Goal: Task Accomplishment & Management: Manage account settings

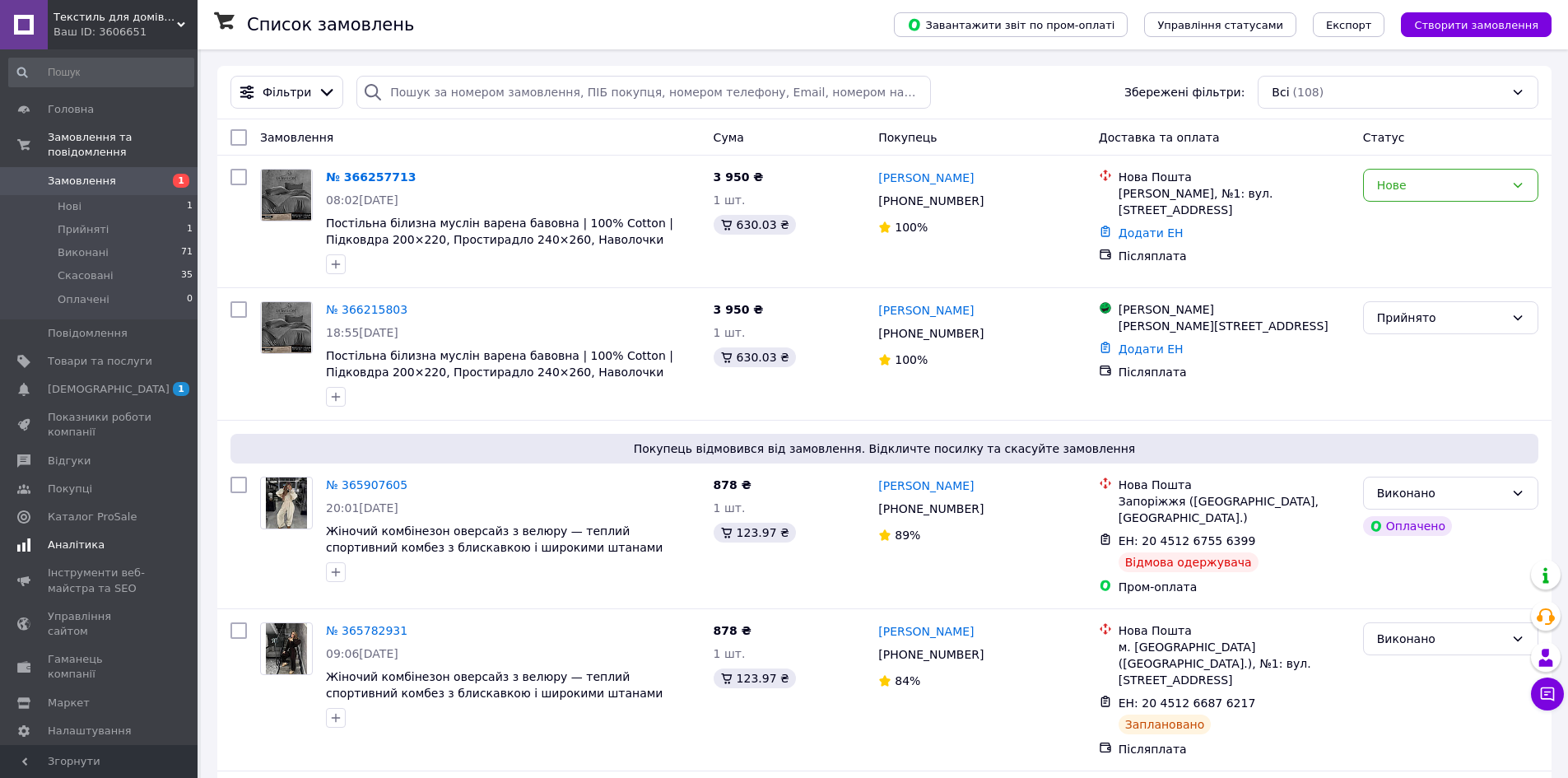
click at [86, 537] on span "Аналітика" at bounding box center [76, 545] width 57 height 14
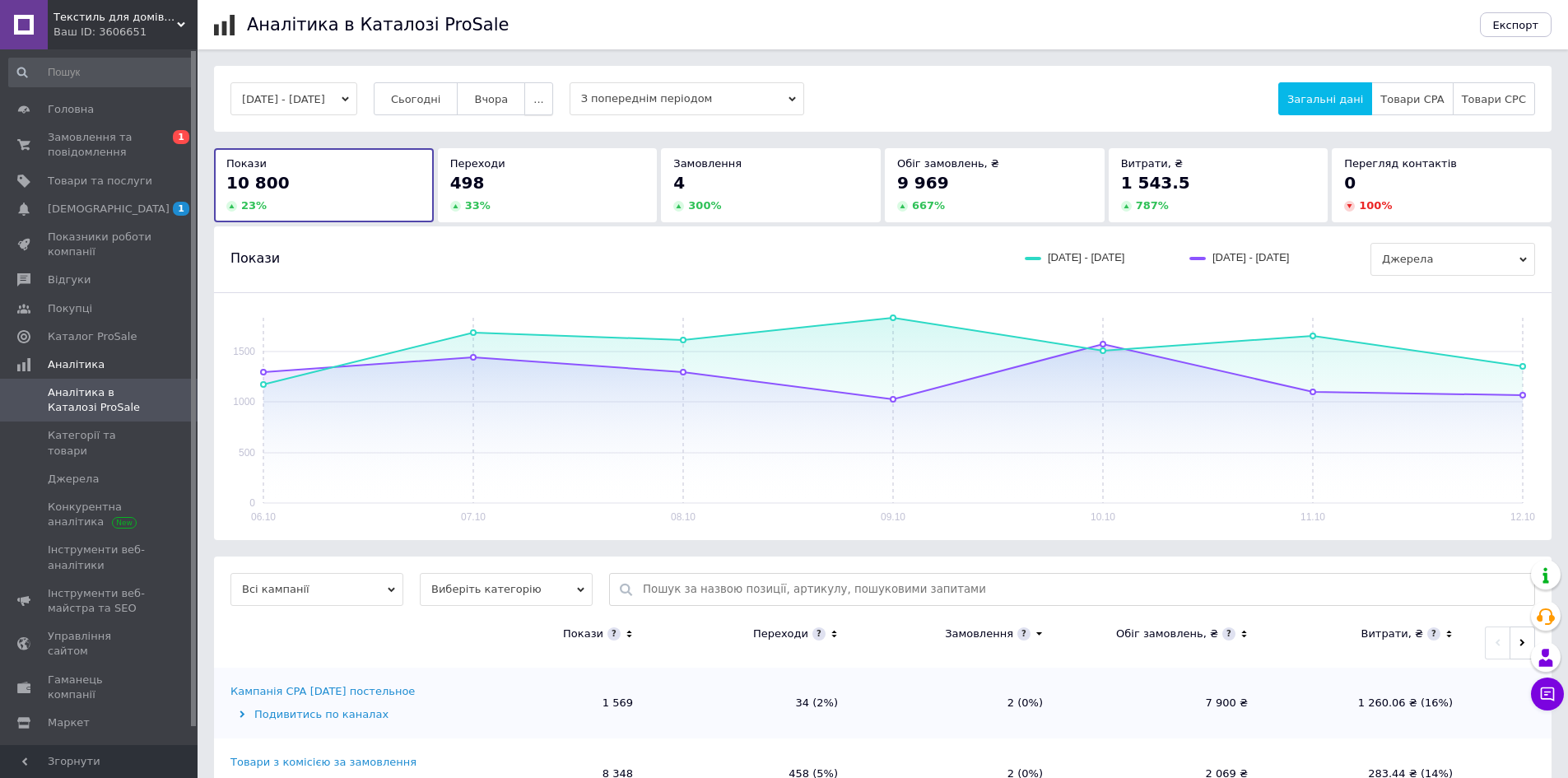
click at [553, 108] on button "..." at bounding box center [538, 99] width 28 height 33
click at [532, 163] on span "Тиждень" at bounding box center [507, 164] width 51 height 13
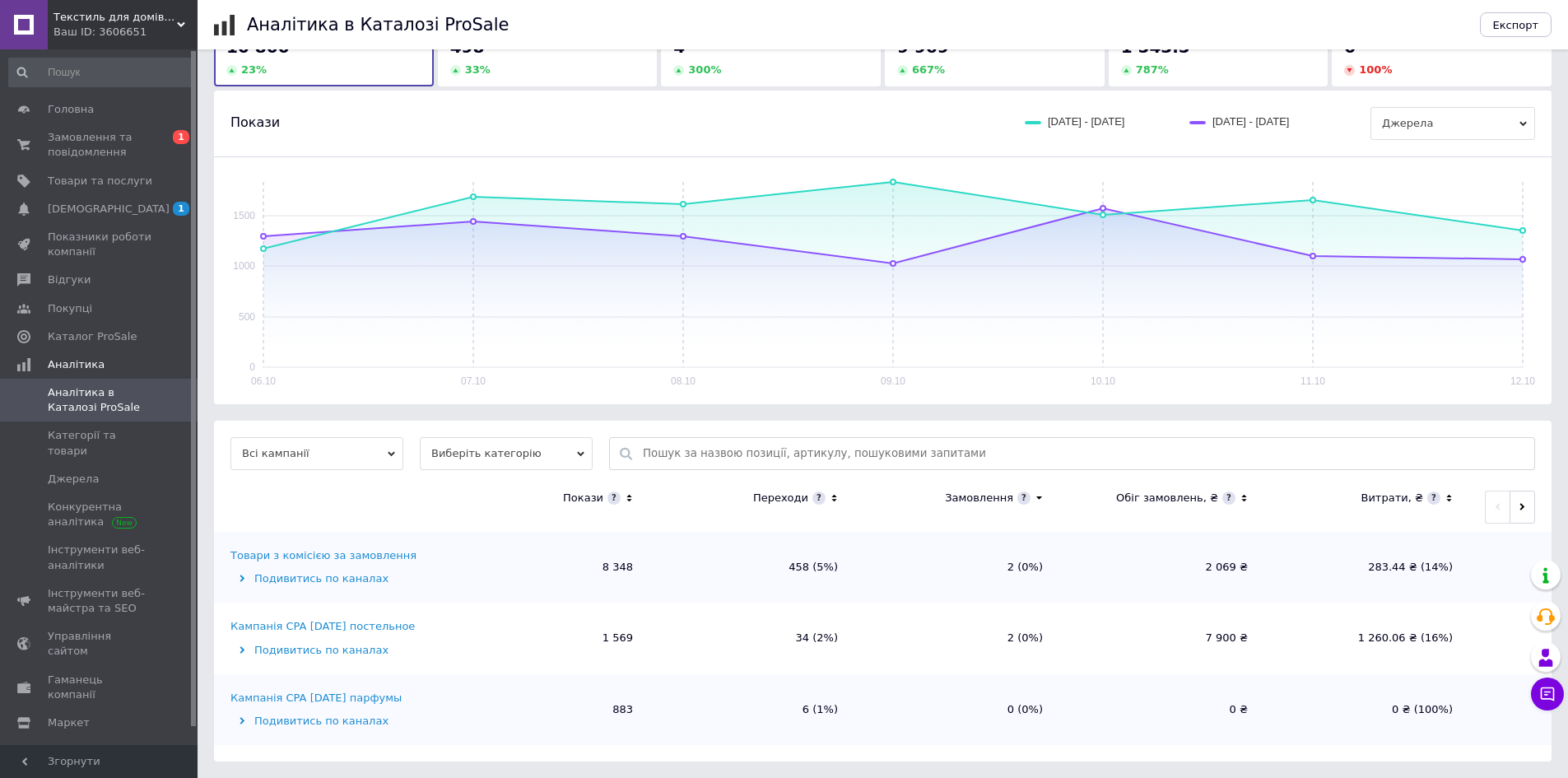
click at [522, 458] on span "Виберіть категорію" at bounding box center [505, 453] width 173 height 33
click at [508, 498] on li "Усі категорії" at bounding box center [505, 507] width 173 height 23
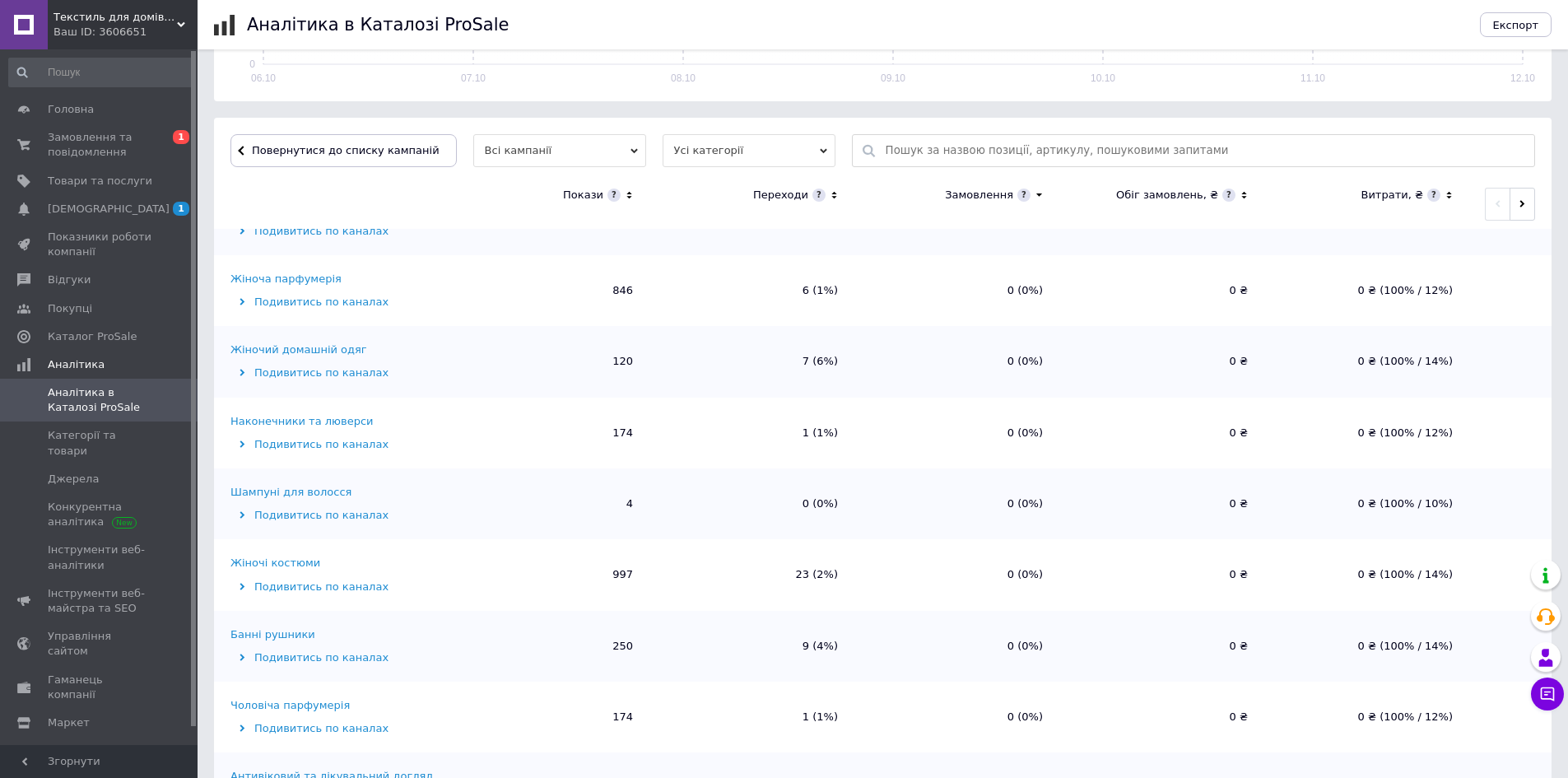
scroll to position [0, 0]
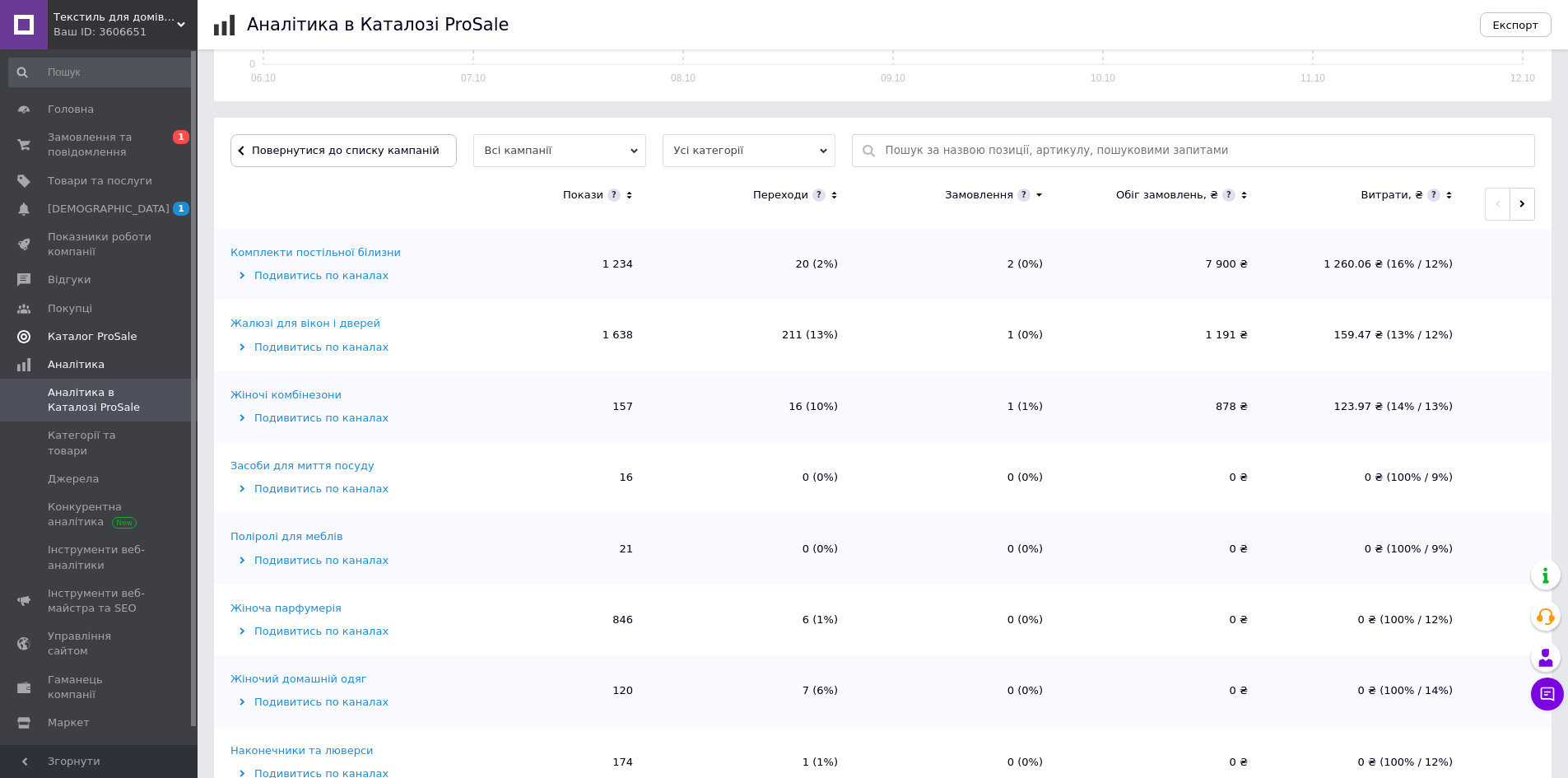
click at [117, 330] on span "Каталог ProSale" at bounding box center [92, 337] width 89 height 14
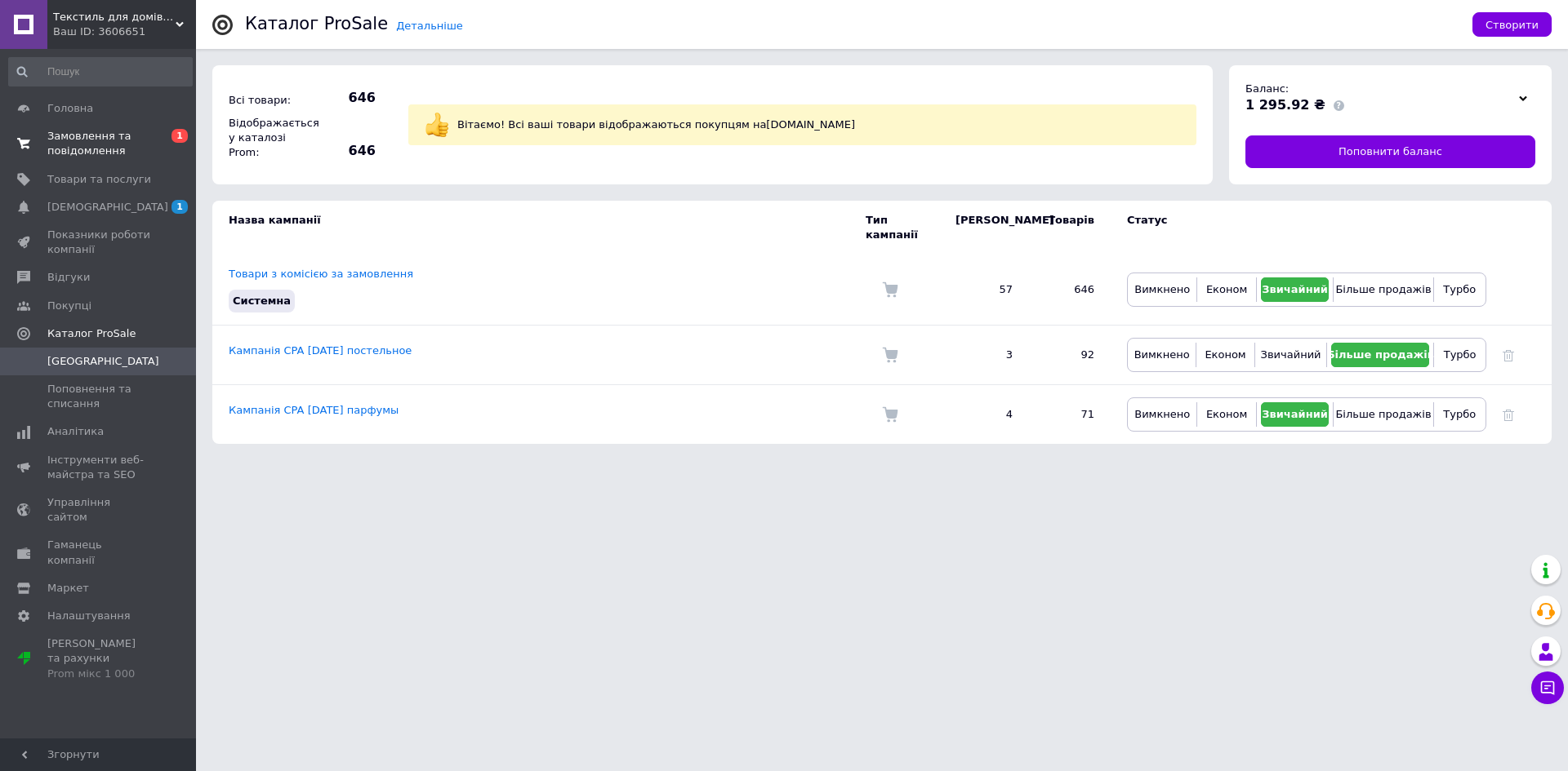
click at [107, 141] on span "Замовлення та повідомлення" at bounding box center [100, 143] width 104 height 30
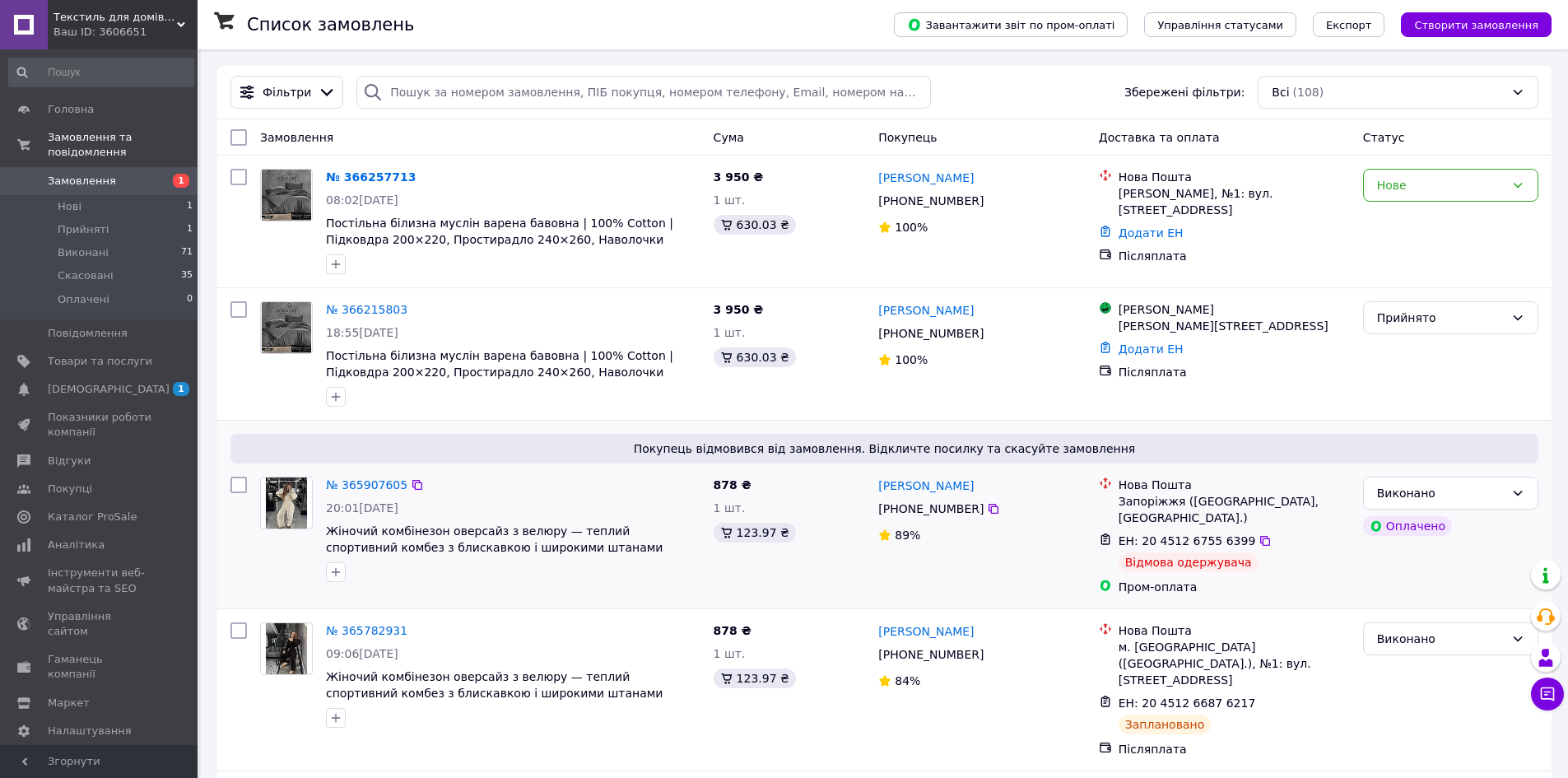
click at [1174, 559] on div "Відмова одержувача" at bounding box center [1188, 563] width 140 height 20
click at [1386, 486] on div "Виконано" at bounding box center [1440, 493] width 128 height 18
click at [1393, 492] on div "Виконано" at bounding box center [1440, 493] width 128 height 18
click at [97, 537] on span "Аналітика" at bounding box center [100, 545] width 105 height 14
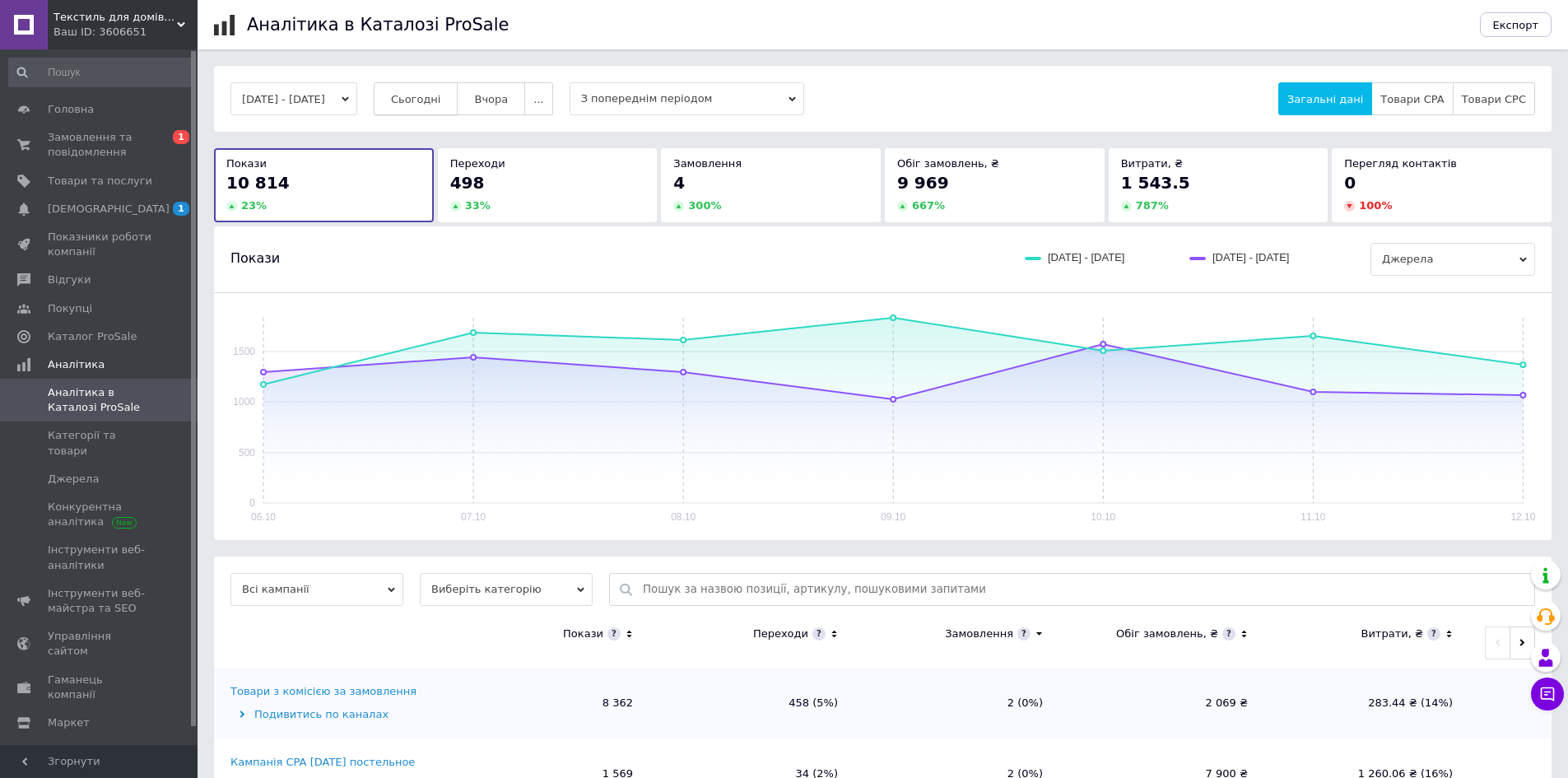
click at [427, 105] on span "Сьогодні" at bounding box center [416, 100] width 51 height 13
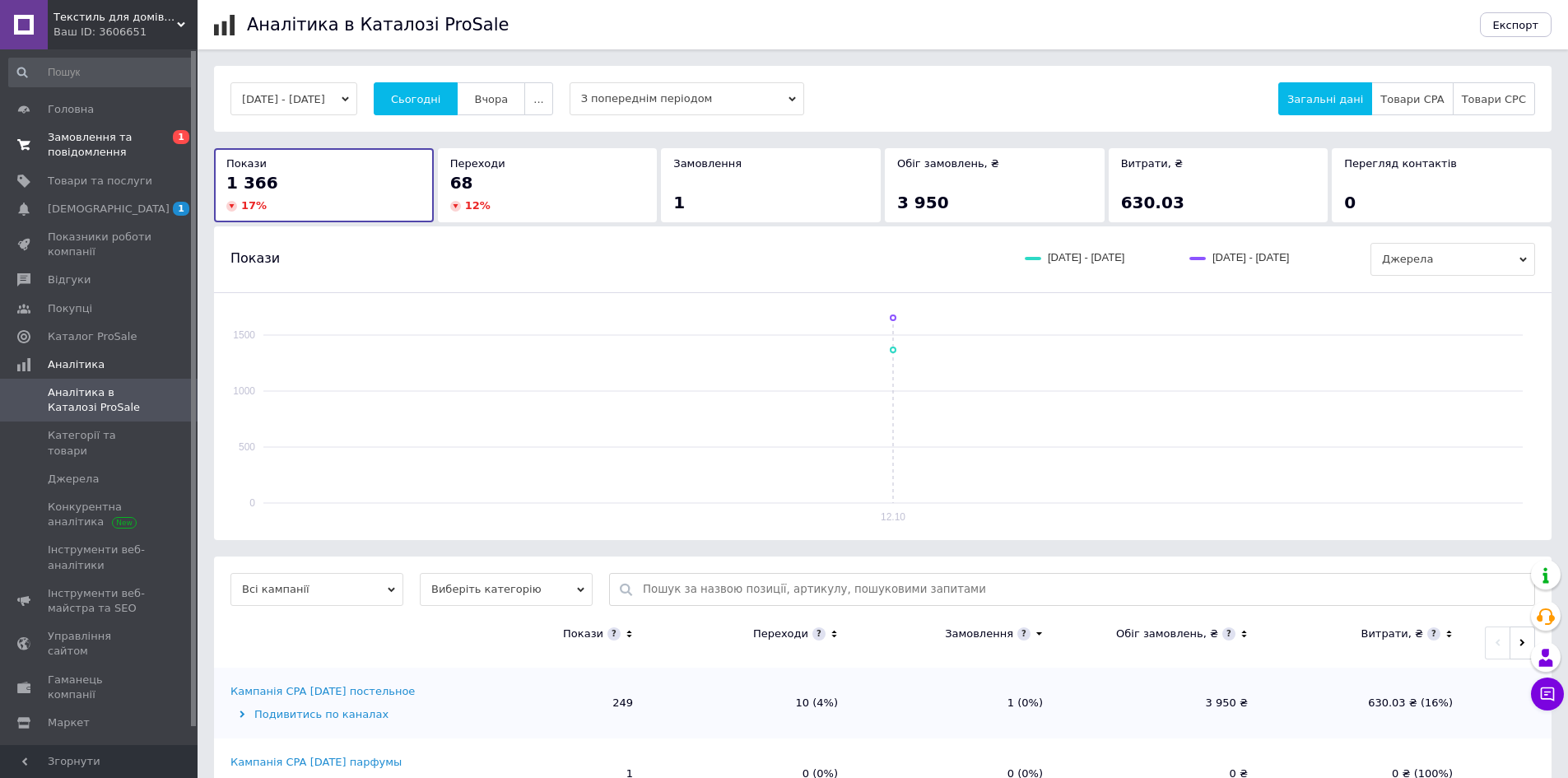
click at [152, 155] on span "Замовлення та повідомлення" at bounding box center [100, 145] width 105 height 30
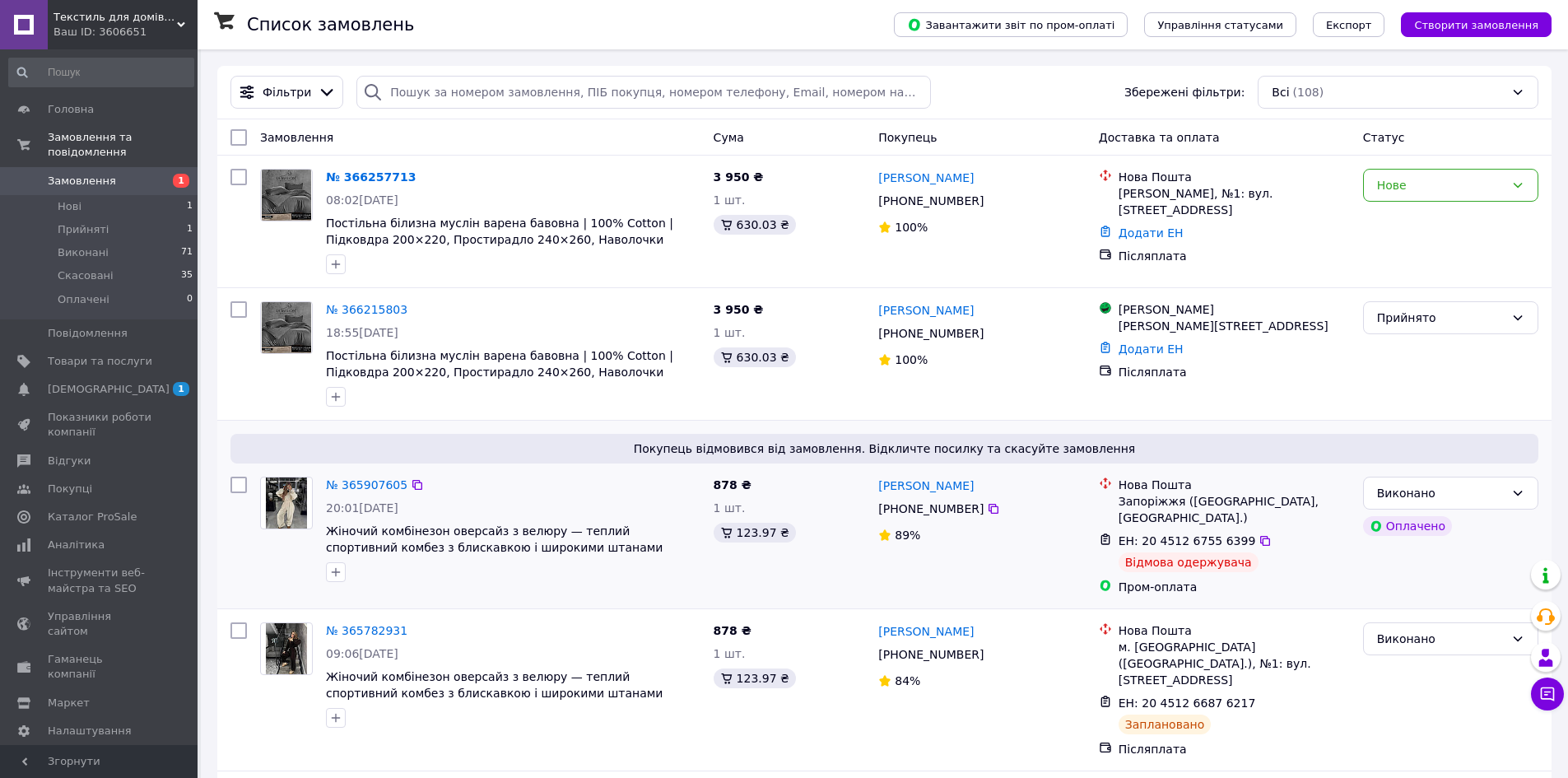
click at [1007, 569] on div "Наталія Ротанова +380 98 250 16 59 89%" at bounding box center [981, 536] width 220 height 132
click at [437, 502] on div "20:01[DATE]" at bounding box center [514, 508] width 374 height 16
click at [385, 485] on link "№ 365907605" at bounding box center [367, 485] width 81 height 14
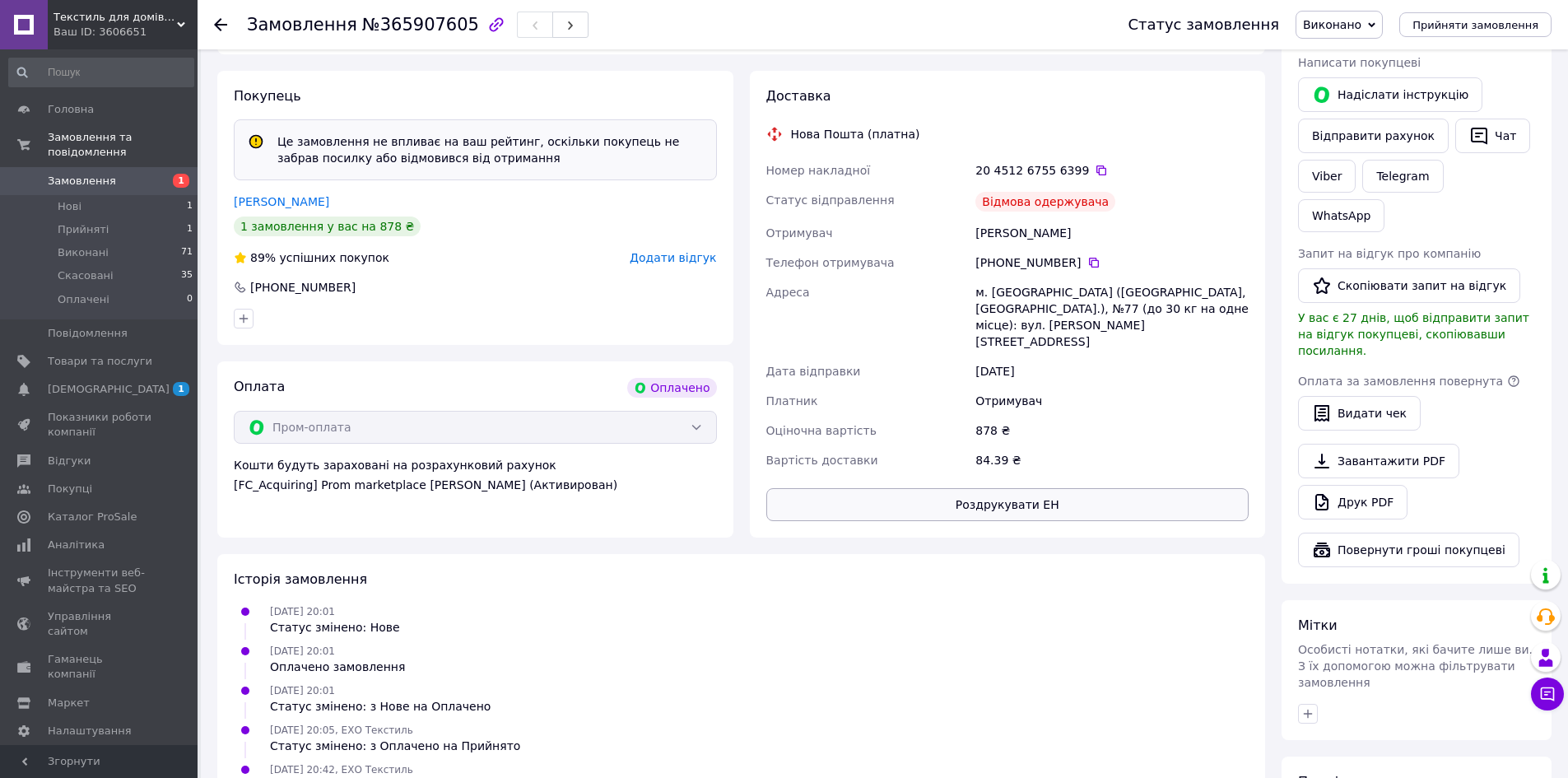
scroll to position [981, 0]
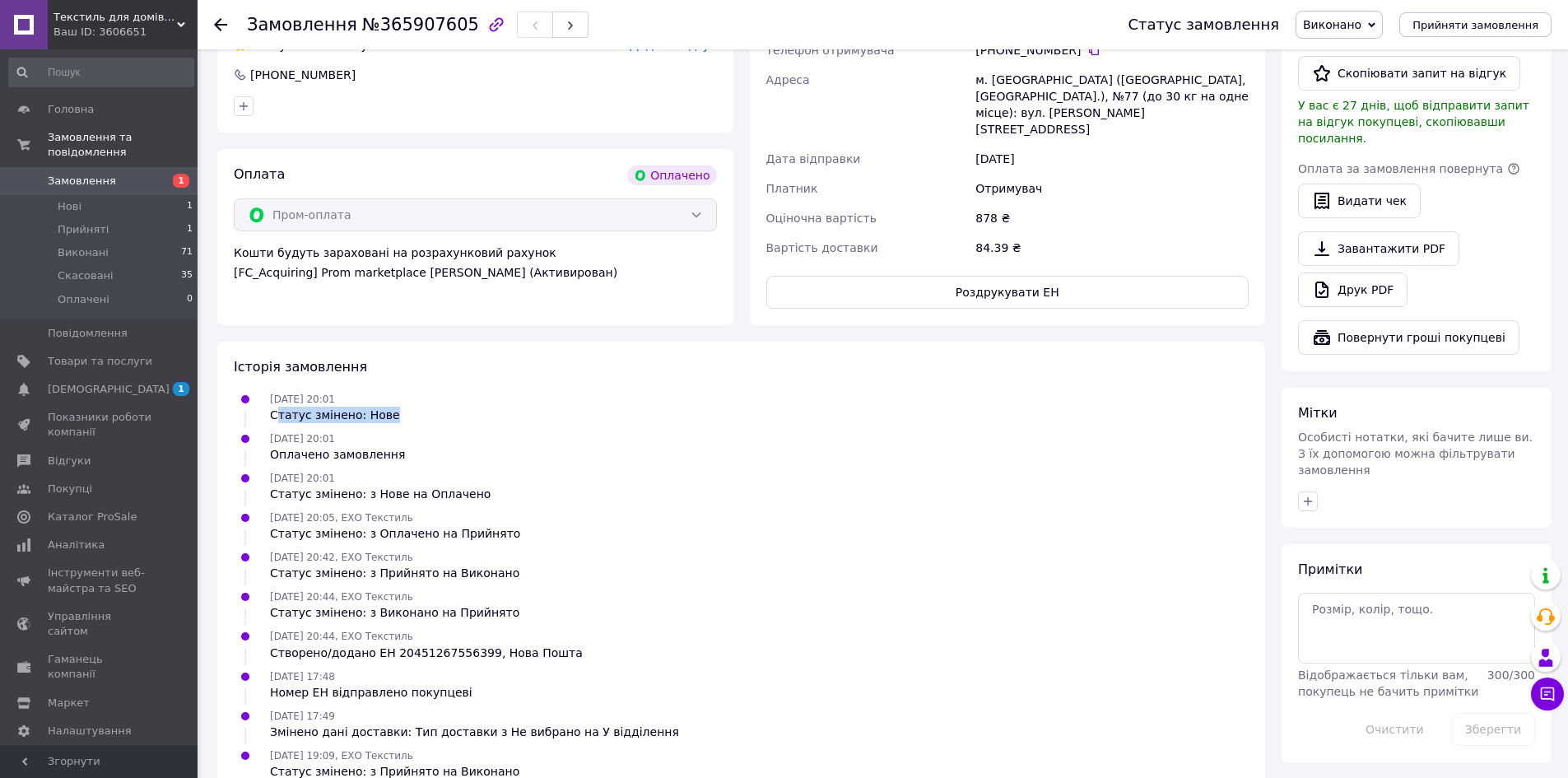
drag, startPoint x: 277, startPoint y: 384, endPoint x: 433, endPoint y: 385, distance: 156.0
click at [433, 391] on div "09.10.2025 20:01 Статус змінено: Нове" at bounding box center [741, 407] width 1028 height 33
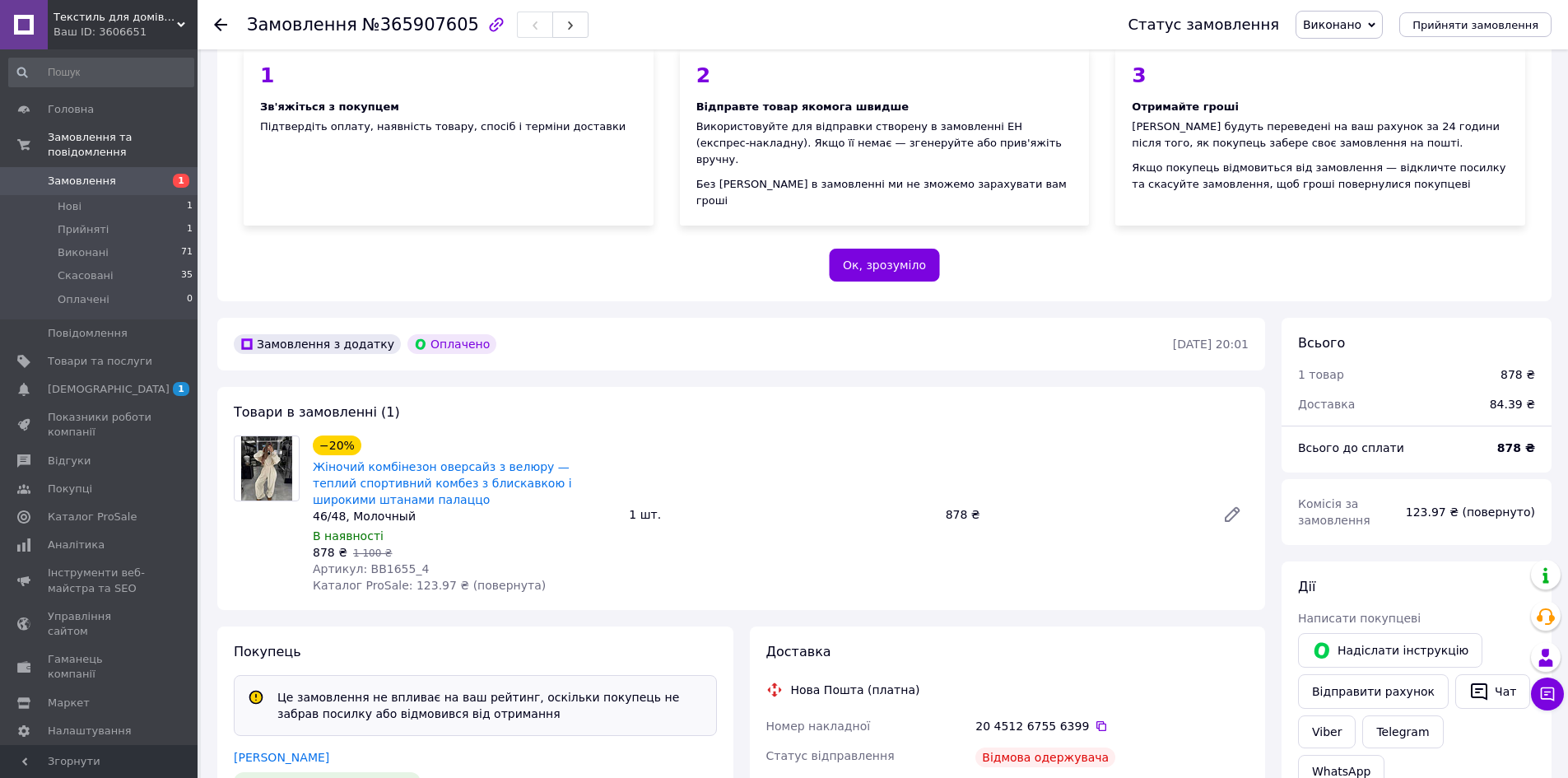
scroll to position [0, 0]
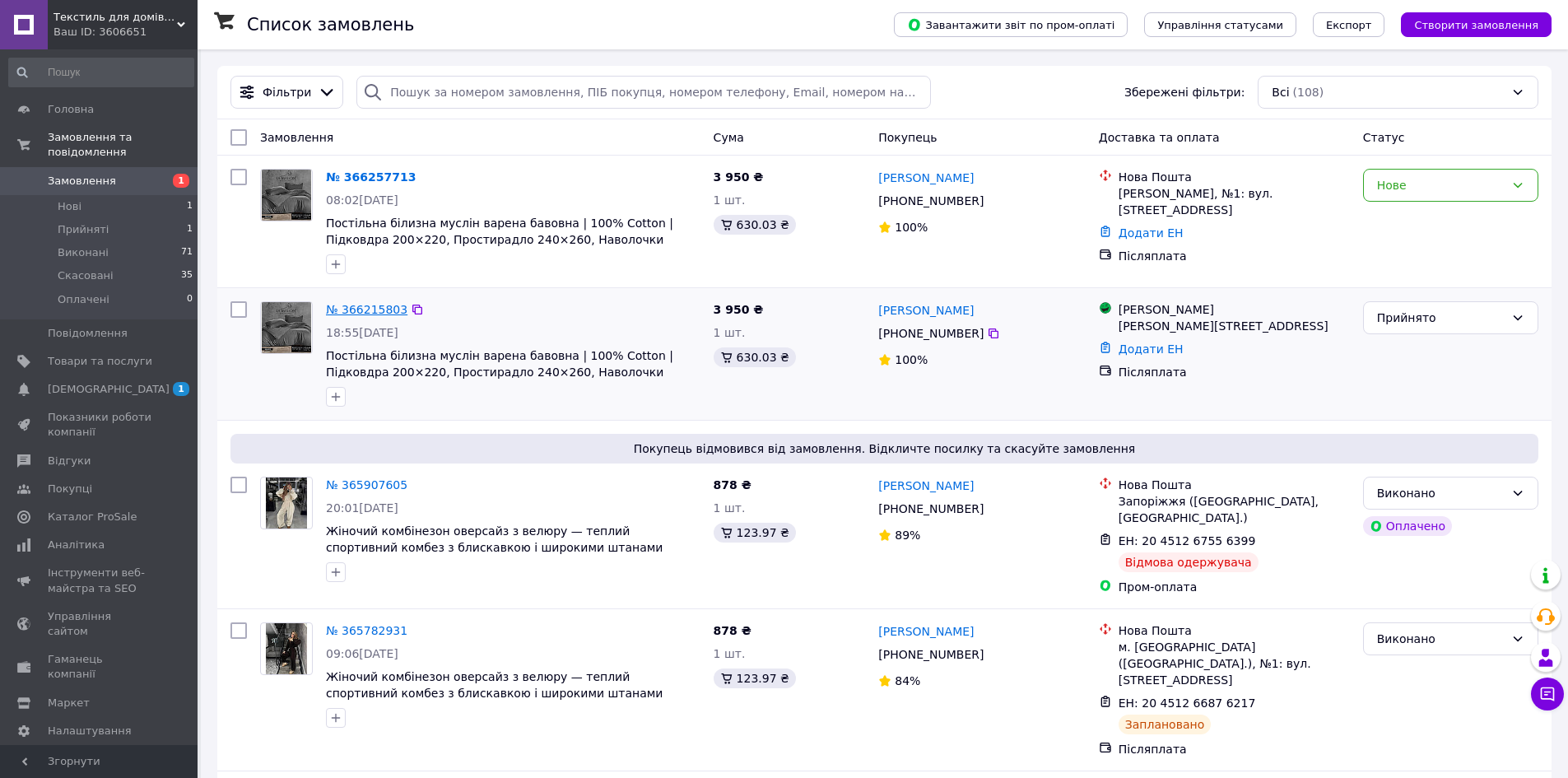
click at [363, 309] on link "№ 366215803" at bounding box center [367, 309] width 81 height 14
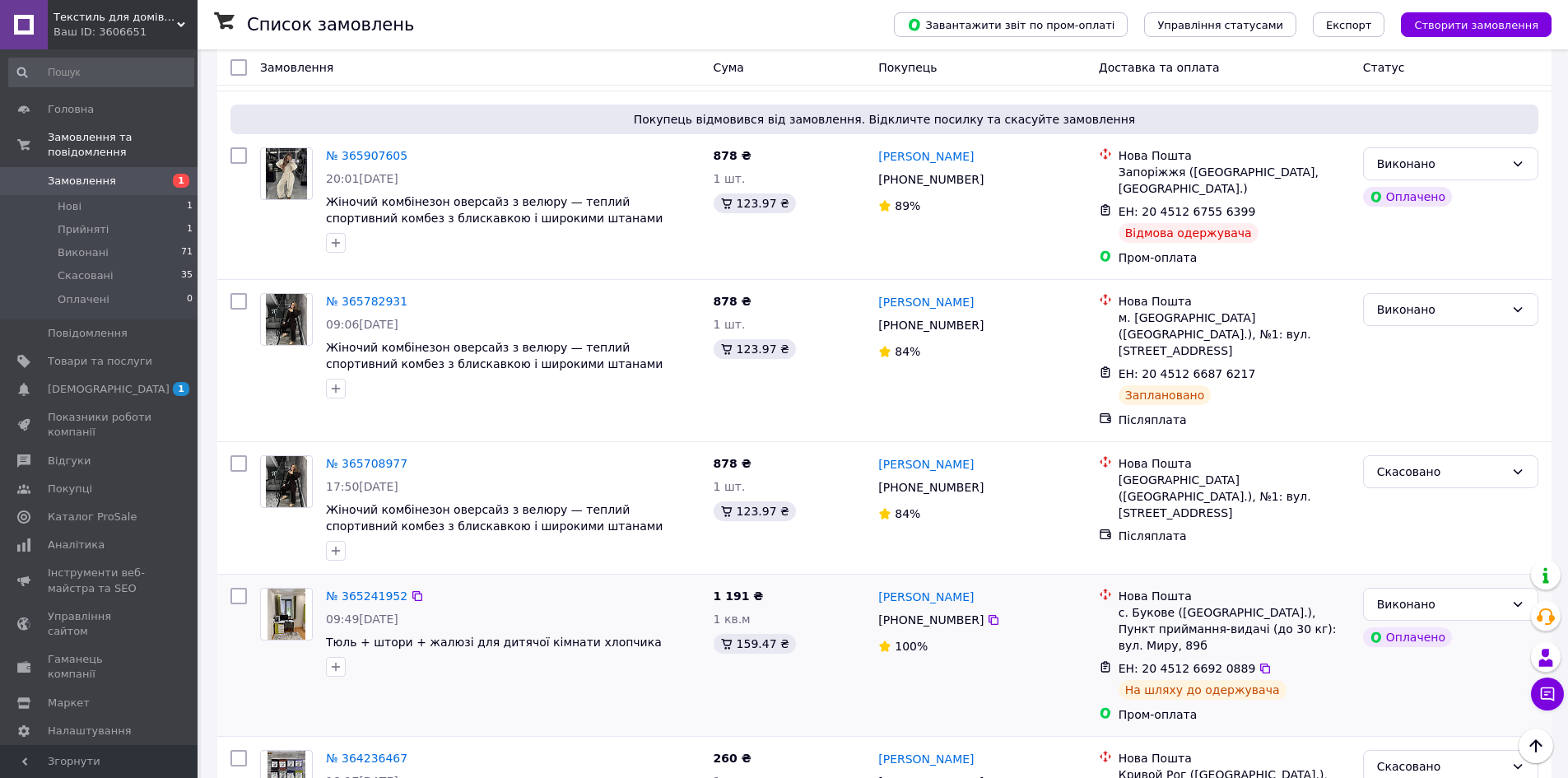
scroll to position [439, 0]
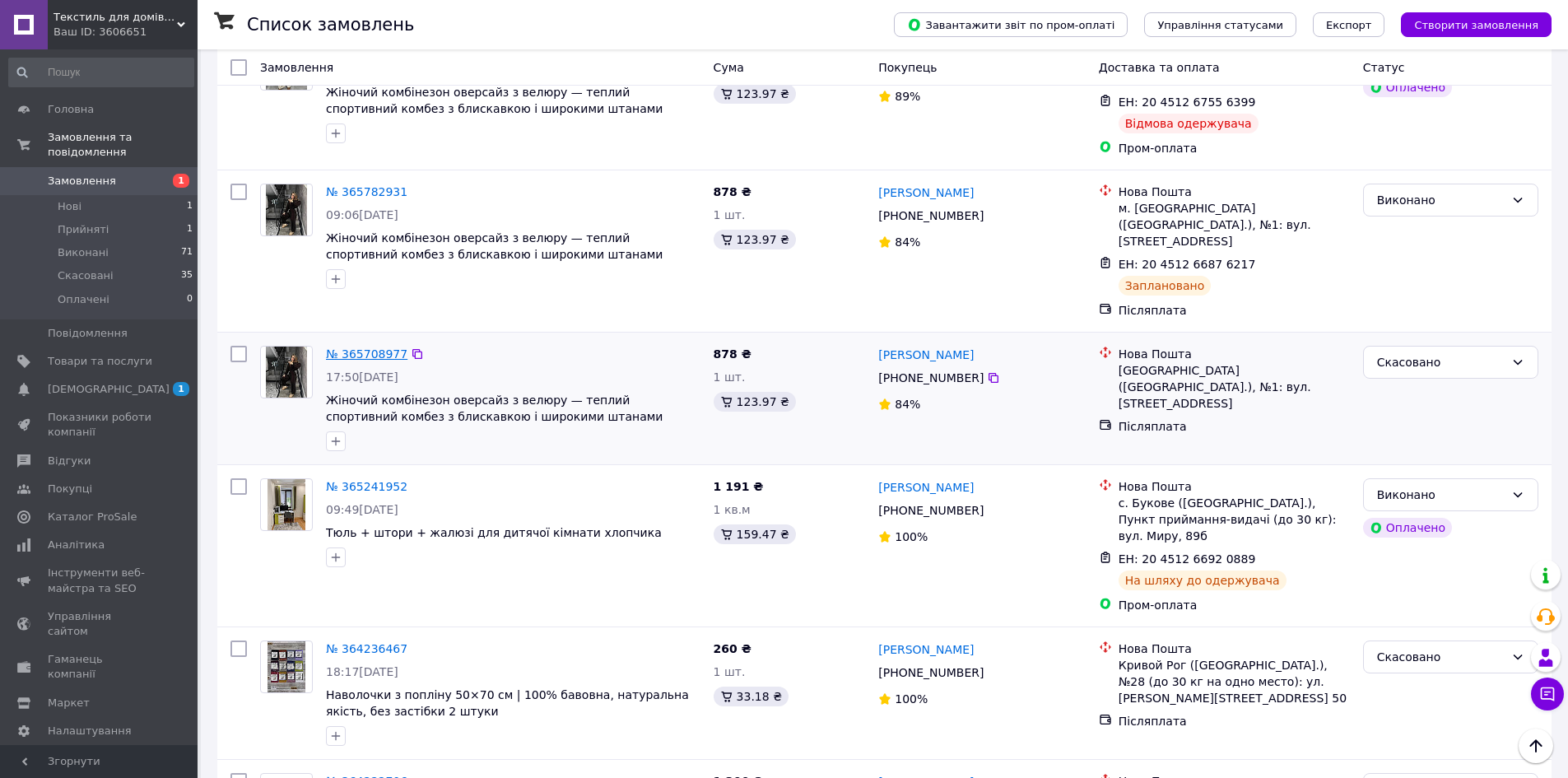
click at [369, 347] on link "№ 365708977" at bounding box center [367, 354] width 81 height 14
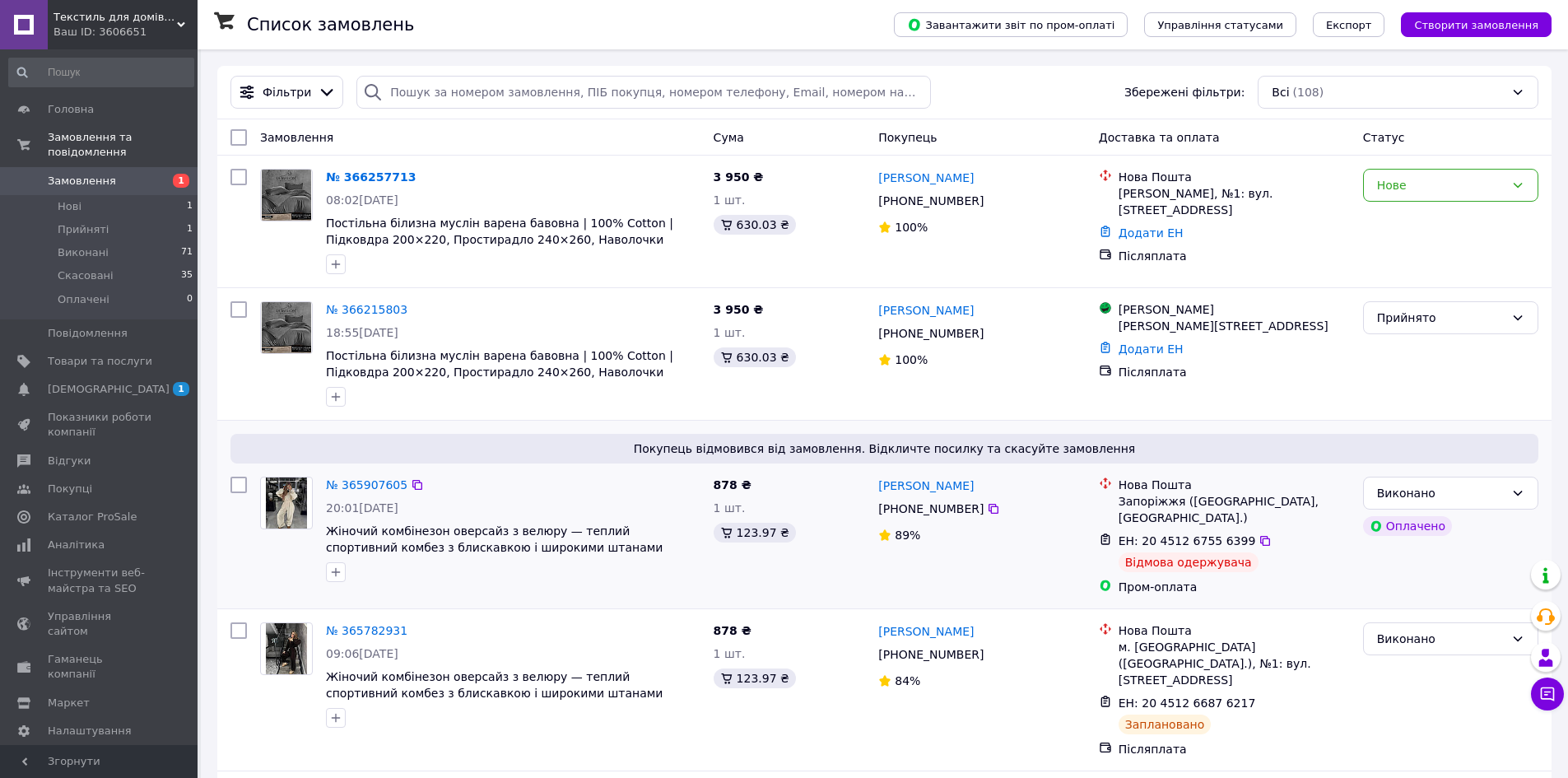
click at [658, 581] on div at bounding box center [514, 572] width 382 height 26
click at [350, 482] on link "№ 365907605" at bounding box center [367, 485] width 81 height 14
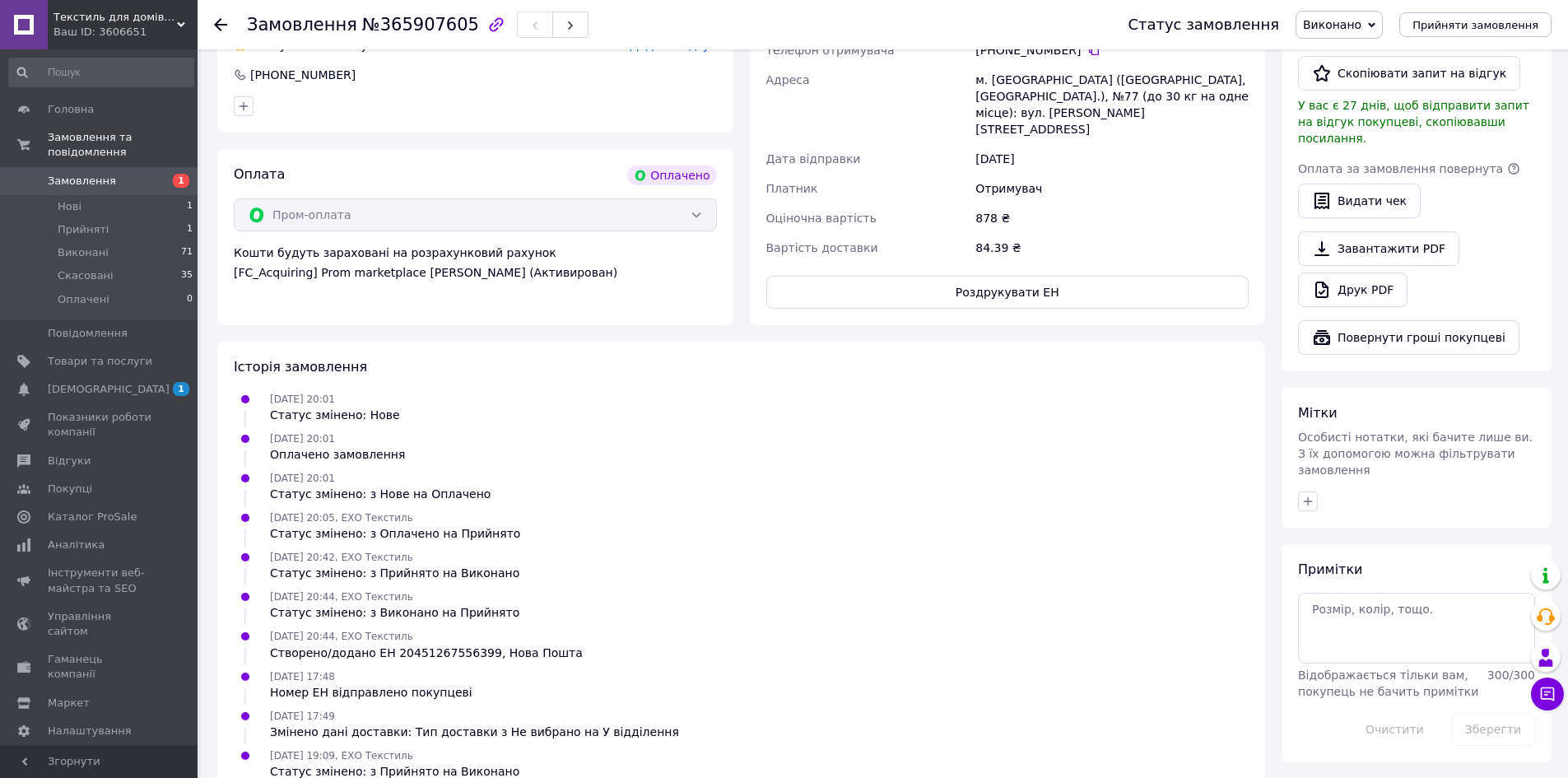
scroll to position [432, 0]
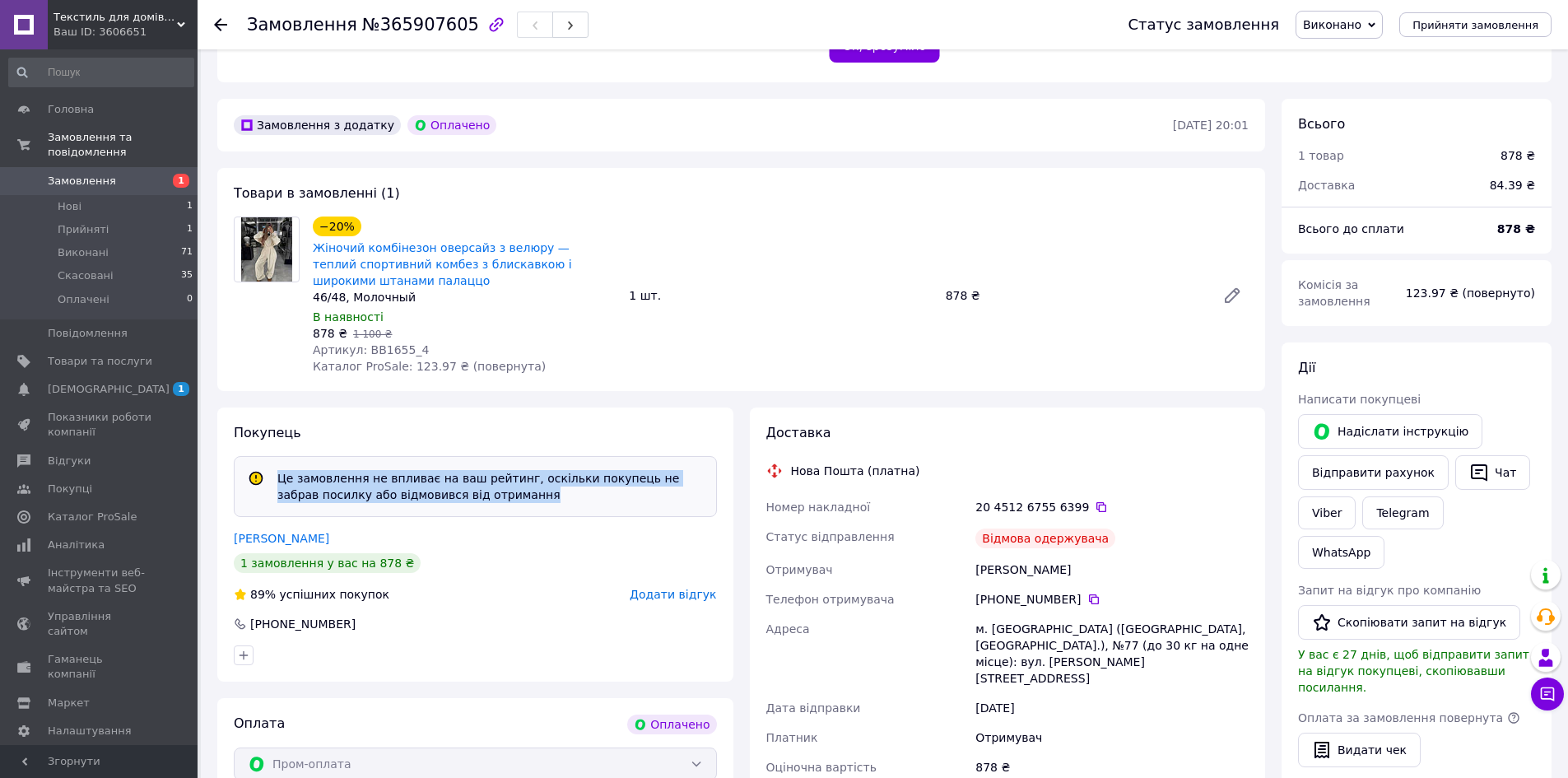
drag, startPoint x: 272, startPoint y: 466, endPoint x: 486, endPoint y: 487, distance: 215.0
click at [486, 487] on div "Це замовлення не впливає на ваш рейтинг, оскільки покупець не забрав посилку аб…" at bounding box center [476, 486] width 483 height 61
click at [530, 487] on div "Це замовлення не впливає на ваш рейтинг, оскільки покупець не забрав посилку аб…" at bounding box center [476, 486] width 483 height 61
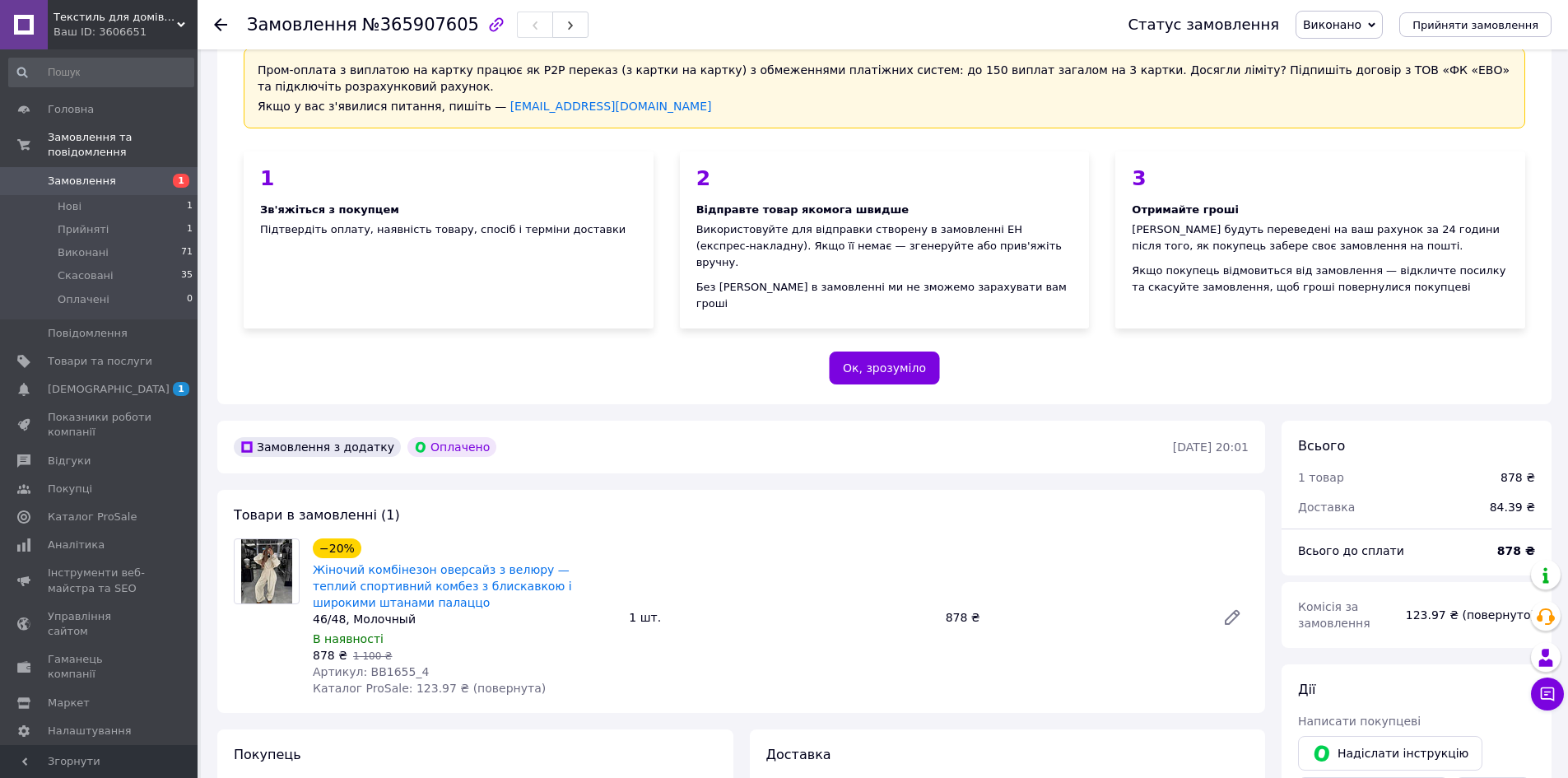
scroll to position [0, 0]
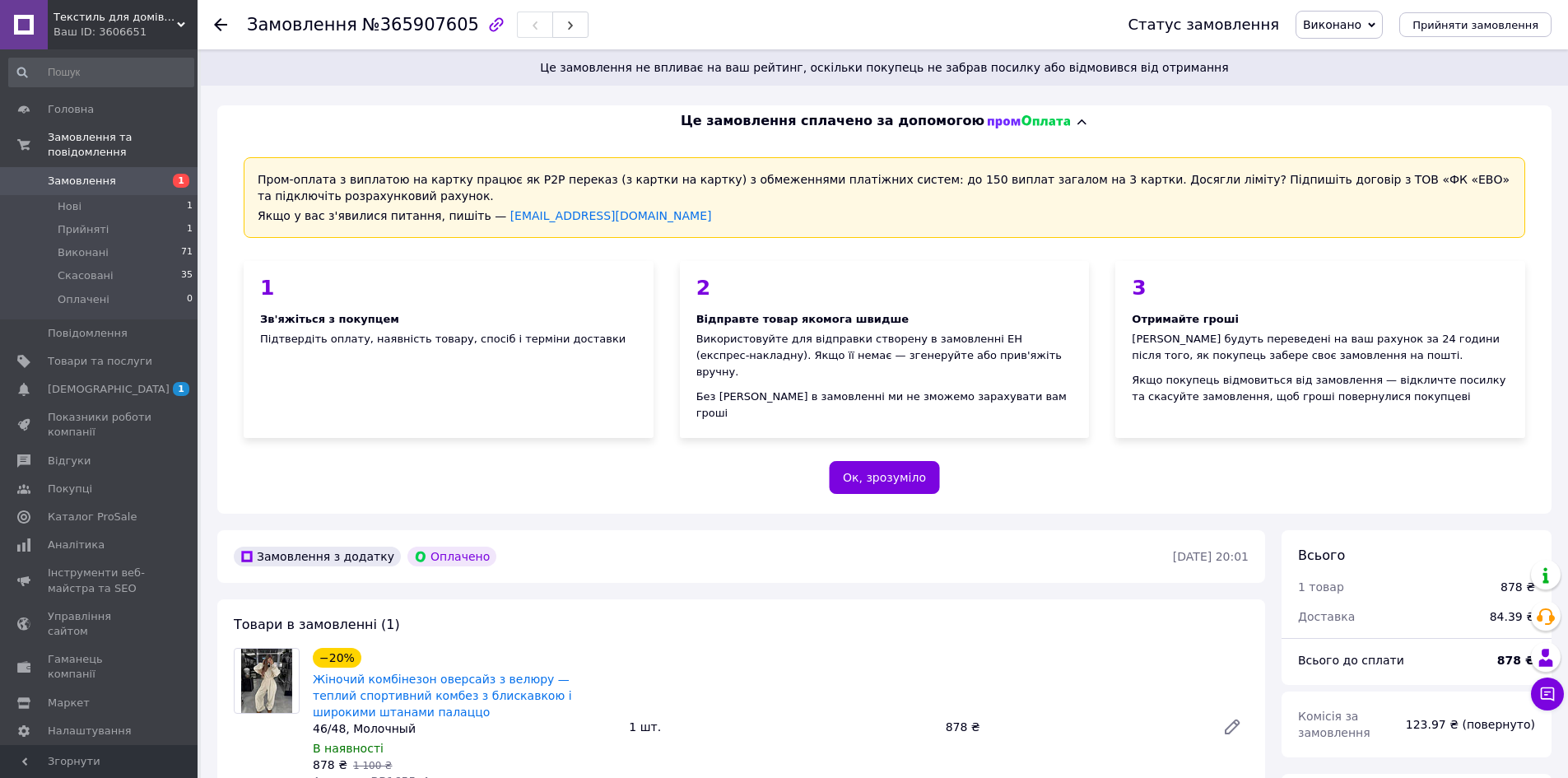
click at [219, 24] on use at bounding box center [221, 24] width 14 height 14
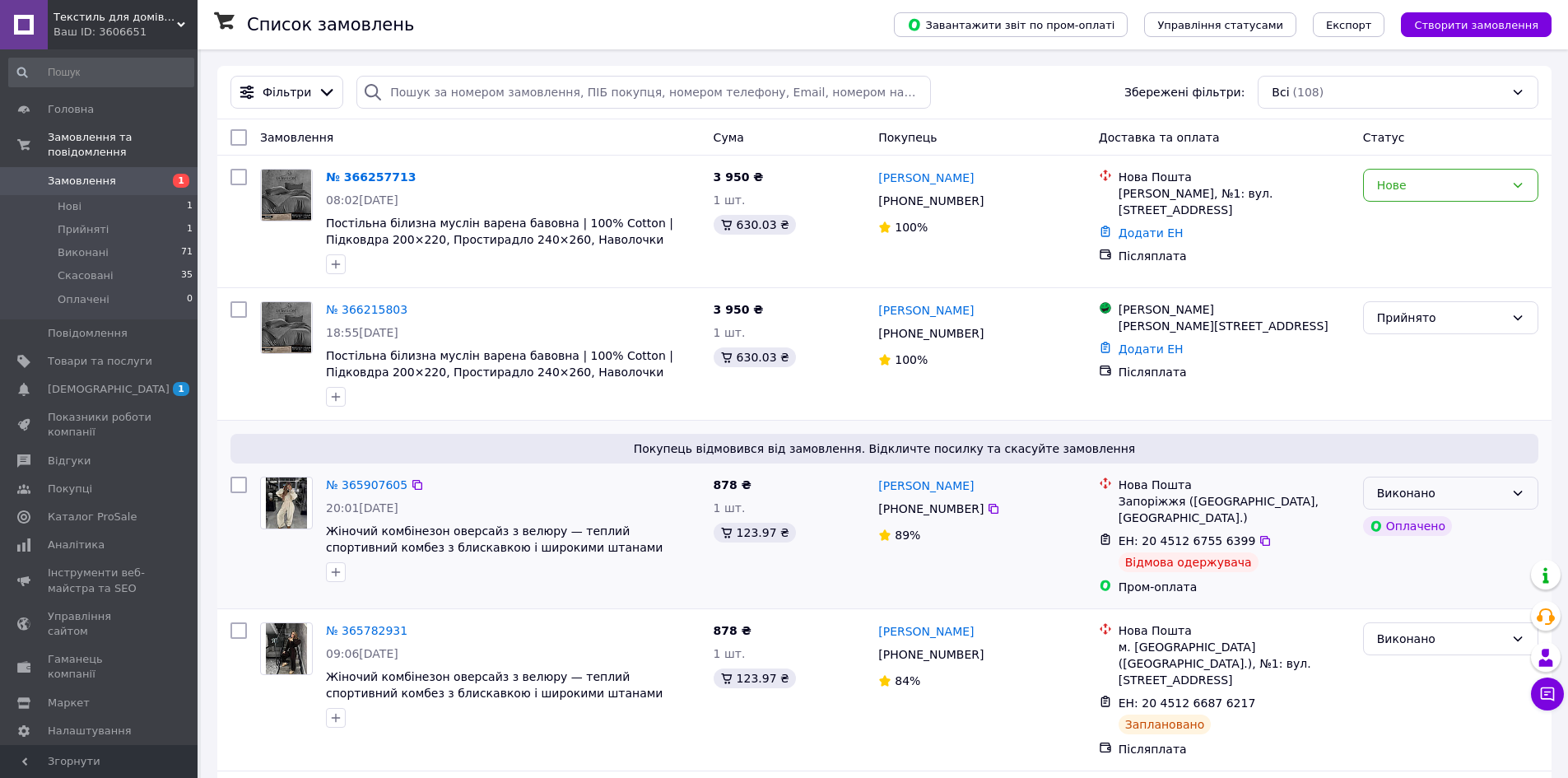
click at [1438, 496] on div "Виконано" at bounding box center [1440, 493] width 128 height 18
click at [1439, 557] on li "Скасовано" at bounding box center [1451, 559] width 174 height 30
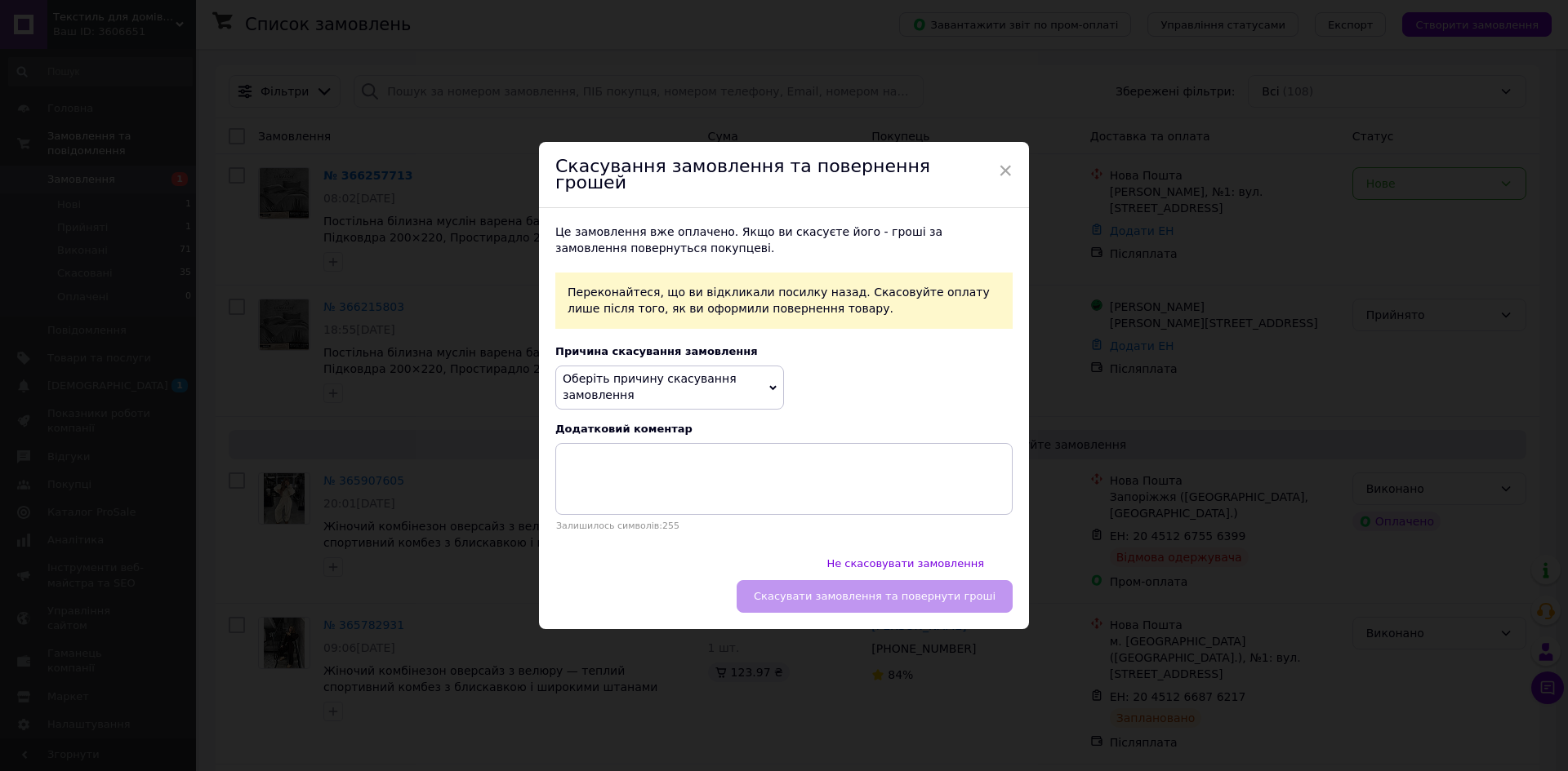
click at [690, 396] on span "Оберіть причину скасування замовлення" at bounding box center [669, 387] width 229 height 43
click at [848, 377] on div "Оберіть причину скасування замовлення Немає в наявності Немає різновиду товару …" at bounding box center [784, 387] width 457 height 43
click at [999, 185] on span "×" at bounding box center [1006, 170] width 14 height 28
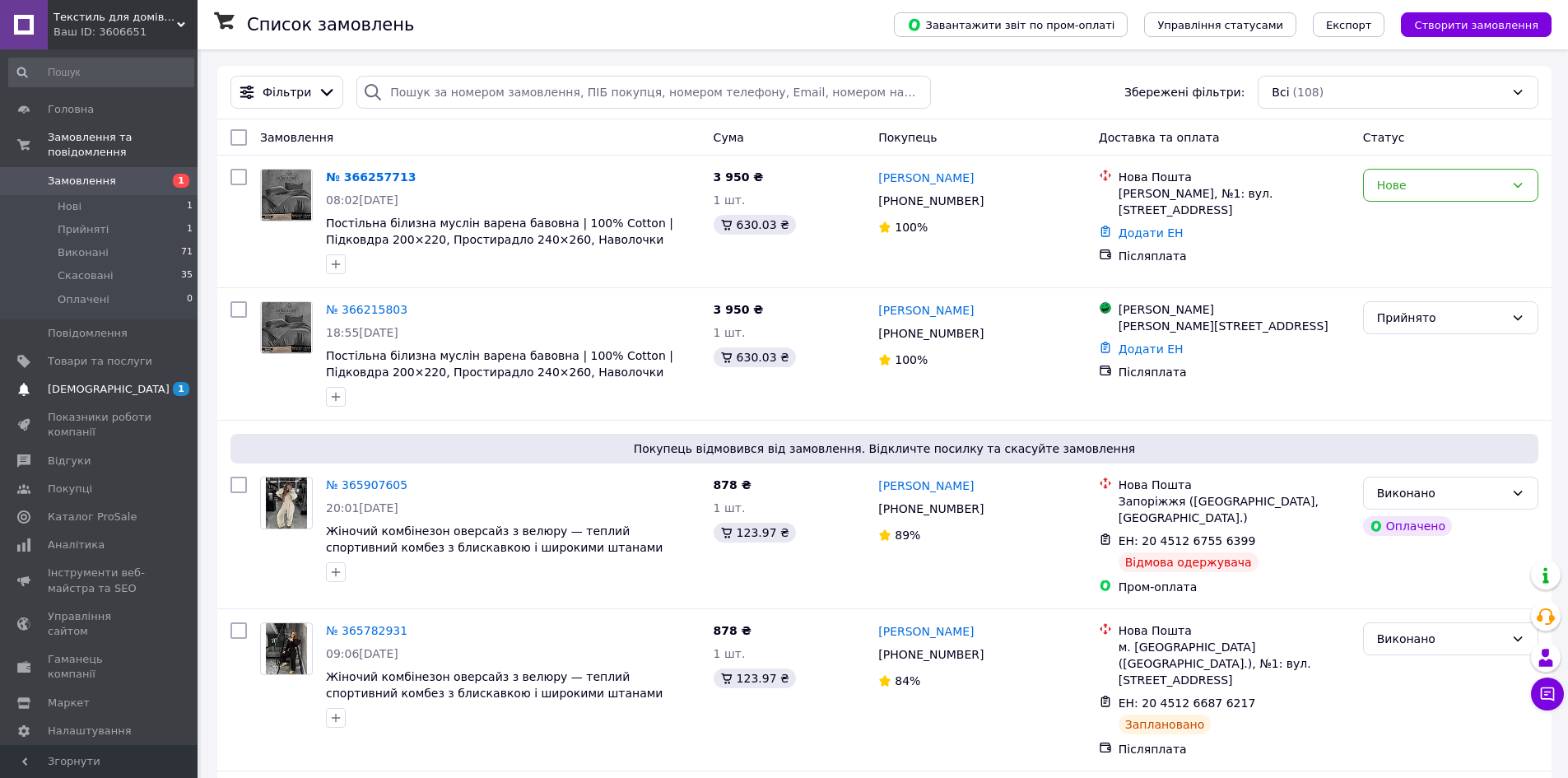
click at [134, 384] on link "Сповіщення 1 0" at bounding box center [101, 389] width 203 height 28
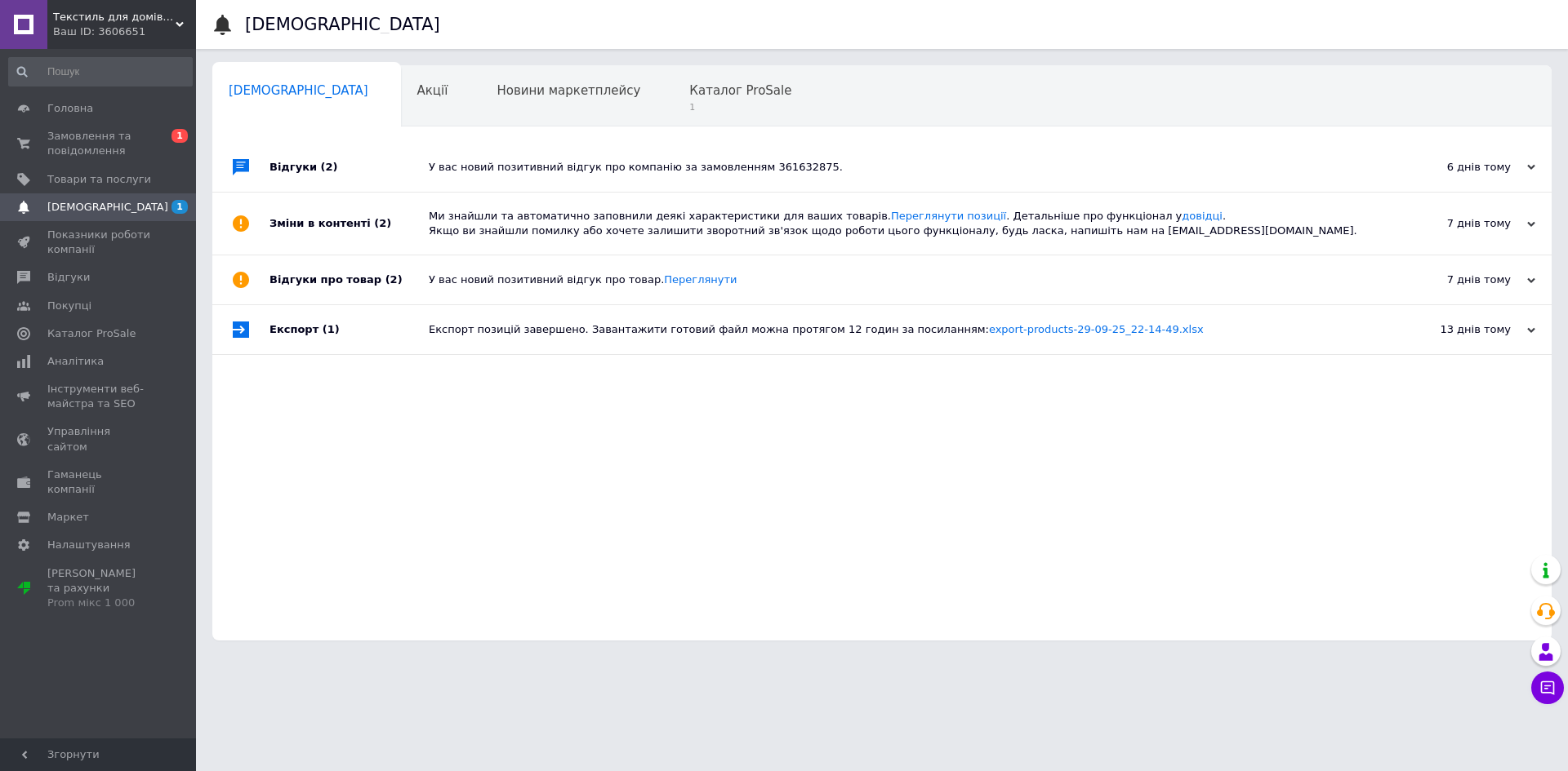
click at [531, 165] on div "У вас новий позитивний відгук про компанію за замовленням 361632875." at bounding box center [901, 167] width 944 height 14
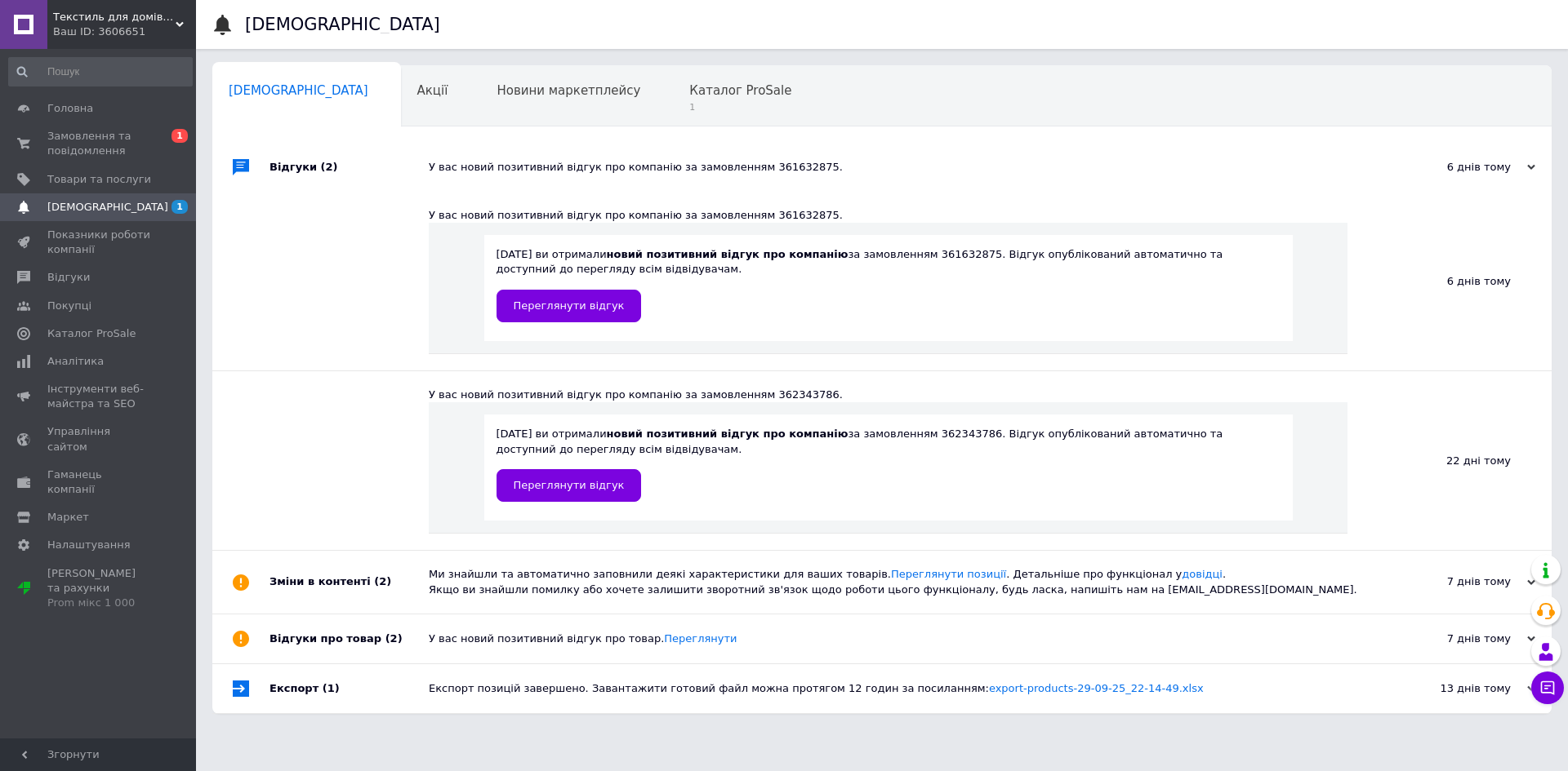
click at [531, 165] on div "У вас новий позитивний відгук про компанію за замовленням 361632875." at bounding box center [901, 167] width 944 height 14
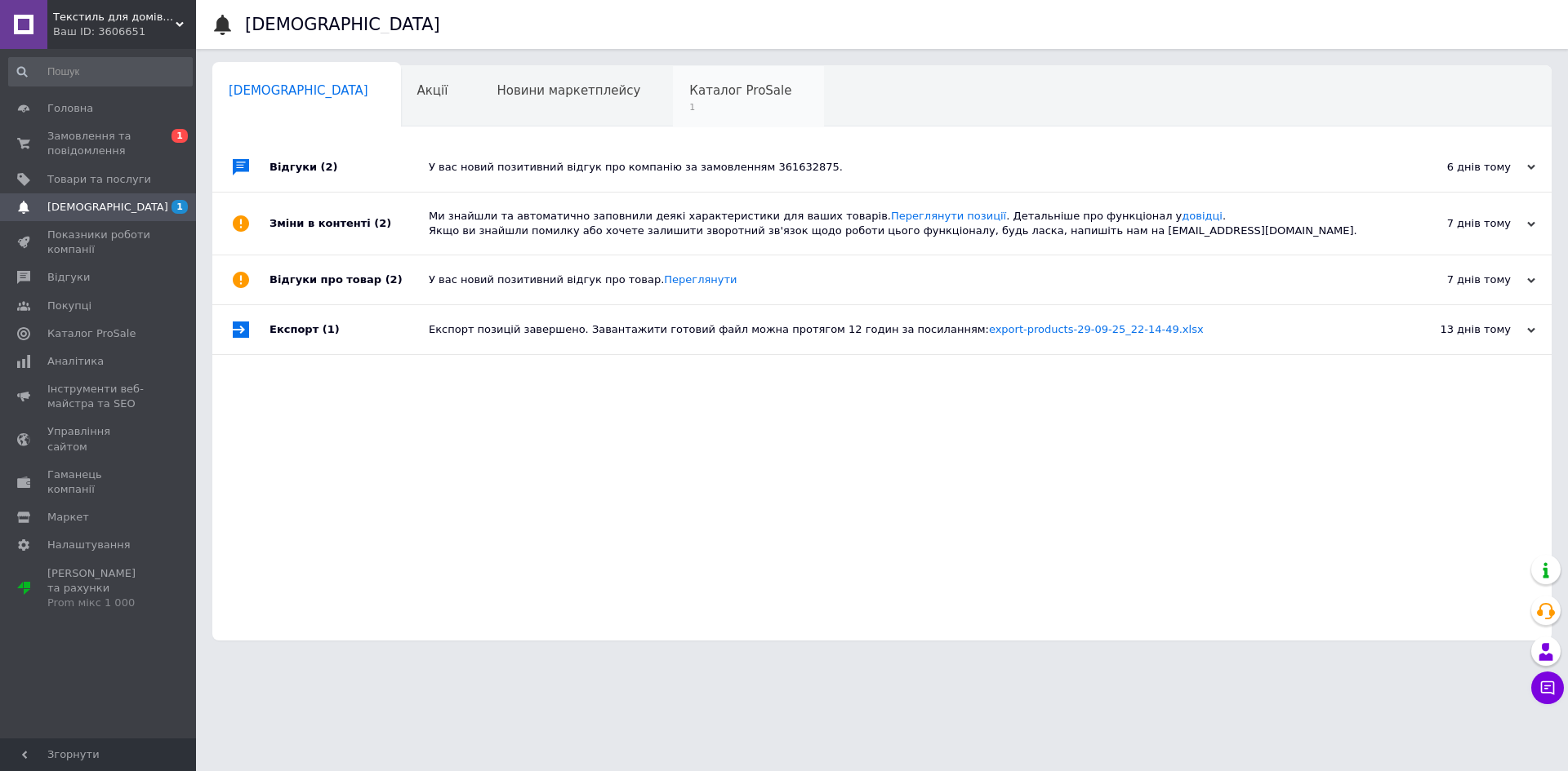
click at [689, 98] on span "Каталог ProSale" at bounding box center [740, 91] width 102 height 14
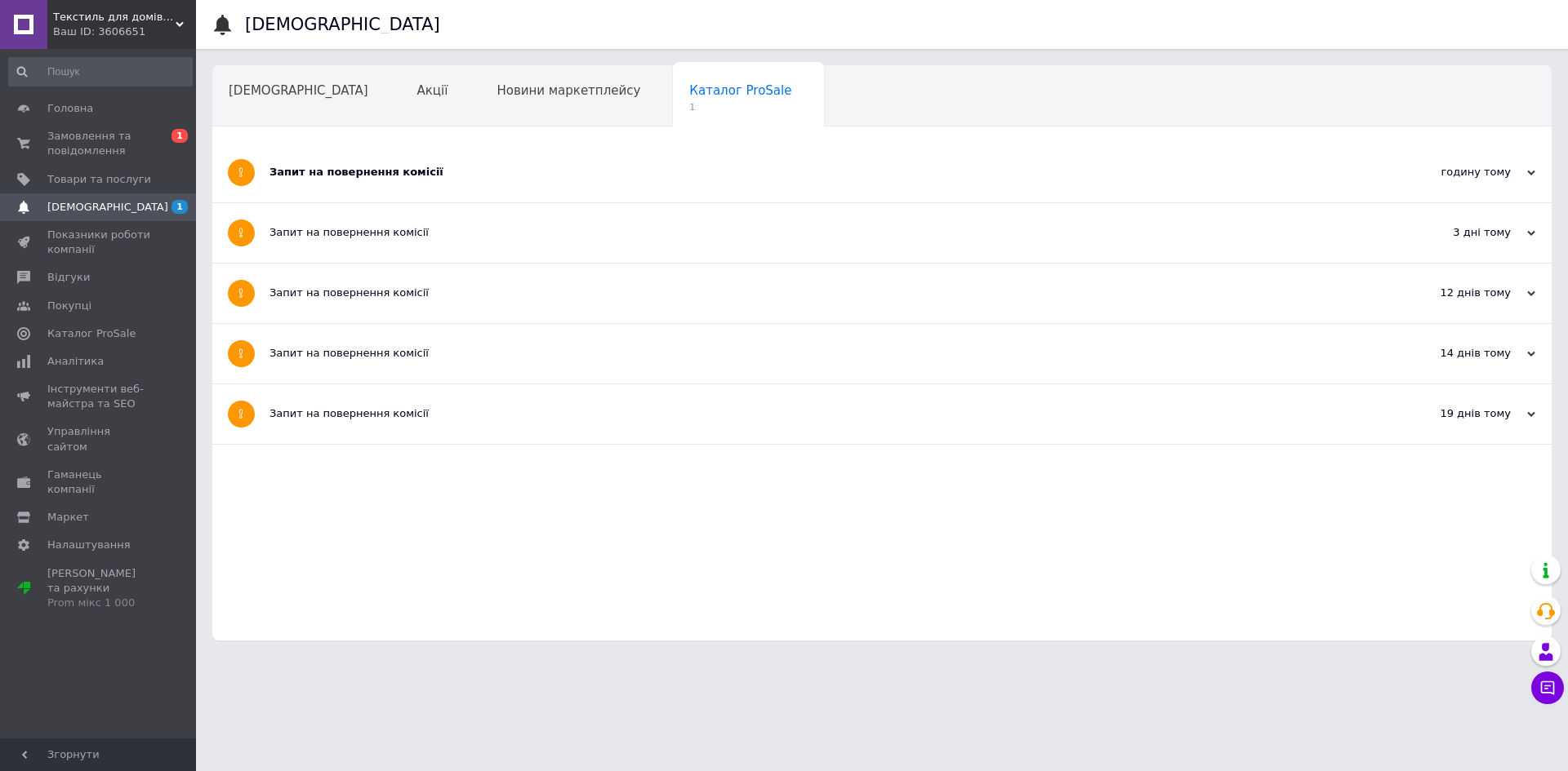
click at [600, 169] on div "Запит на повернення комісії" at bounding box center [820, 172] width 1102 height 14
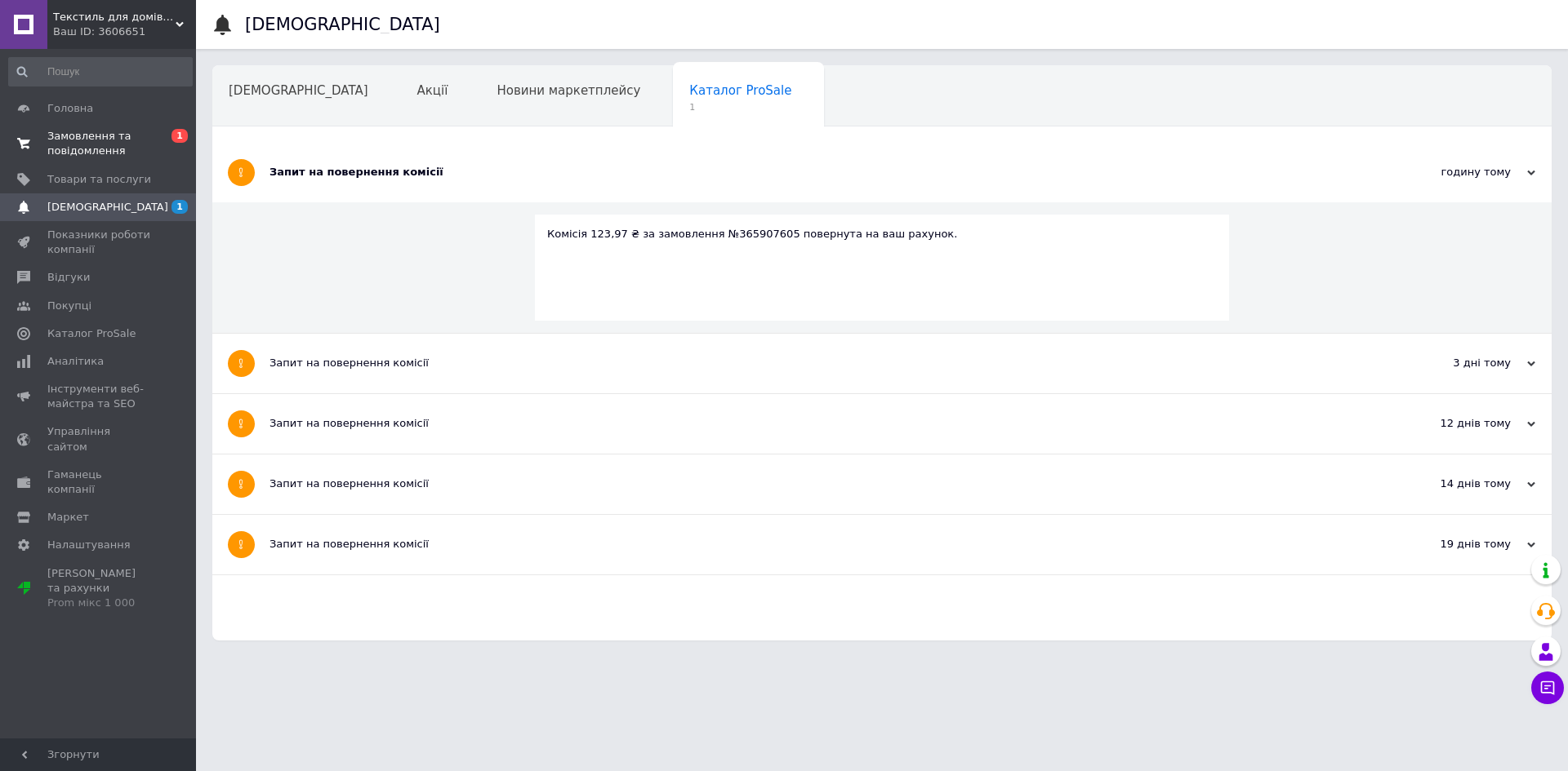
click at [113, 145] on span "Замовлення та повідомлення" at bounding box center [100, 143] width 104 height 30
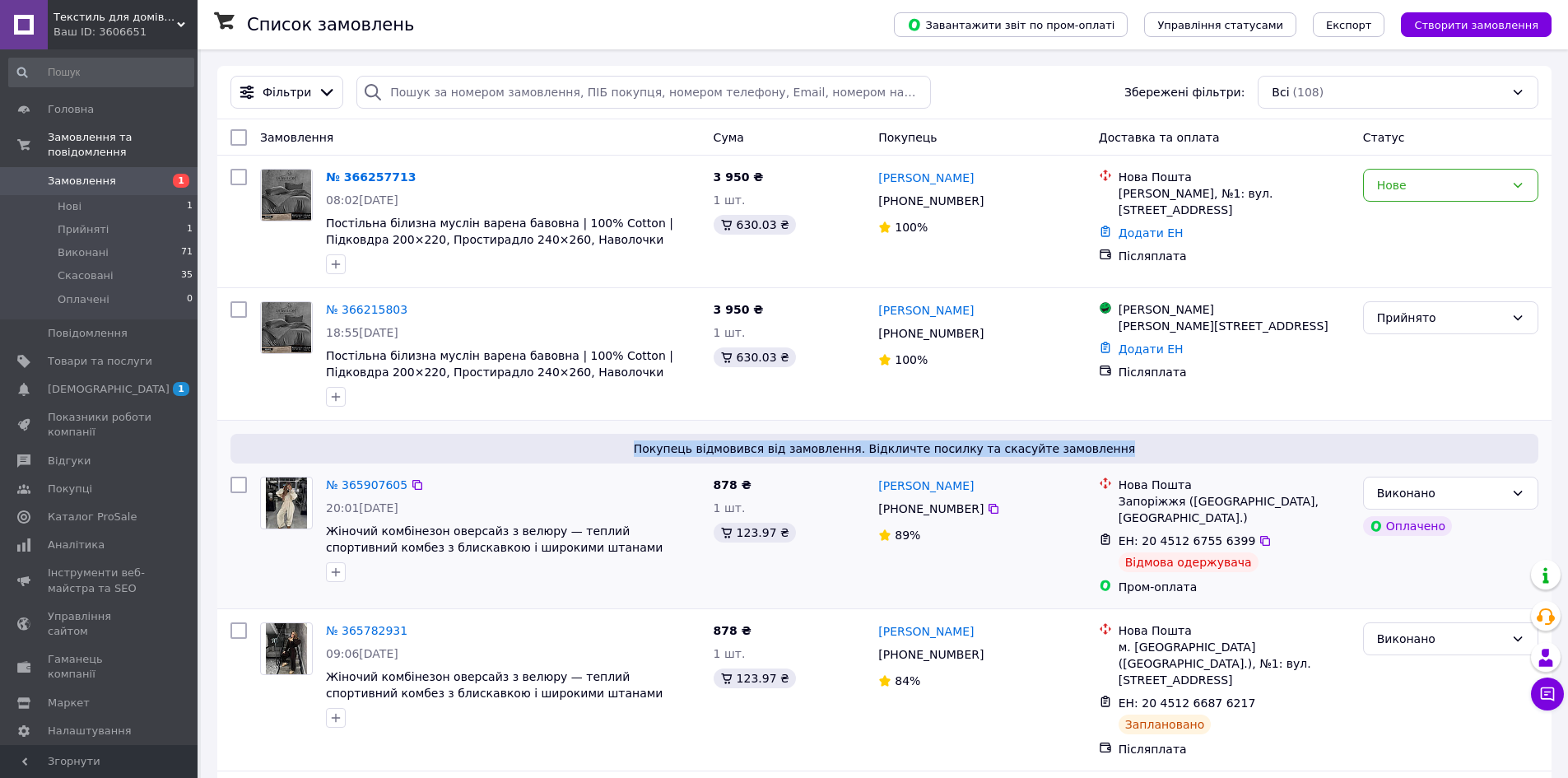
drag, startPoint x: 669, startPoint y: 453, endPoint x: 1110, endPoint y: 458, distance: 441.0
click at [1110, 458] on div "Покупець відмовився від замовлення. Відкличте посилку та скасуйте замовлення" at bounding box center [884, 449] width 1308 height 30
click at [1111, 456] on span "Покупець відмовився від замовлення. Відкличте посилку та скасуйте замовлення" at bounding box center [884, 449] width 1295 height 16
click at [1106, 453] on span "Покупець відмовився від замовлення. Відкличте посилку та скасуйте замовлення" at bounding box center [884, 449] width 1295 height 16
drag, startPoint x: 1106, startPoint y: 453, endPoint x: 661, endPoint y: 456, distance: 445.0
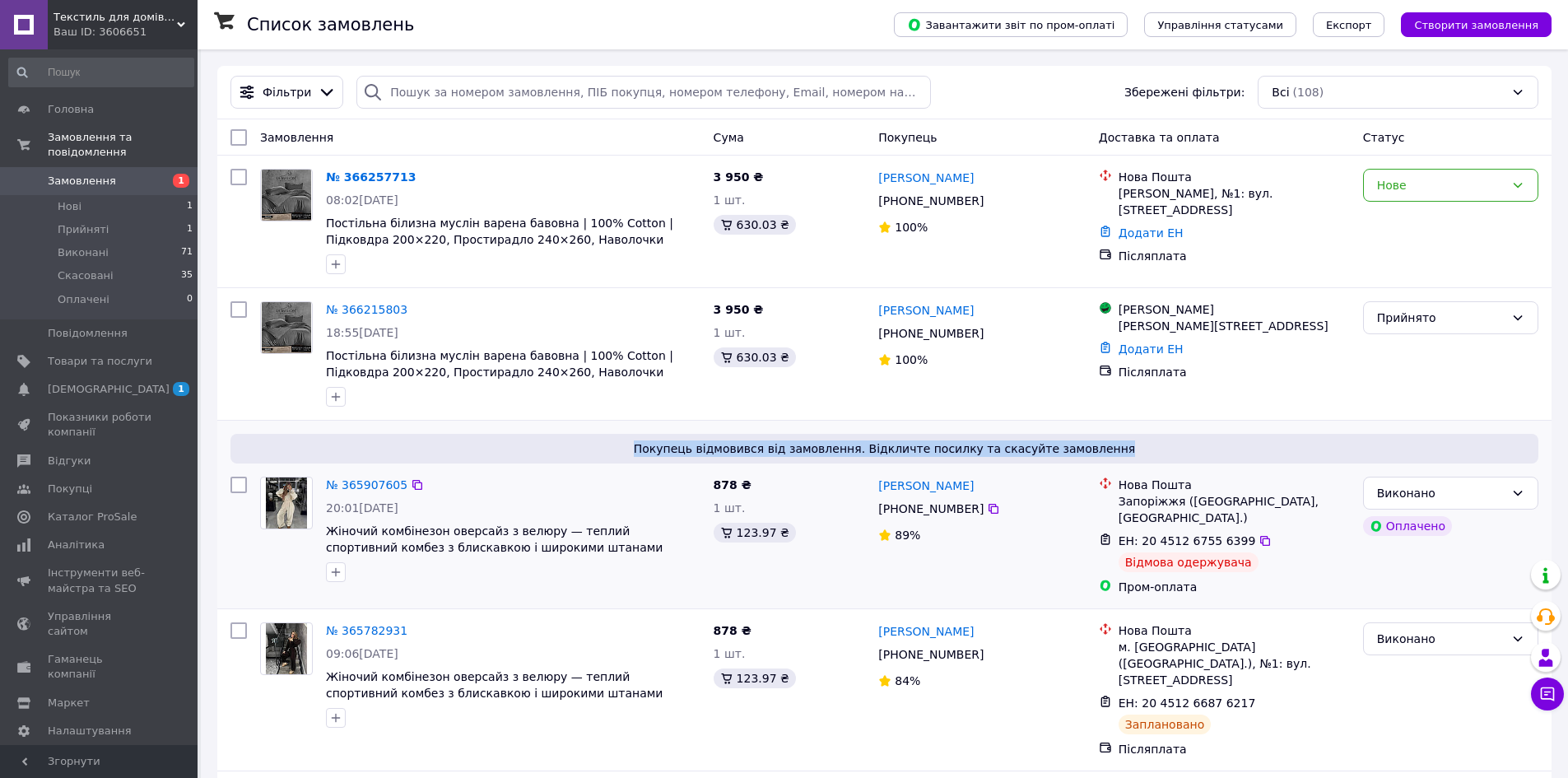
click at [661, 456] on span "Покупець відмовився від замовлення. Відкличте посилку та скасуйте замовлення" at bounding box center [884, 449] width 1295 height 16
click at [635, 451] on span "Покупець відмовився від замовлення. Відкличте посилку та скасуйте замовлення" at bounding box center [884, 449] width 1295 height 16
drag, startPoint x: 635, startPoint y: 451, endPoint x: 1150, endPoint y: 460, distance: 515.1
click at [1150, 460] on div "Покупець відмовився від замовлення. Відкличте посилку та скасуйте замовлення" at bounding box center [884, 449] width 1308 height 30
click at [1147, 454] on span "Покупець відмовився від замовлення. Відкличте посилку та скасуйте замовлення" at bounding box center [884, 449] width 1295 height 16
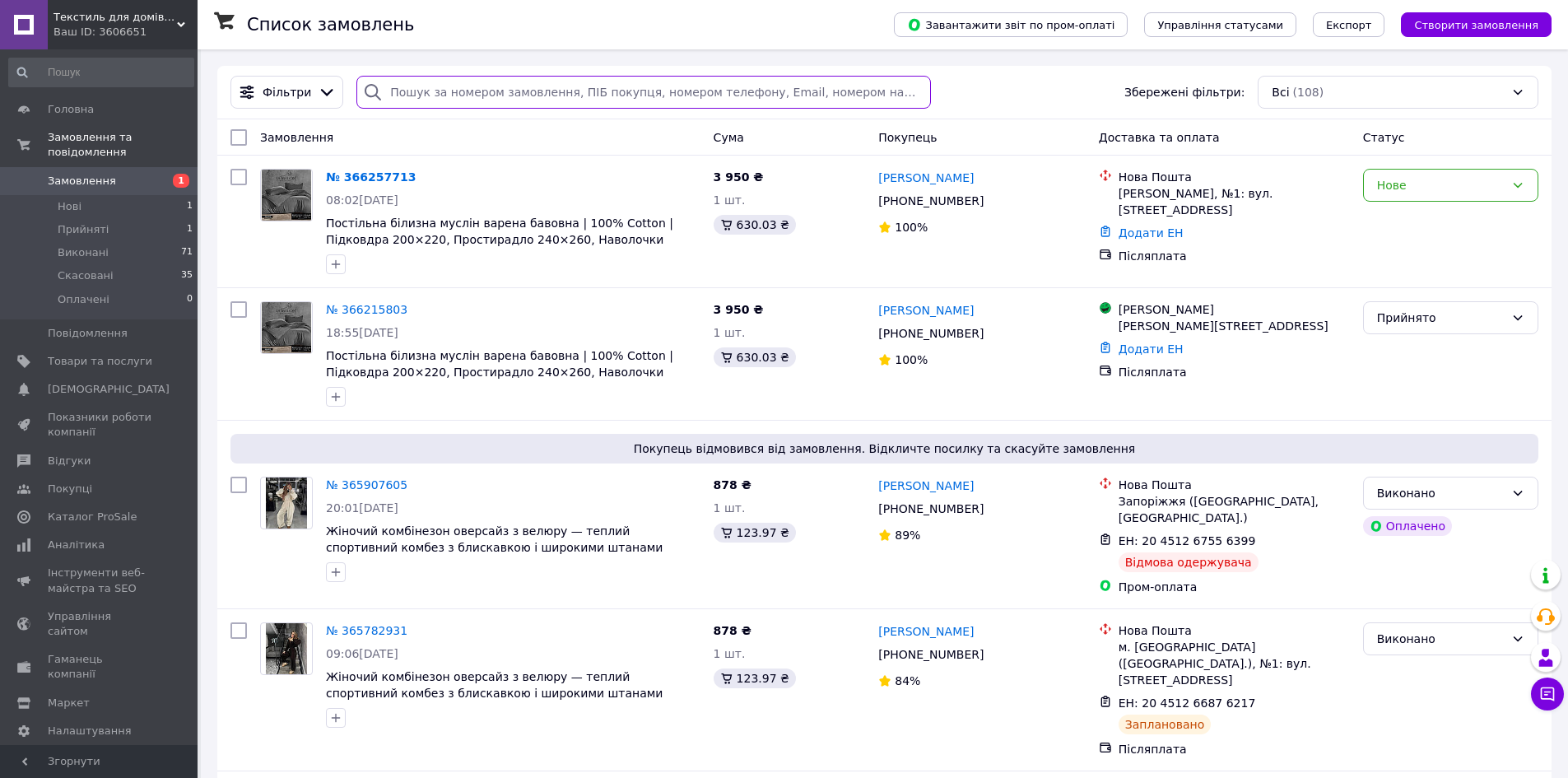
click at [648, 94] on input "search" at bounding box center [643, 92] width 574 height 33
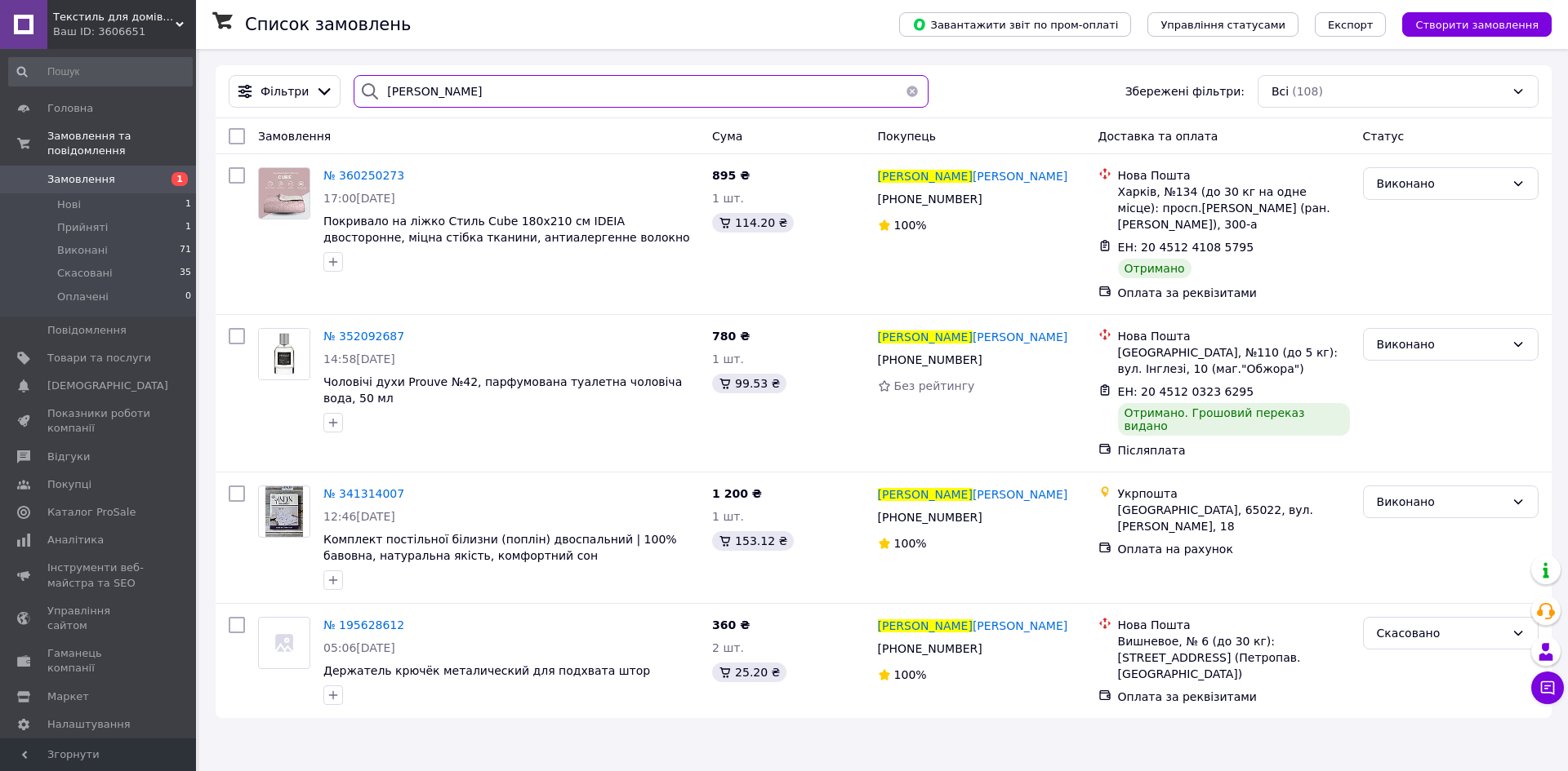
type input "[PERSON_NAME]"
click at [788, 177] on div "895 ₴ 1 шт. 114.20 ₴" at bounding box center [788, 234] width 166 height 147
click at [832, 190] on div "1 шт." at bounding box center [788, 198] width 152 height 16
click at [117, 351] on span "Товари та послуги" at bounding box center [100, 358] width 104 height 14
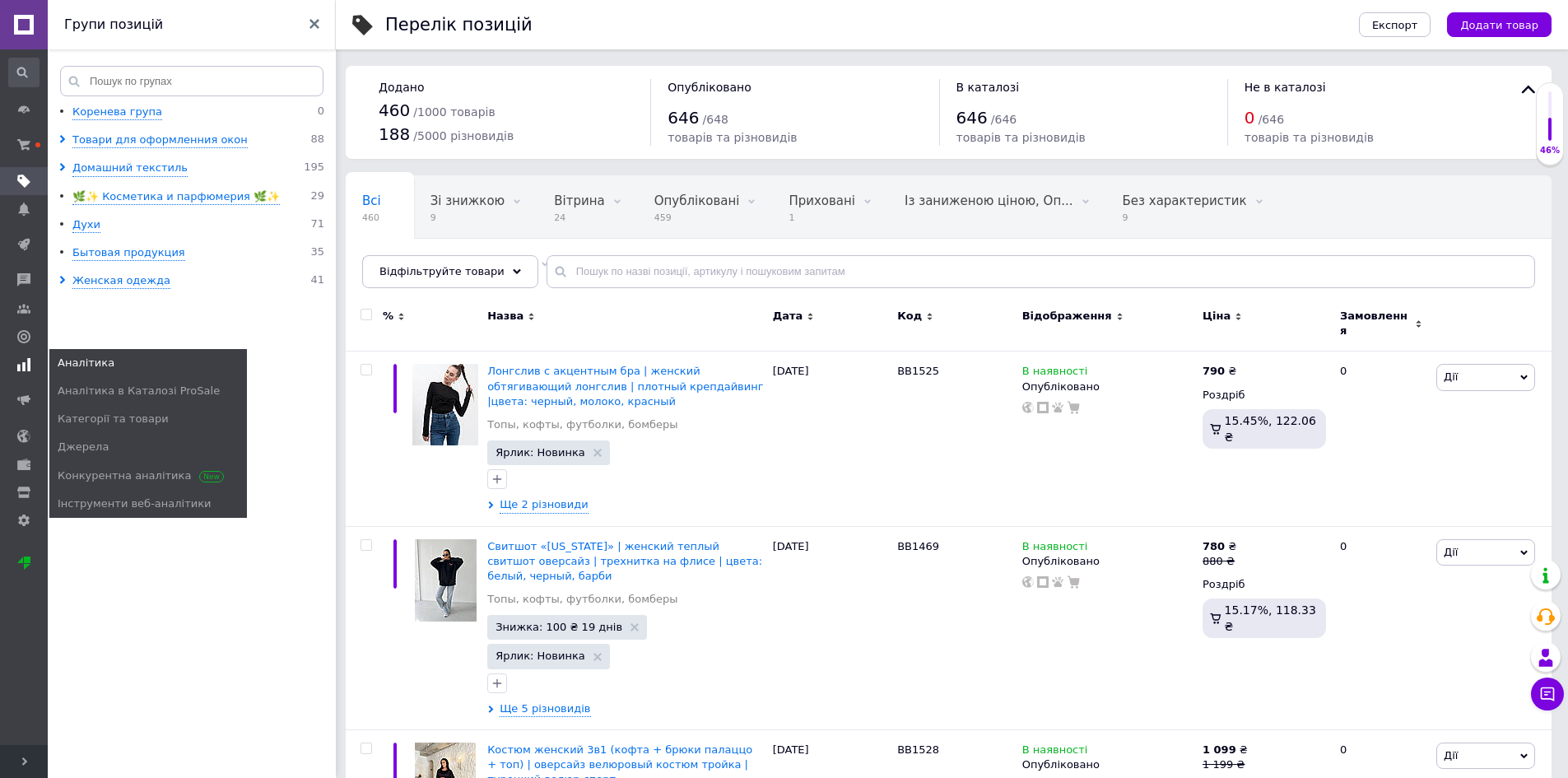
click at [23, 357] on link "Аналітика" at bounding box center [24, 365] width 48 height 28
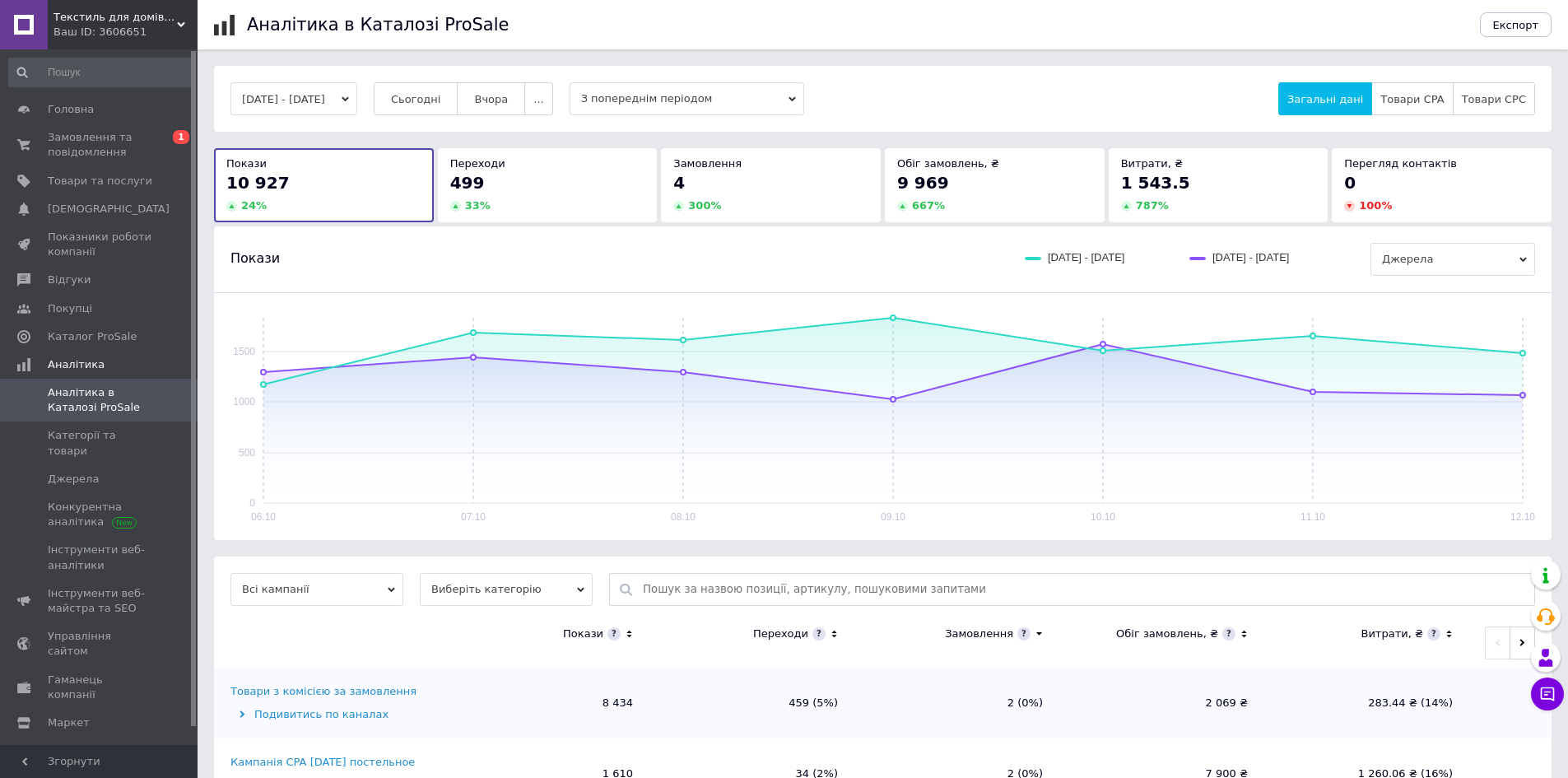
scroll to position [136, 0]
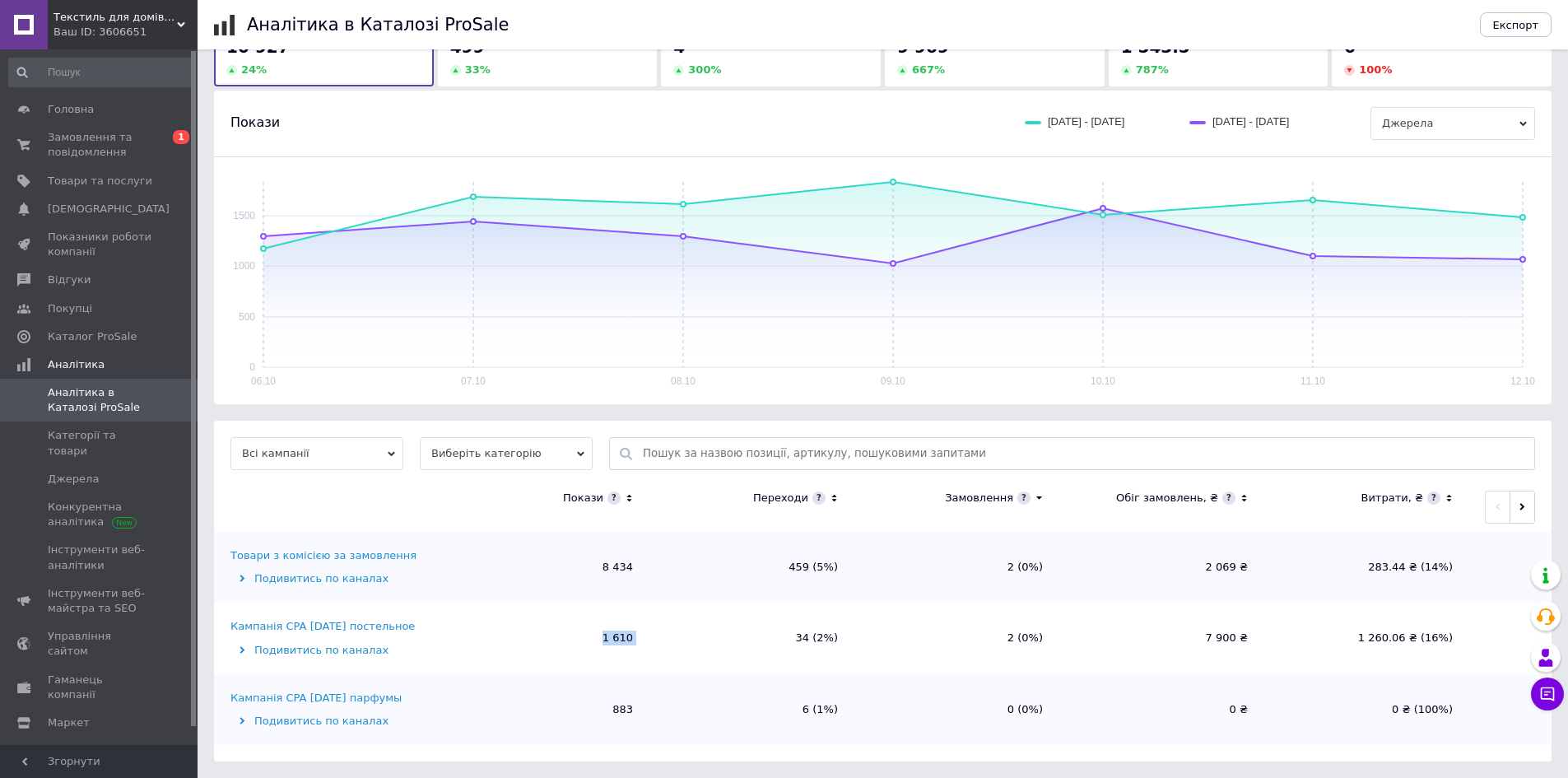
drag, startPoint x: 595, startPoint y: 644, endPoint x: 676, endPoint y: 637, distance: 81.3
click at [676, 637] on tr "Кампанія CPA [DATE] постельное Подивитись по каналах 1 610 34 (2%) 2 (0%) 7 900…" at bounding box center [883, 638] width 1337 height 71
click at [676, 637] on td "34 (2%)" at bounding box center [751, 638] width 205 height 71
drag, startPoint x: 596, startPoint y: 574, endPoint x: 664, endPoint y: 565, distance: 68.6
click at [649, 566] on tr "Товари з комісією за замовлення Подивитись по каналах 8 434 459 (5%) 2 (0%) 2 0…" at bounding box center [883, 567] width 1337 height 71
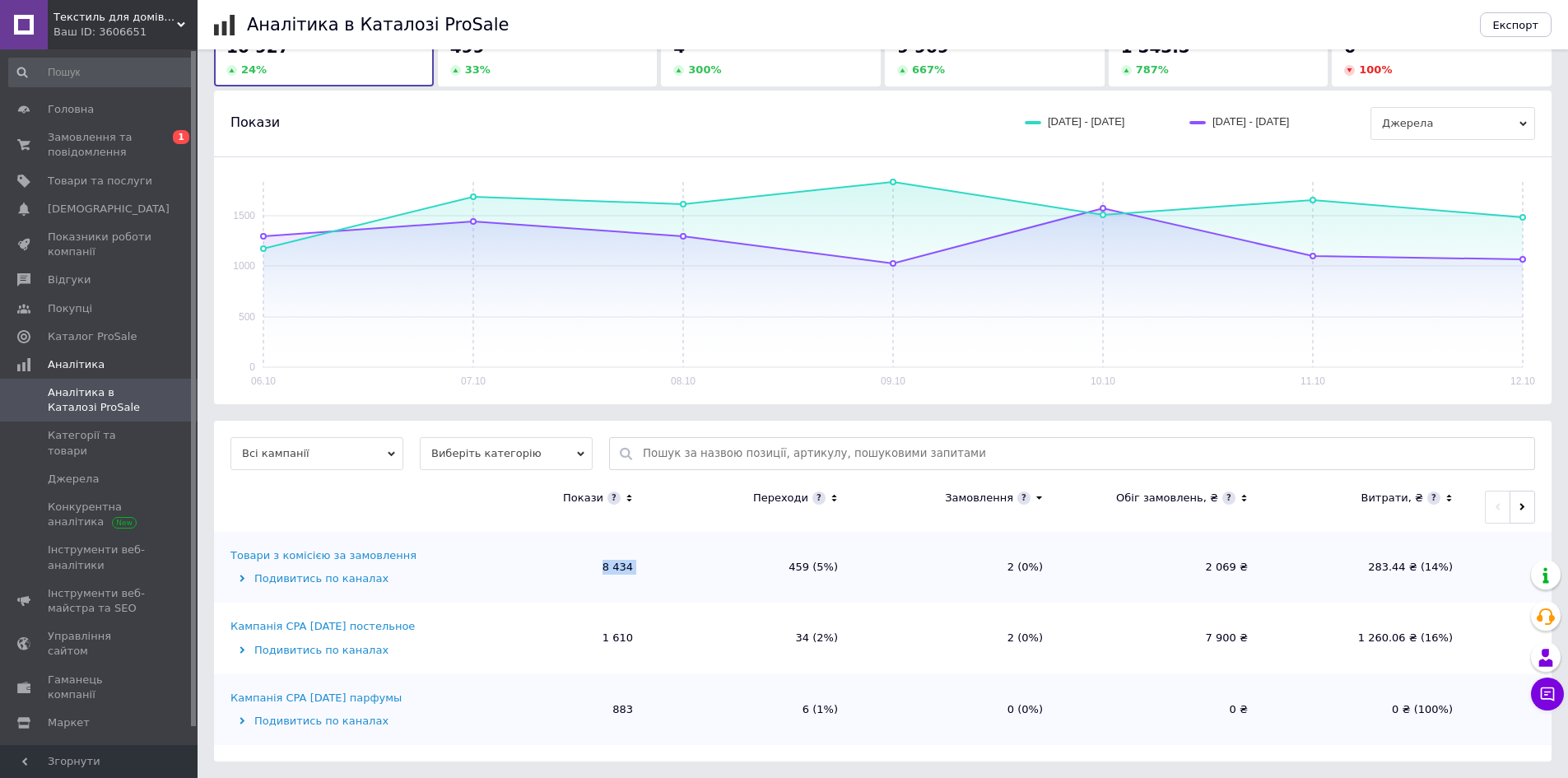
click at [666, 565] on td "459 (5%)" at bounding box center [751, 567] width 205 height 71
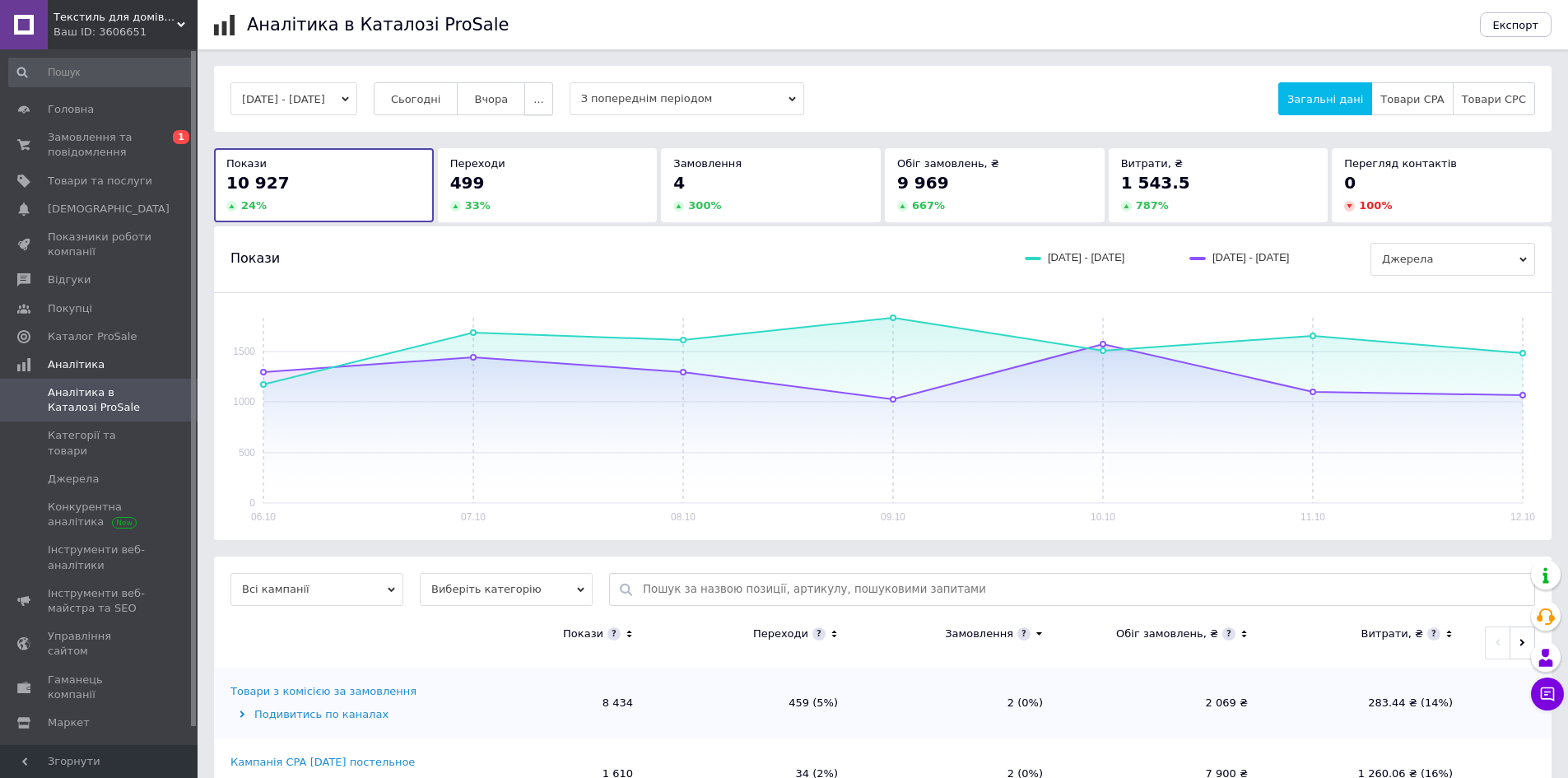
click at [543, 97] on span "..." at bounding box center [538, 100] width 10 height 13
click at [527, 226] on span "60 днів" at bounding box center [506, 228] width 41 height 13
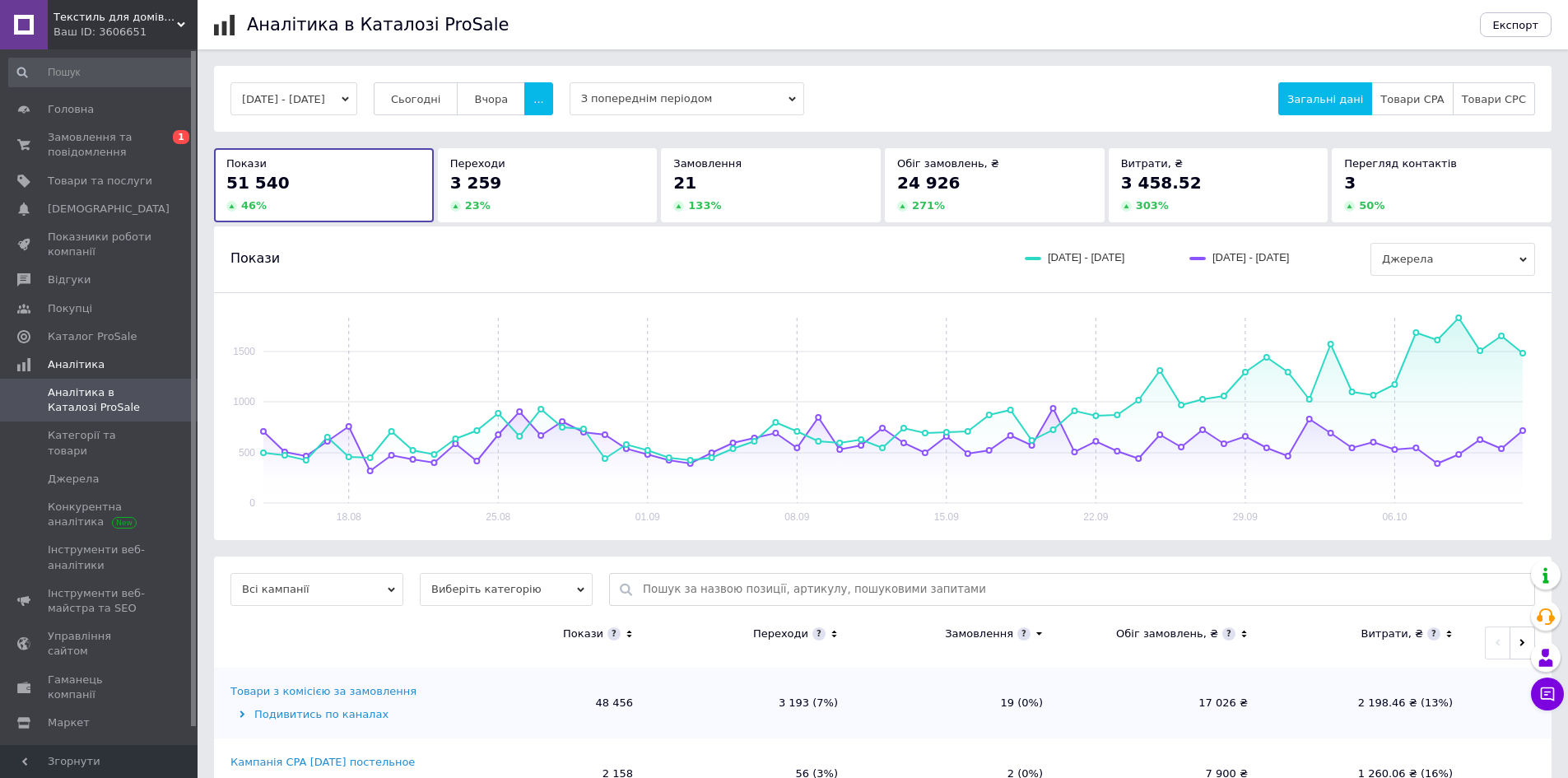
click at [768, 186] on div "21" at bounding box center [771, 182] width 195 height 23
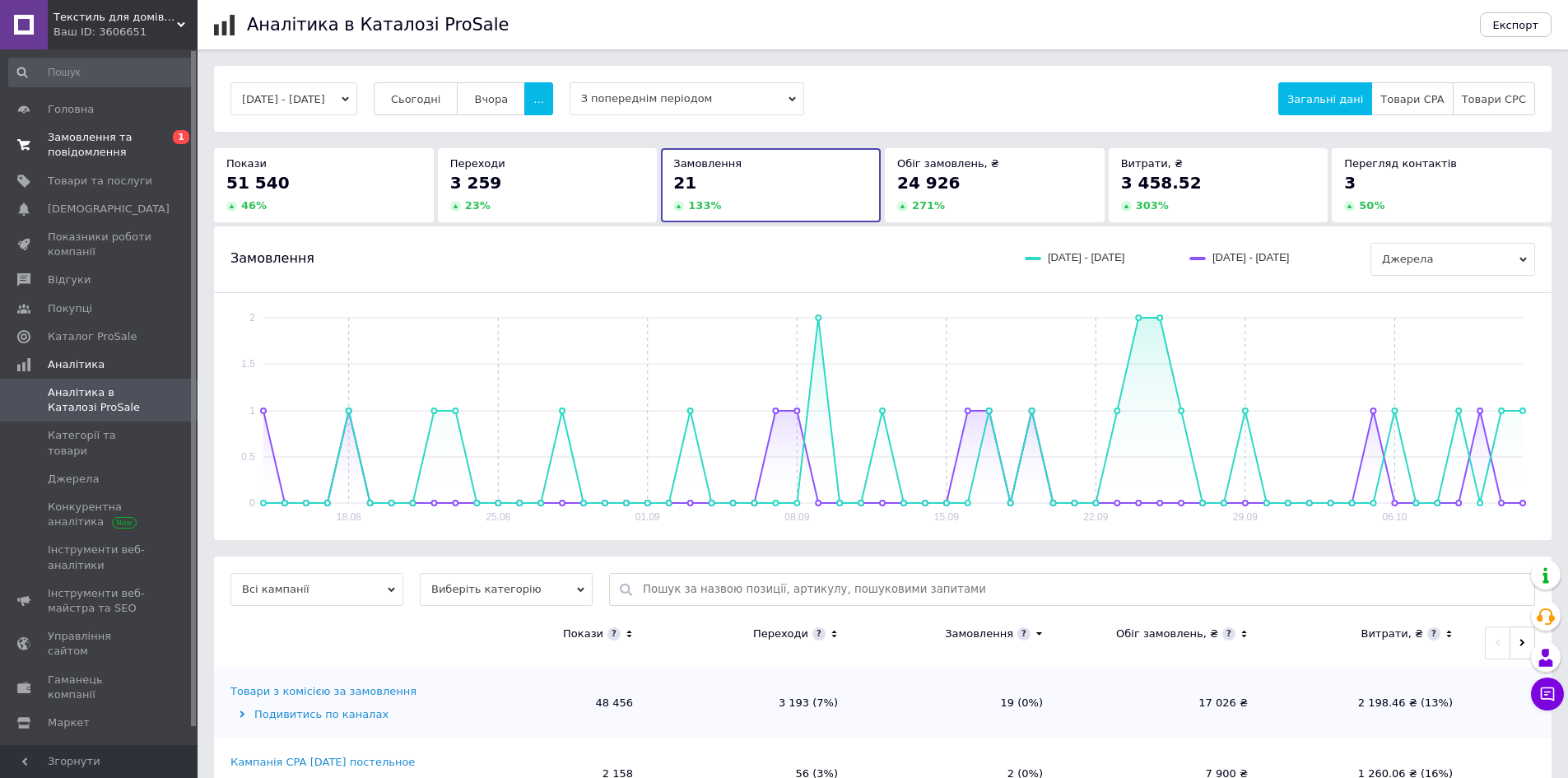
click at [135, 154] on span "Замовлення та повідомлення" at bounding box center [100, 145] width 105 height 30
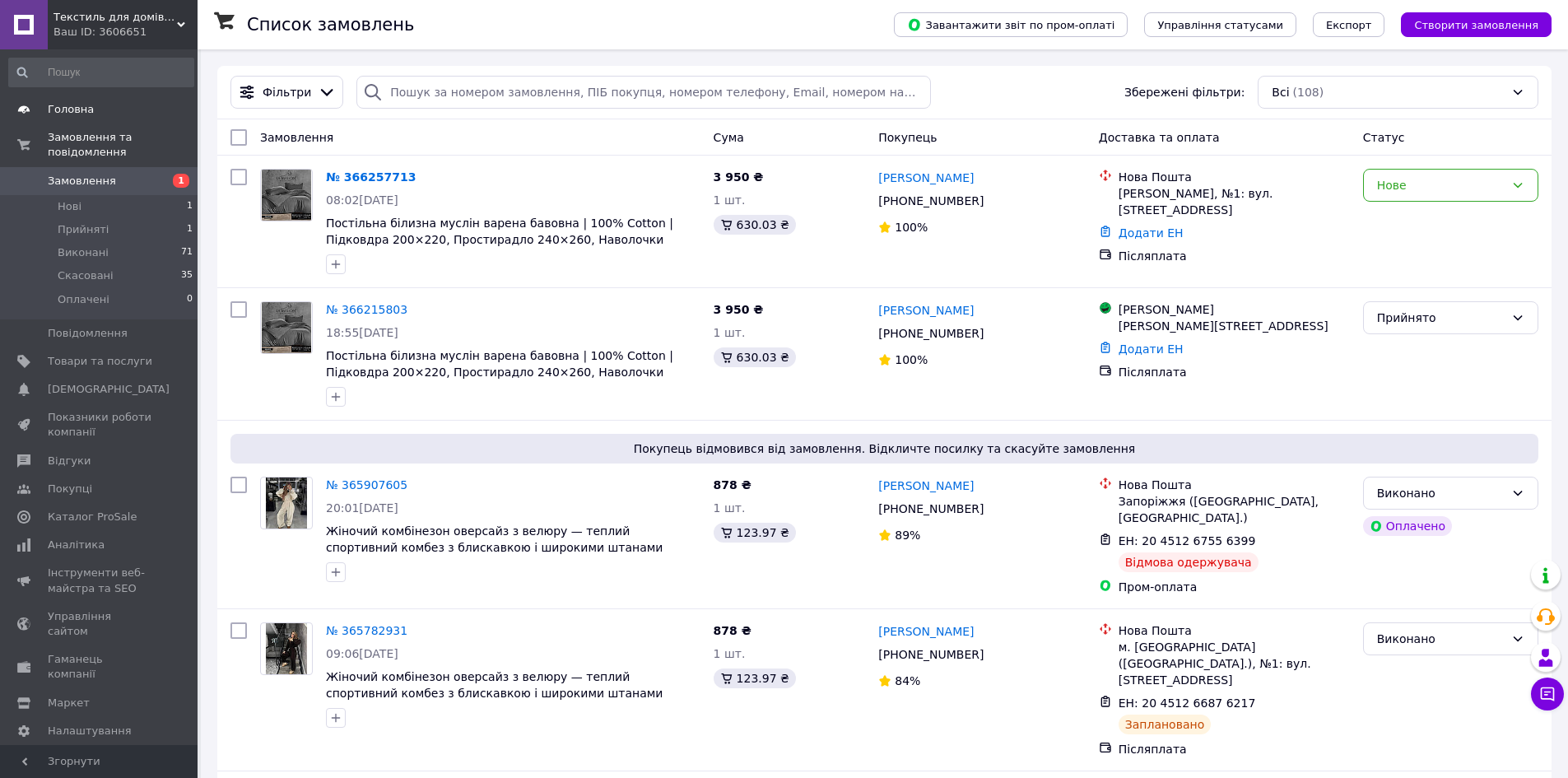
click at [76, 108] on span "Головна" at bounding box center [71, 109] width 46 height 14
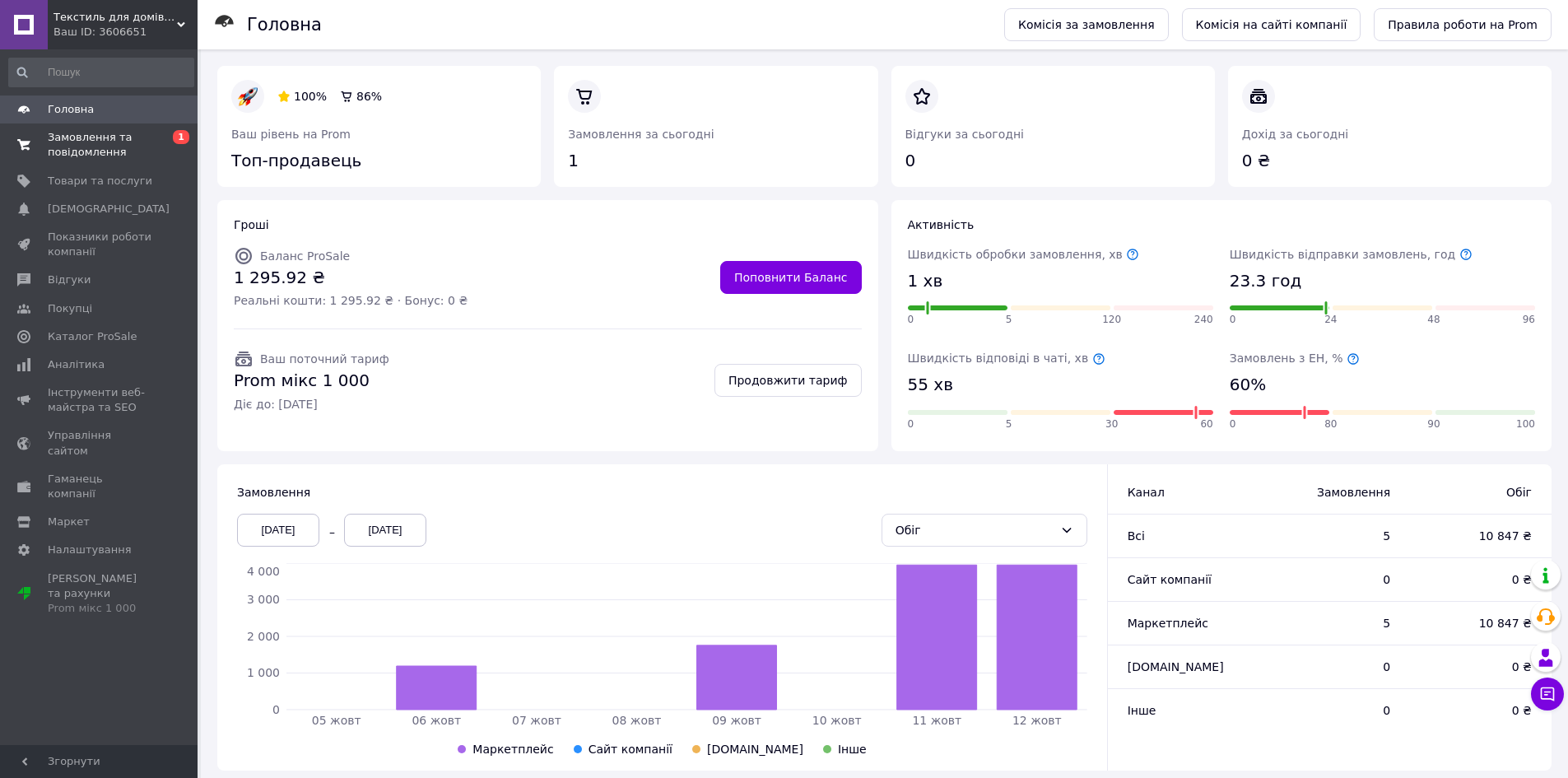
click at [99, 145] on span "Замовлення та повідомлення" at bounding box center [100, 145] width 105 height 30
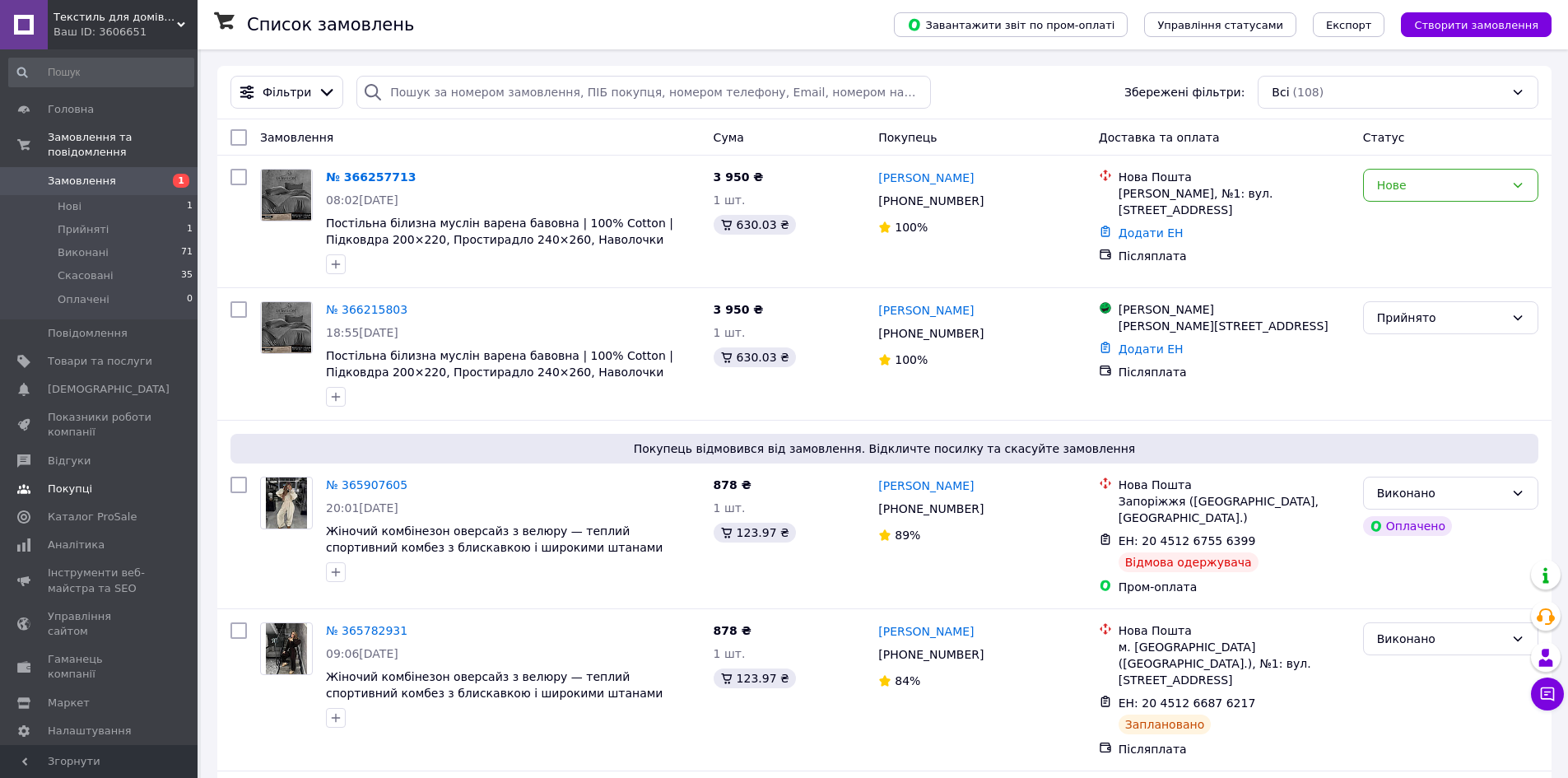
click at [74, 482] on span "Покупці" at bounding box center [70, 489] width 44 height 14
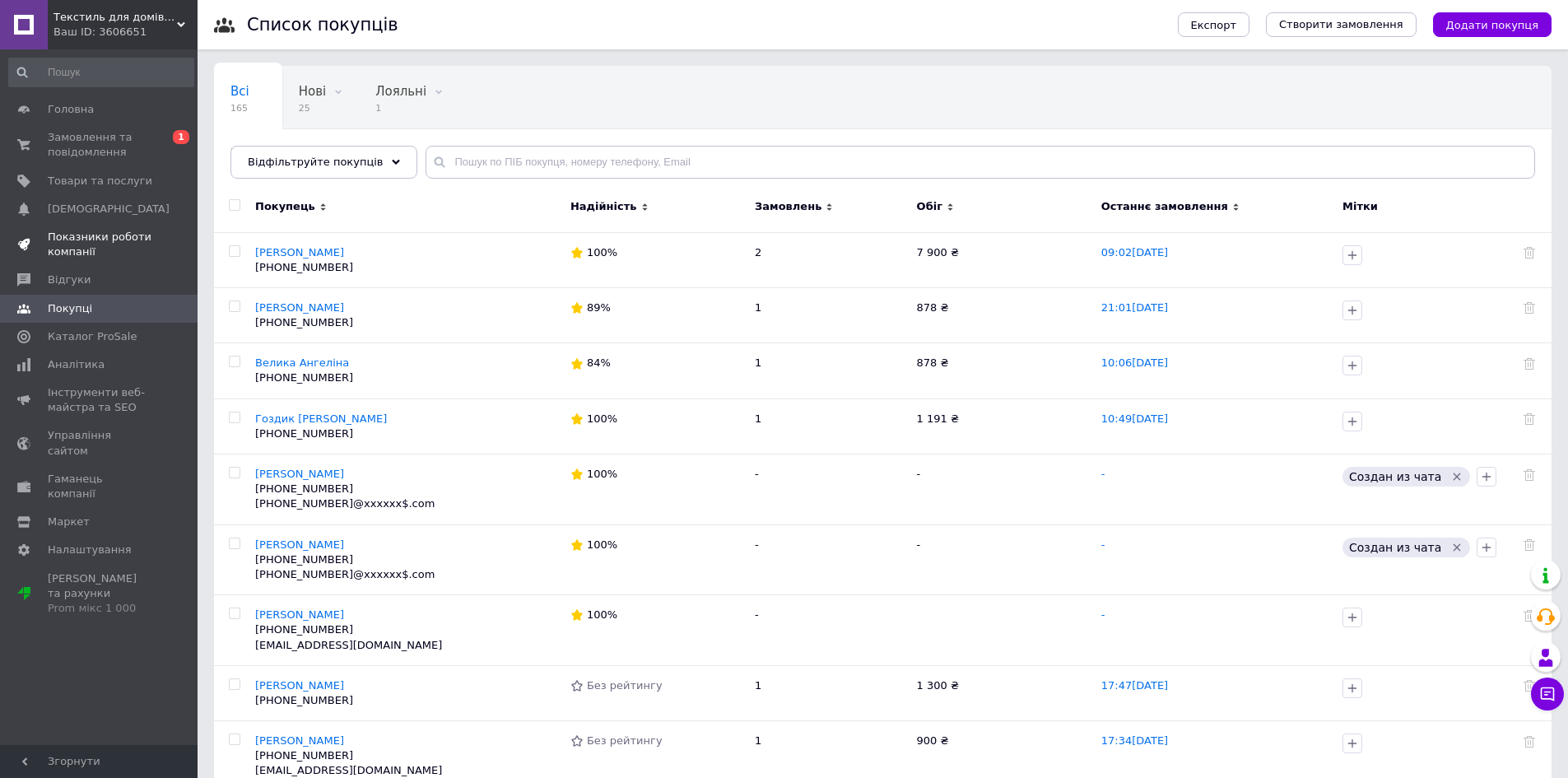
click at [111, 235] on span "Показники роботи компанії" at bounding box center [100, 244] width 105 height 30
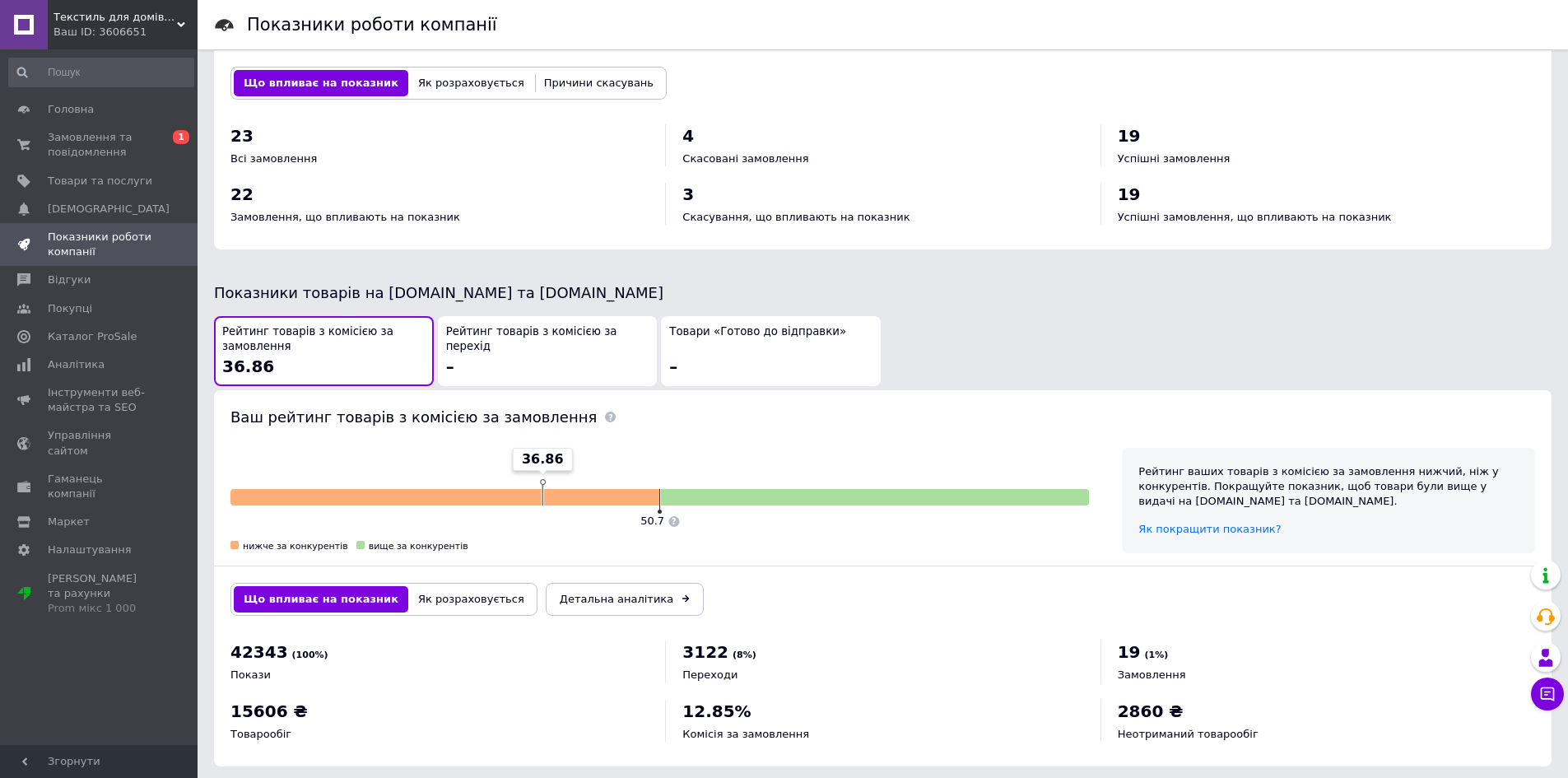
scroll to position [667, 0]
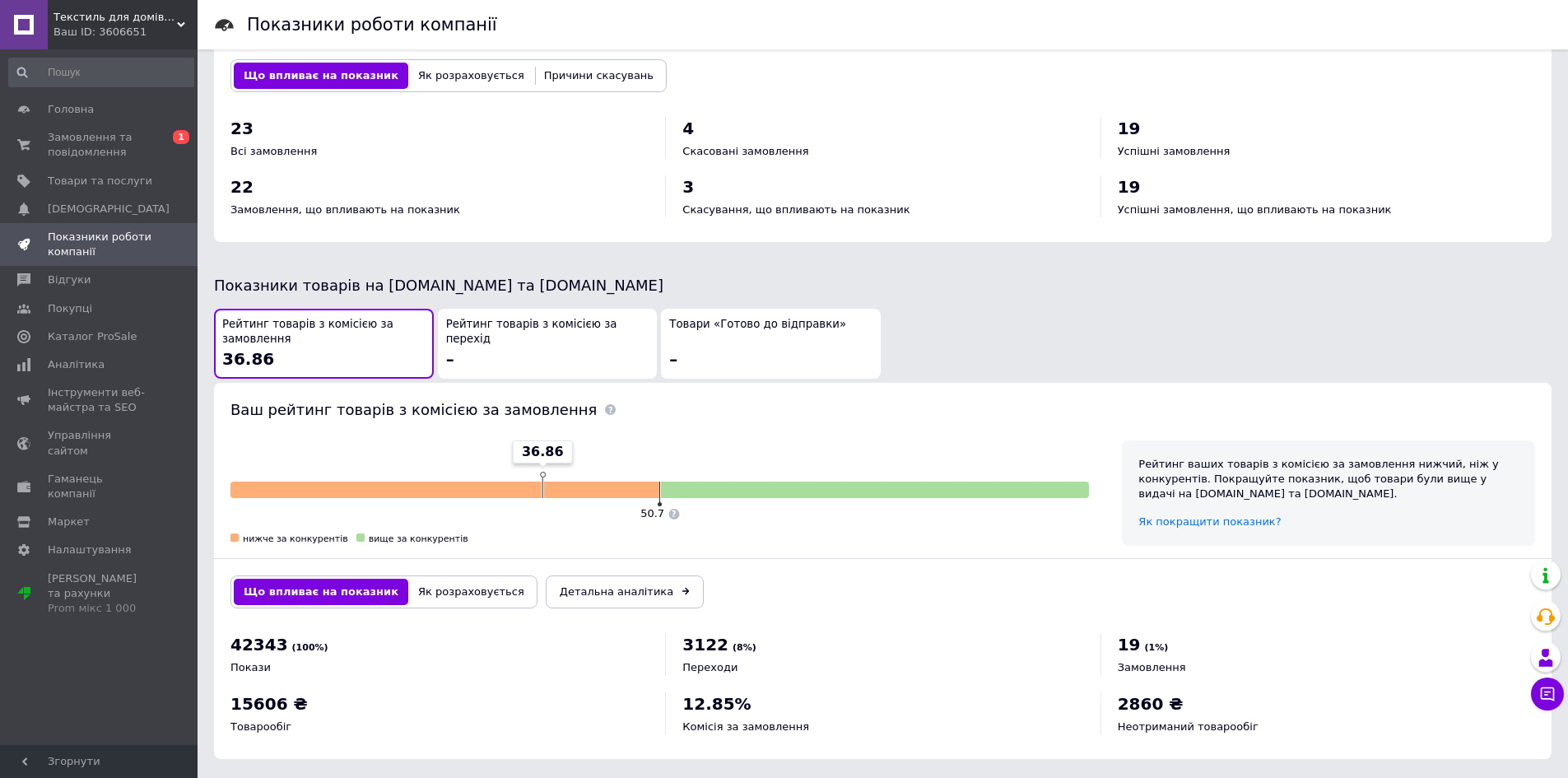
click at [450, 587] on button "Як розраховується" at bounding box center [471, 592] width 126 height 26
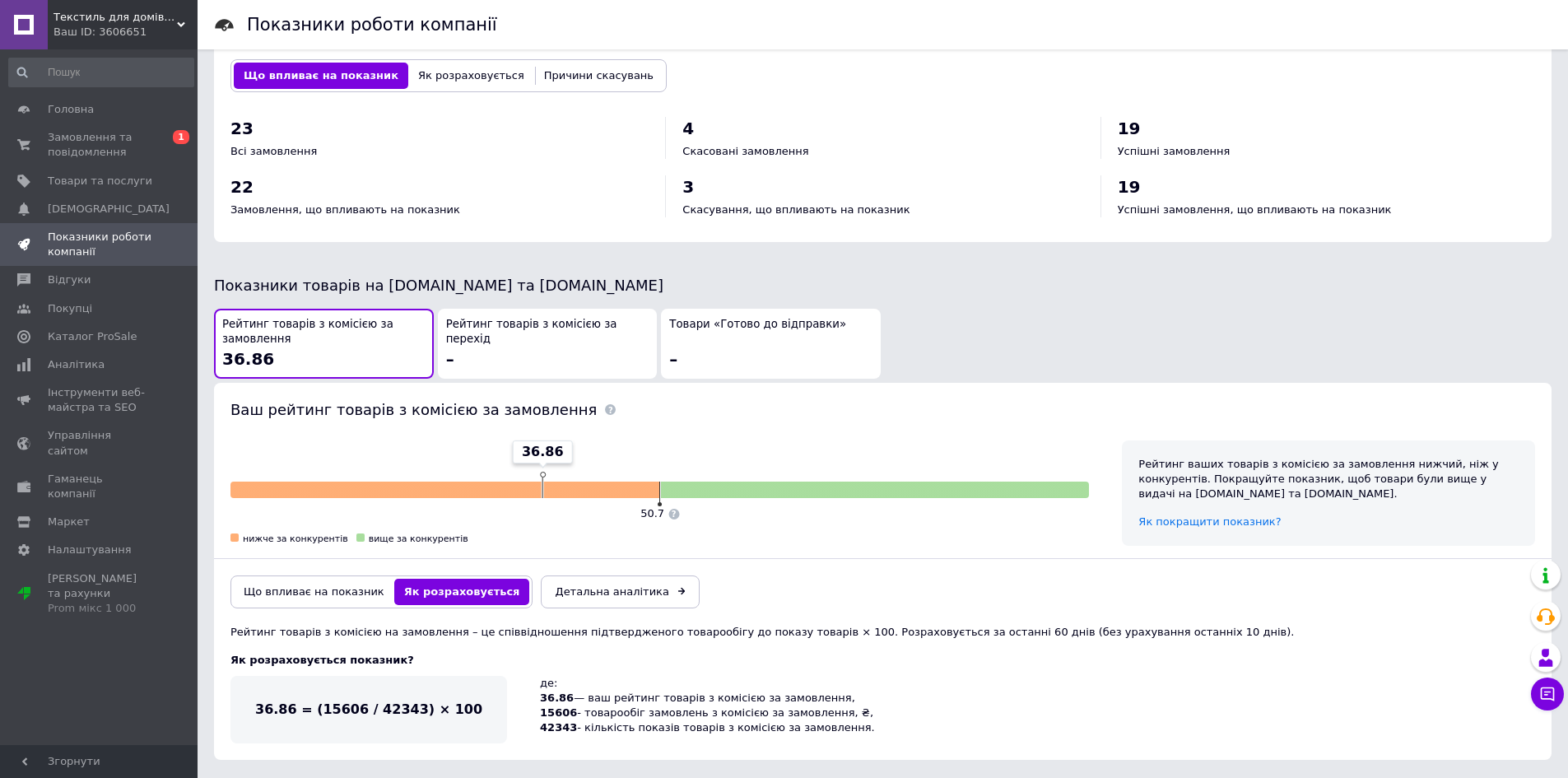
click at [333, 580] on button "Що впливає на показник" at bounding box center [315, 592] width 161 height 26
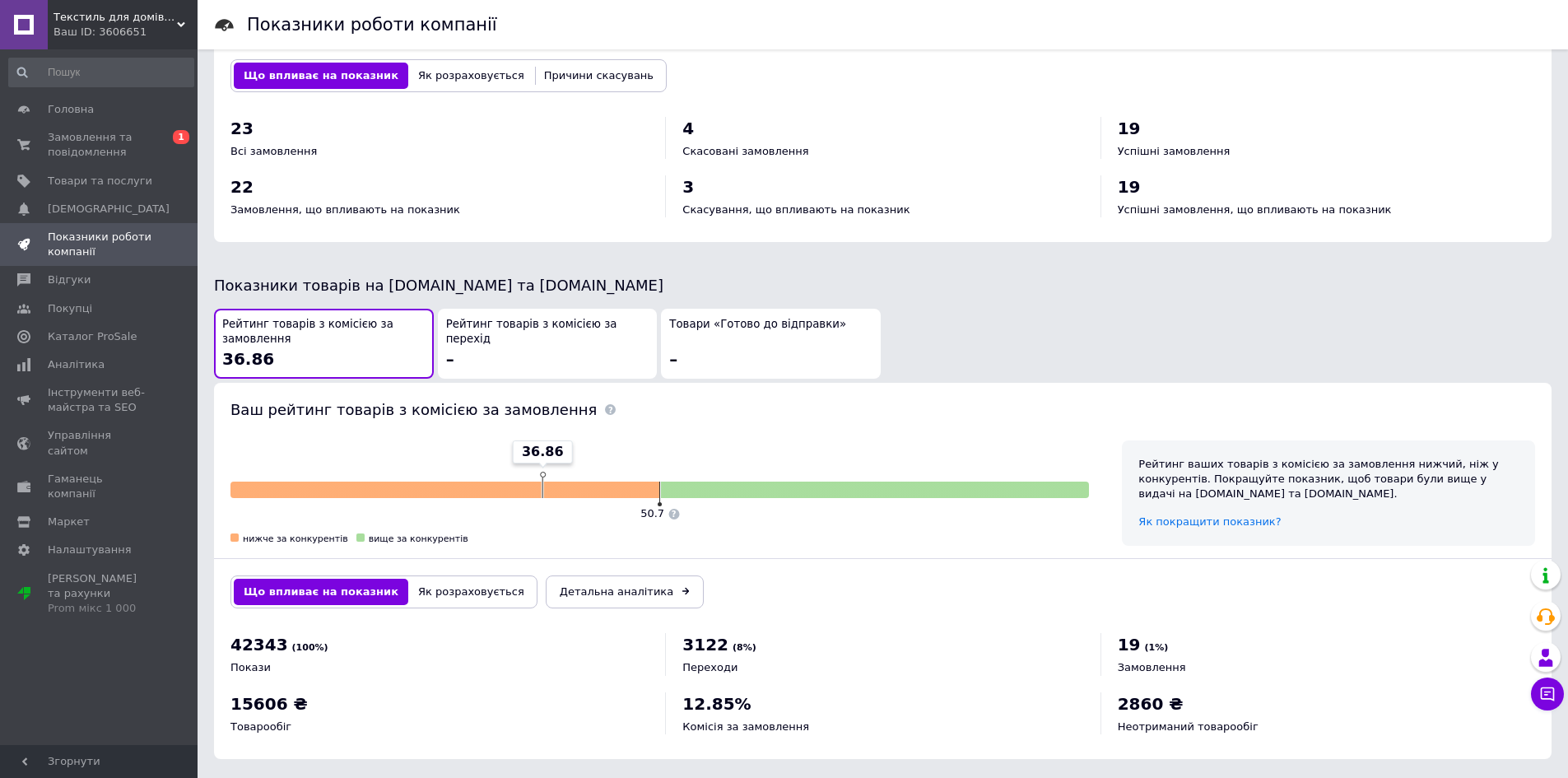
click at [417, 579] on button "Як розраховується" at bounding box center [471, 592] width 126 height 26
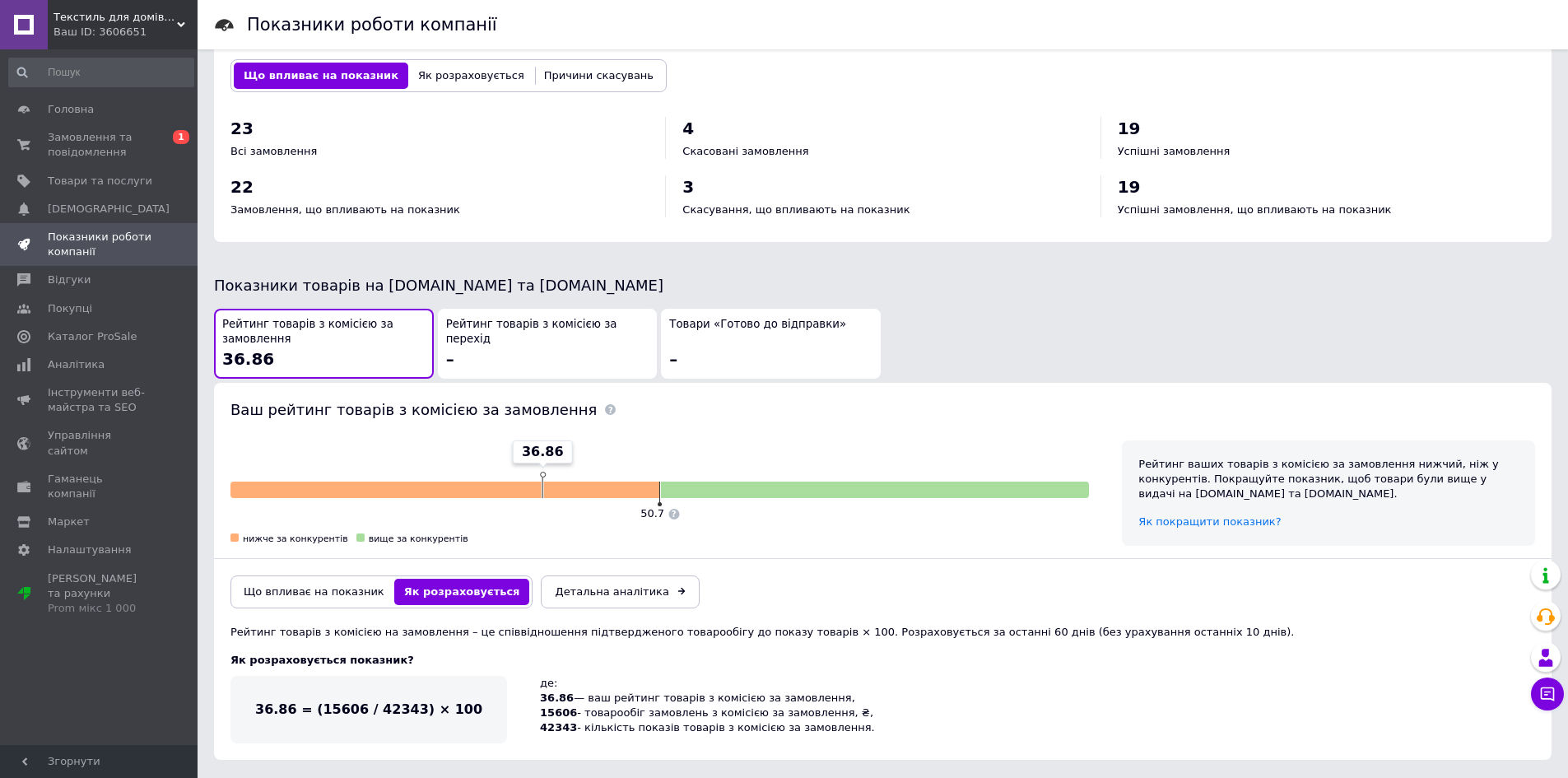
click at [349, 579] on button "Що впливає на показник" at bounding box center [315, 592] width 161 height 26
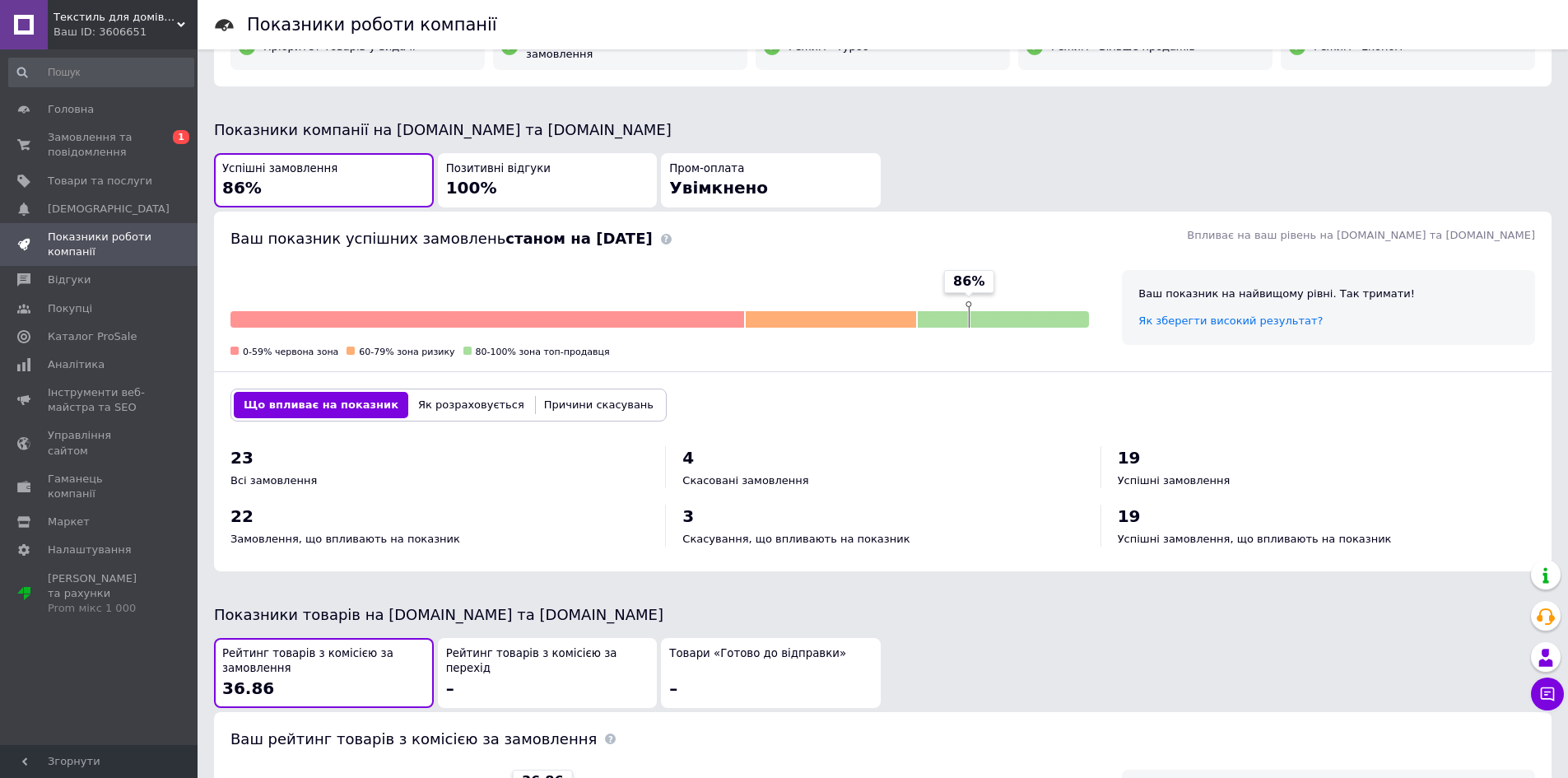
scroll to position [7, 0]
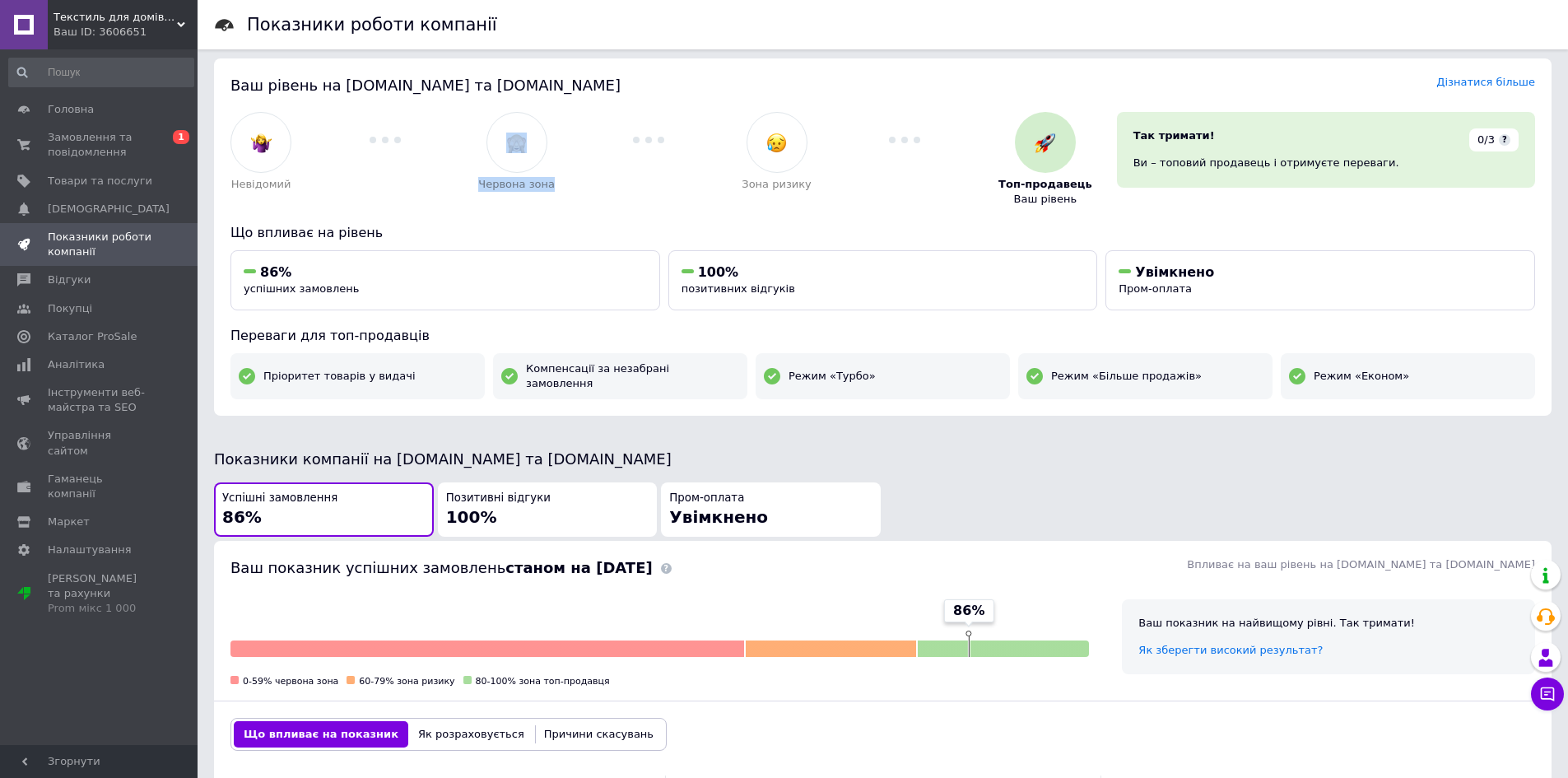
drag, startPoint x: 481, startPoint y: 176, endPoint x: 603, endPoint y: 179, distance: 122.0
click at [603, 179] on div "Невідомий Червона зона Зона ризику Топ-продавець Ваш рівень" at bounding box center [661, 159] width 862 height 95
click at [603, 179] on div at bounding box center [648, 159] width 187 height 95
drag, startPoint x: 525, startPoint y: 186, endPoint x: 483, endPoint y: 189, distance: 42.1
click at [483, 189] on div "Невідомий Червона зона Зона ризику Топ-продавець Ваш рівень" at bounding box center [661, 159] width 862 height 95
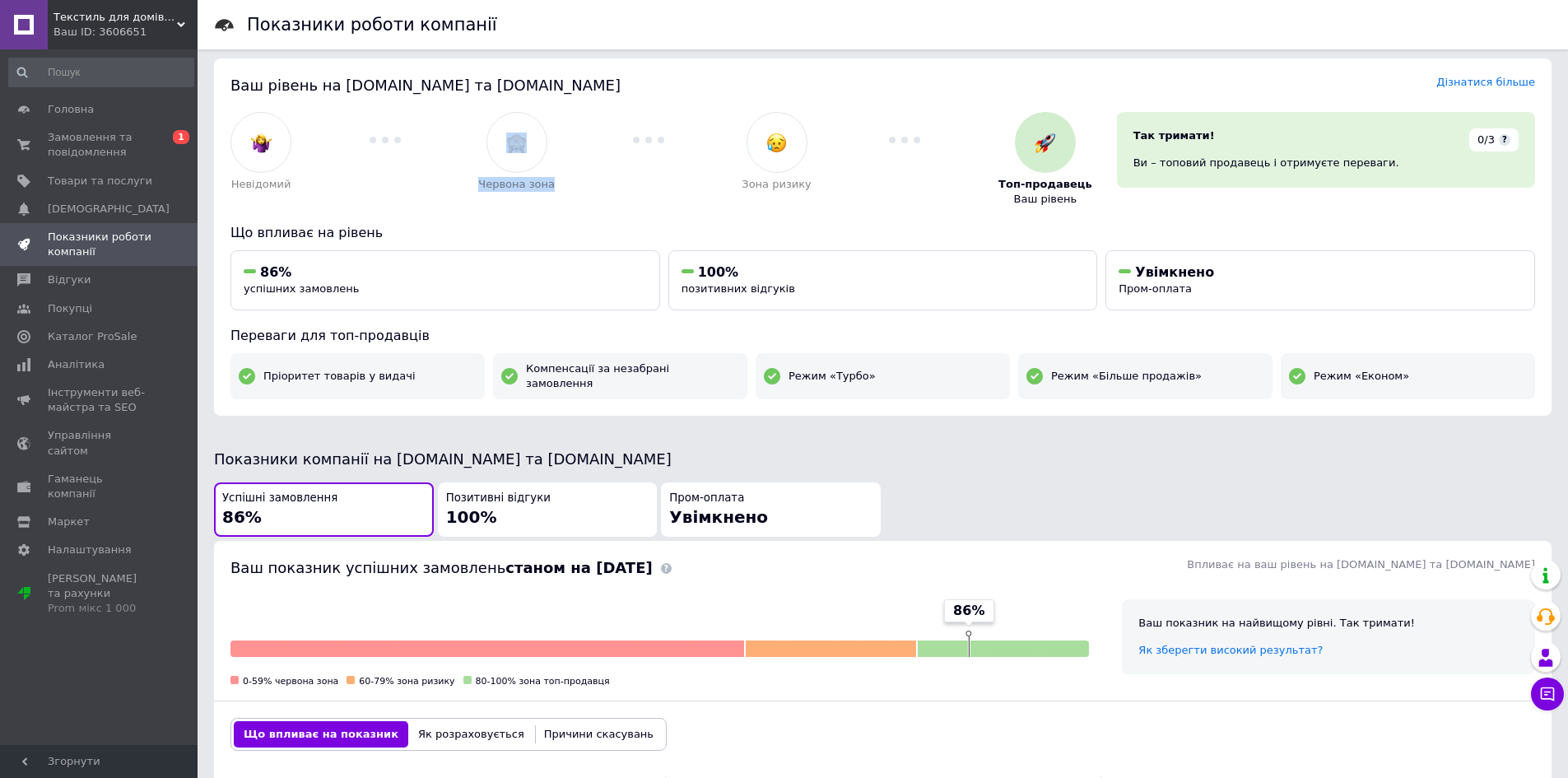
click at [478, 192] on div at bounding box center [384, 159] width 187 height 95
drag, startPoint x: 485, startPoint y: 183, endPoint x: 571, endPoint y: 180, distance: 86.1
click at [571, 180] on div "Невідомий Червона зона Зона ризику Топ-продавець Ваш рівень" at bounding box center [661, 159] width 862 height 95
click at [571, 180] on div at bounding box center [648, 159] width 187 height 95
drag, startPoint x: 563, startPoint y: 187, endPoint x: 489, endPoint y: 190, distance: 74.1
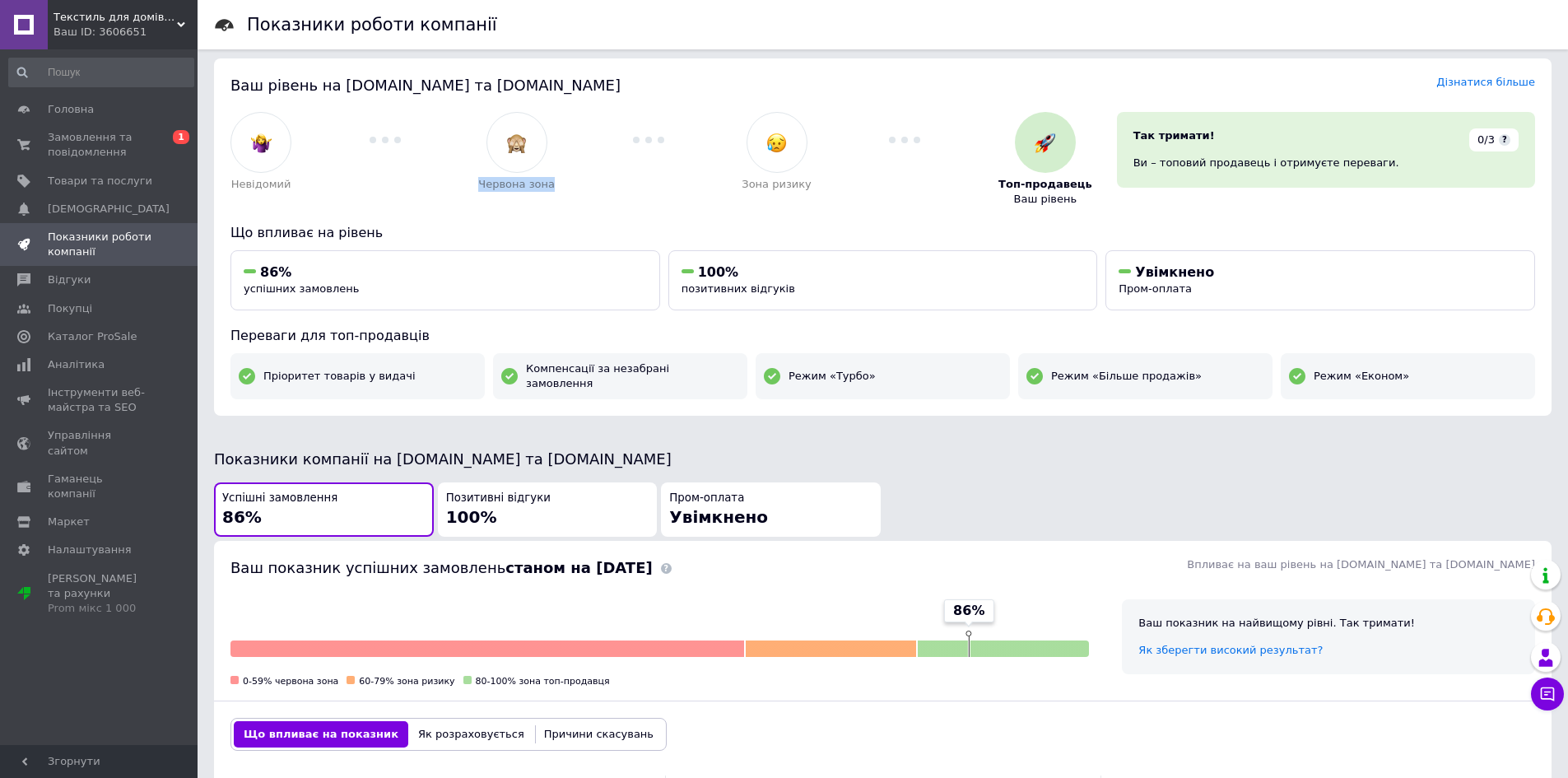
click at [489, 190] on div "Невідомий Червона зона Зона ризику Топ-продавець Ваш рівень" at bounding box center [661, 159] width 862 height 95
click at [547, 210] on div "Невідомий Червона зона Зона ризику Топ-продавець Ваш рівень" at bounding box center [661, 159] width 886 height 119
drag, startPoint x: 755, startPoint y: 180, endPoint x: 817, endPoint y: 179, distance: 62.0
click at [817, 179] on div "Невідомий Червона зона Зона ризику Топ-продавець Ваш рівень" at bounding box center [661, 159] width 862 height 95
click at [834, 200] on div at bounding box center [905, 159] width 187 height 95
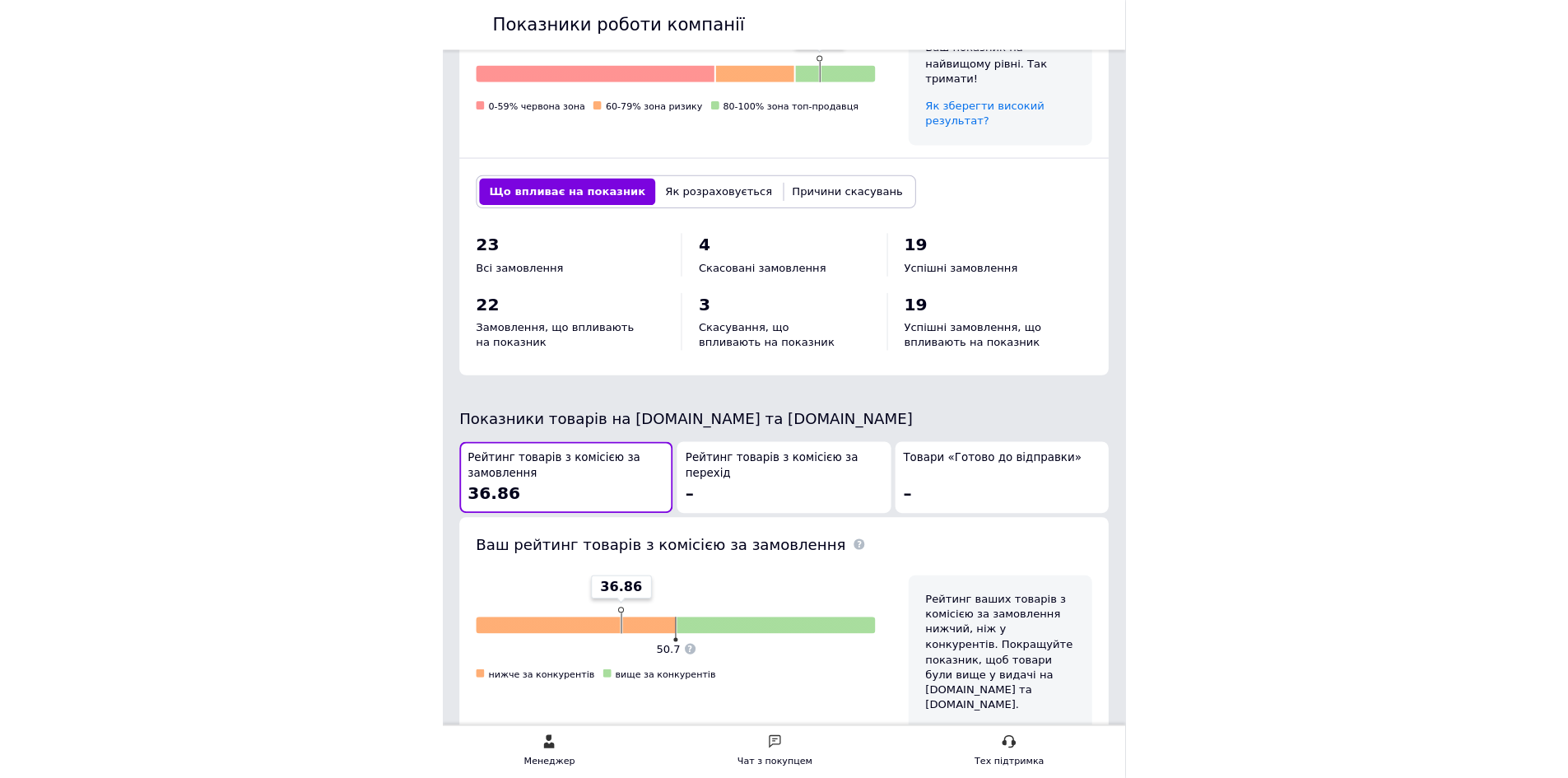
scroll to position [651, 0]
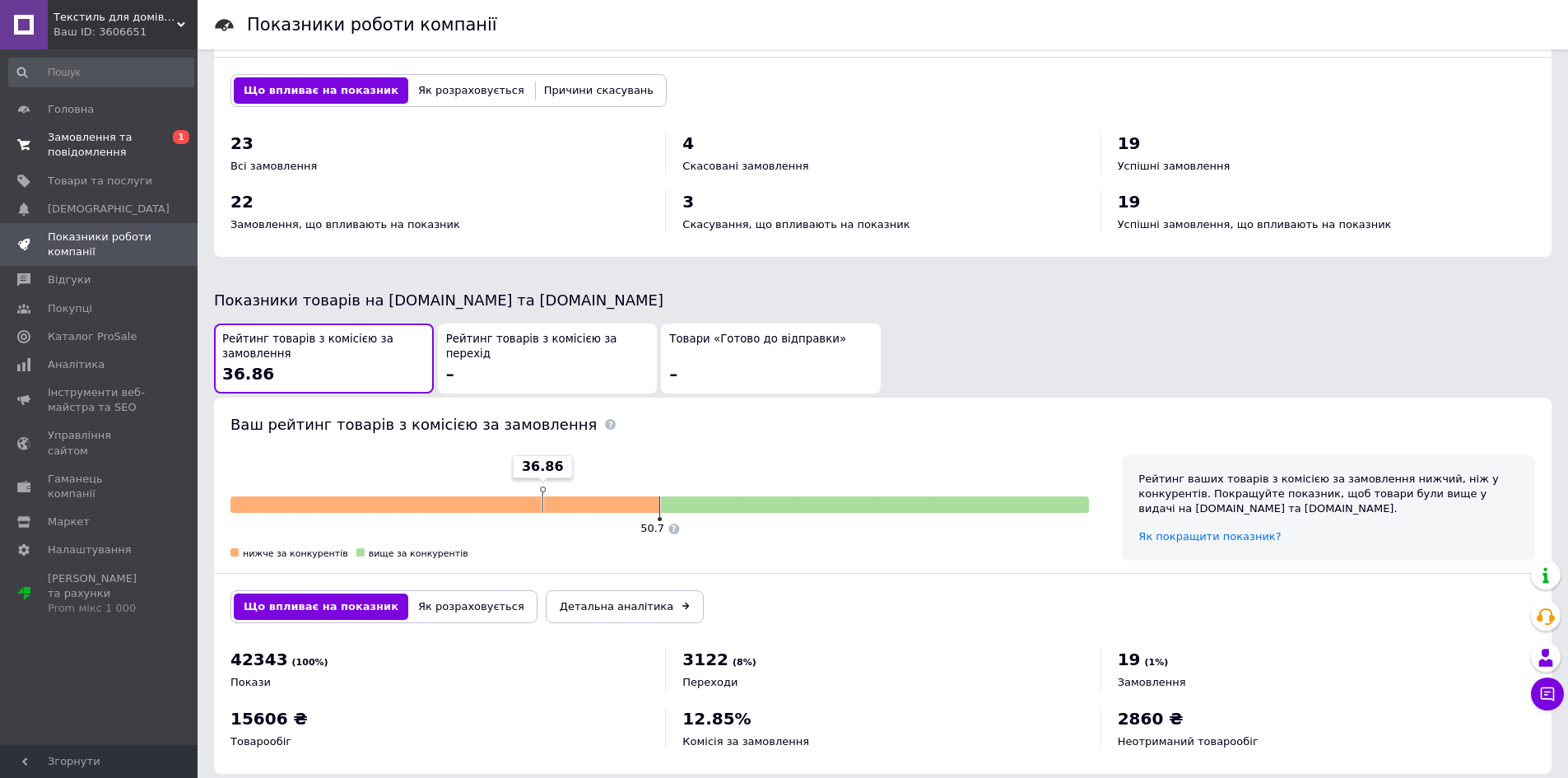
click at [140, 155] on span "Замовлення та повідомлення" at bounding box center [100, 145] width 105 height 30
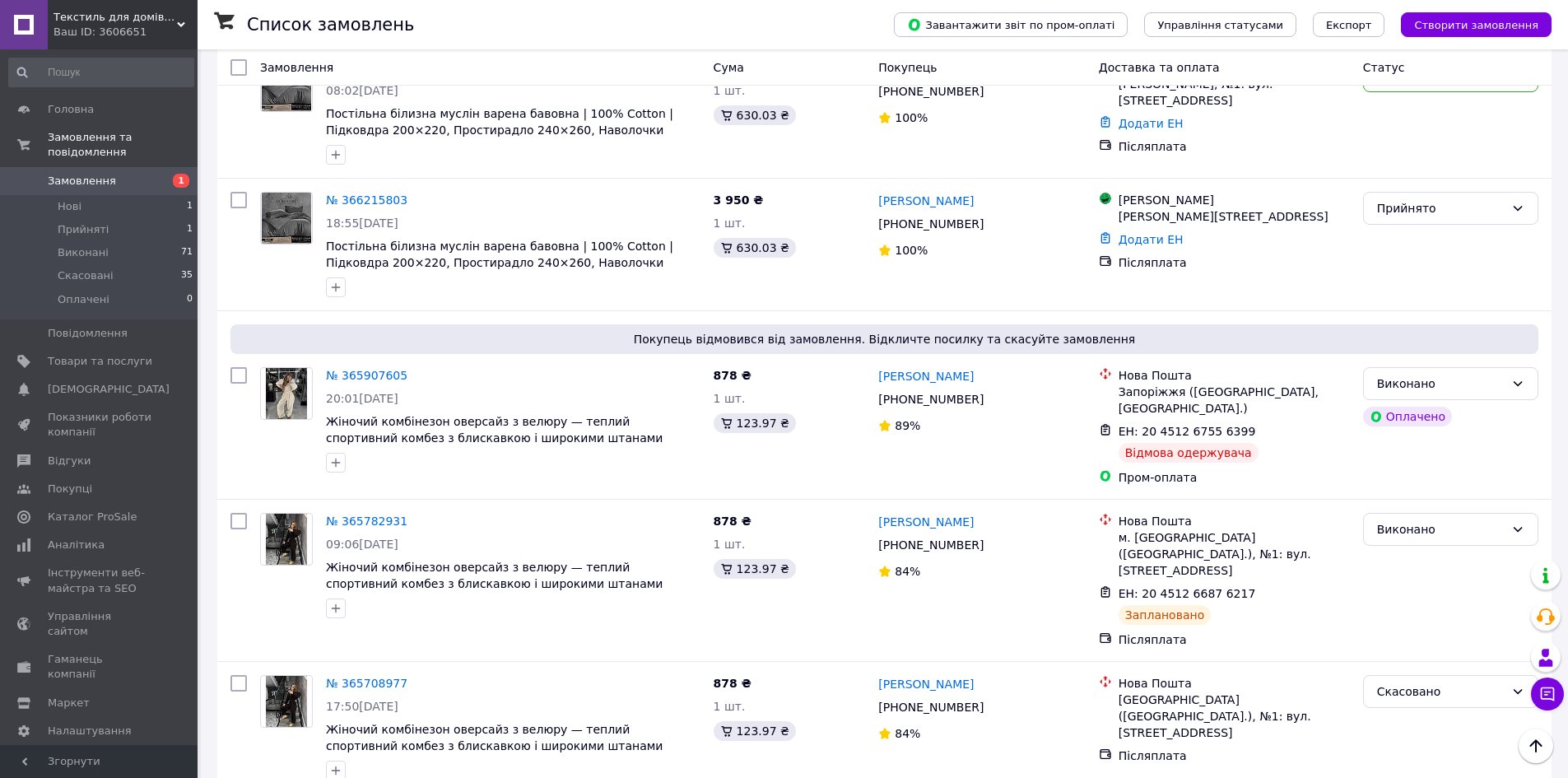
scroll to position [220, 0]
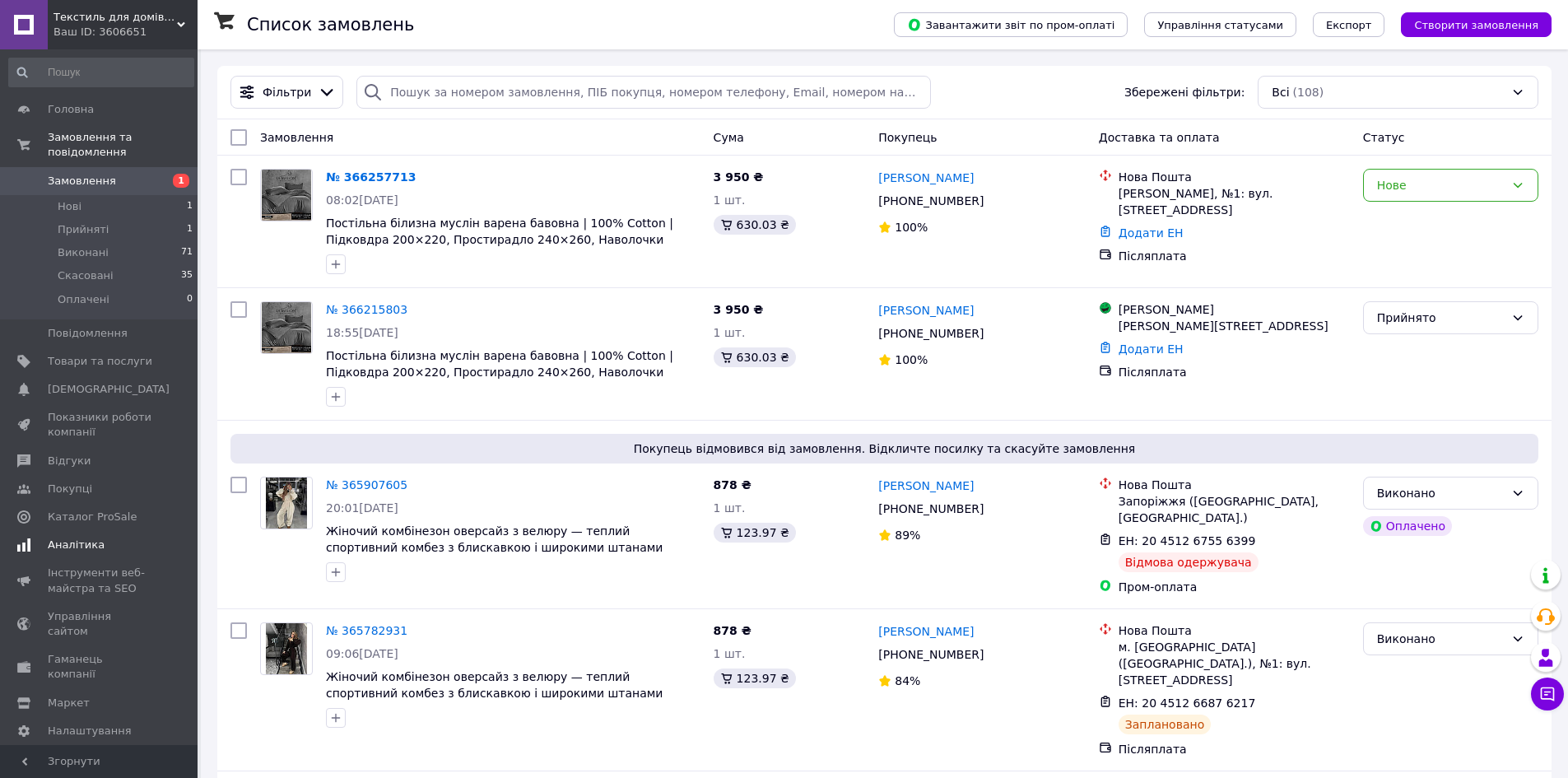
click at [69, 537] on span "Аналітика" at bounding box center [76, 545] width 57 height 14
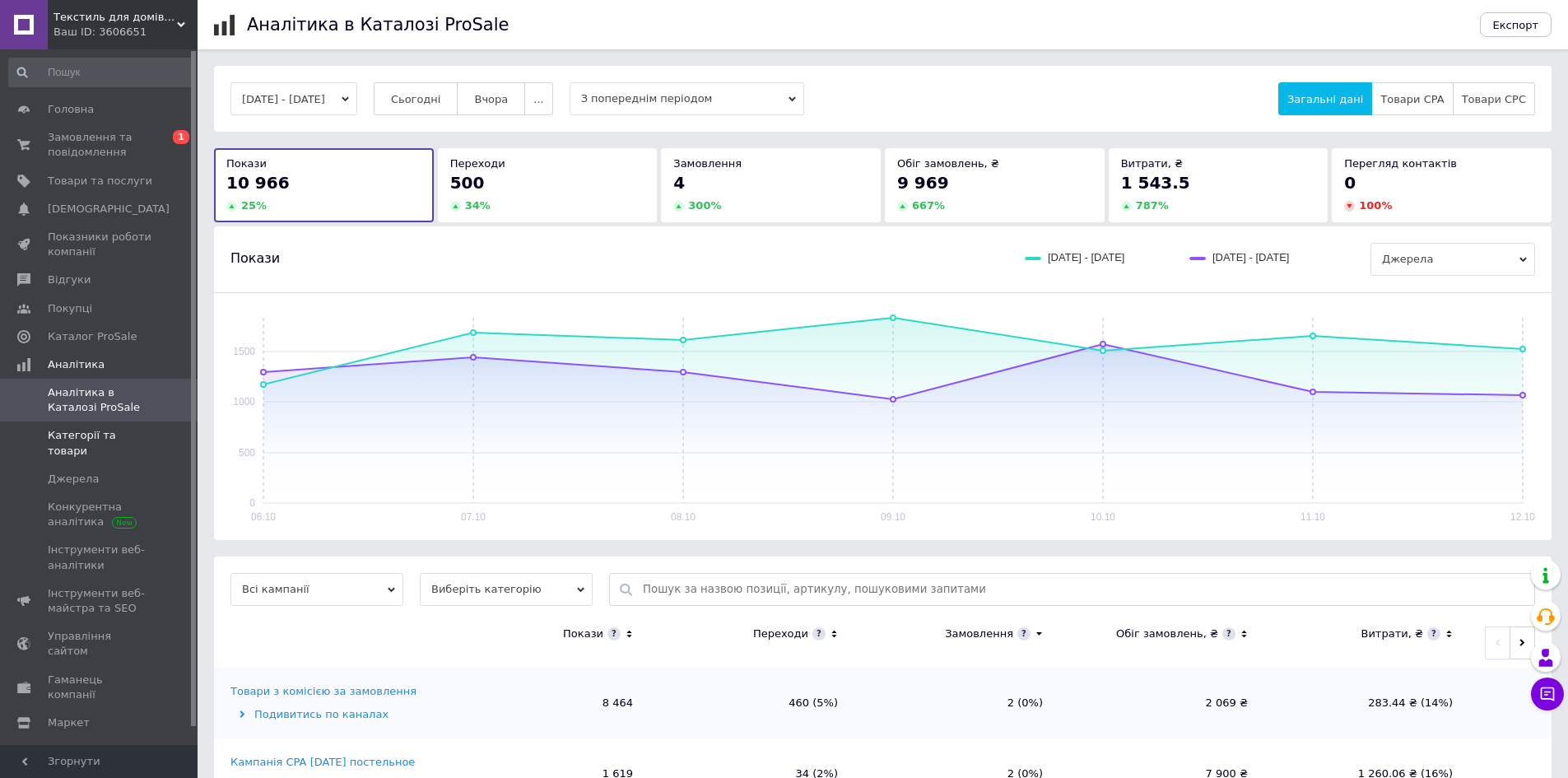
click at [118, 432] on span "Категорії та товари" at bounding box center [100, 442] width 105 height 30
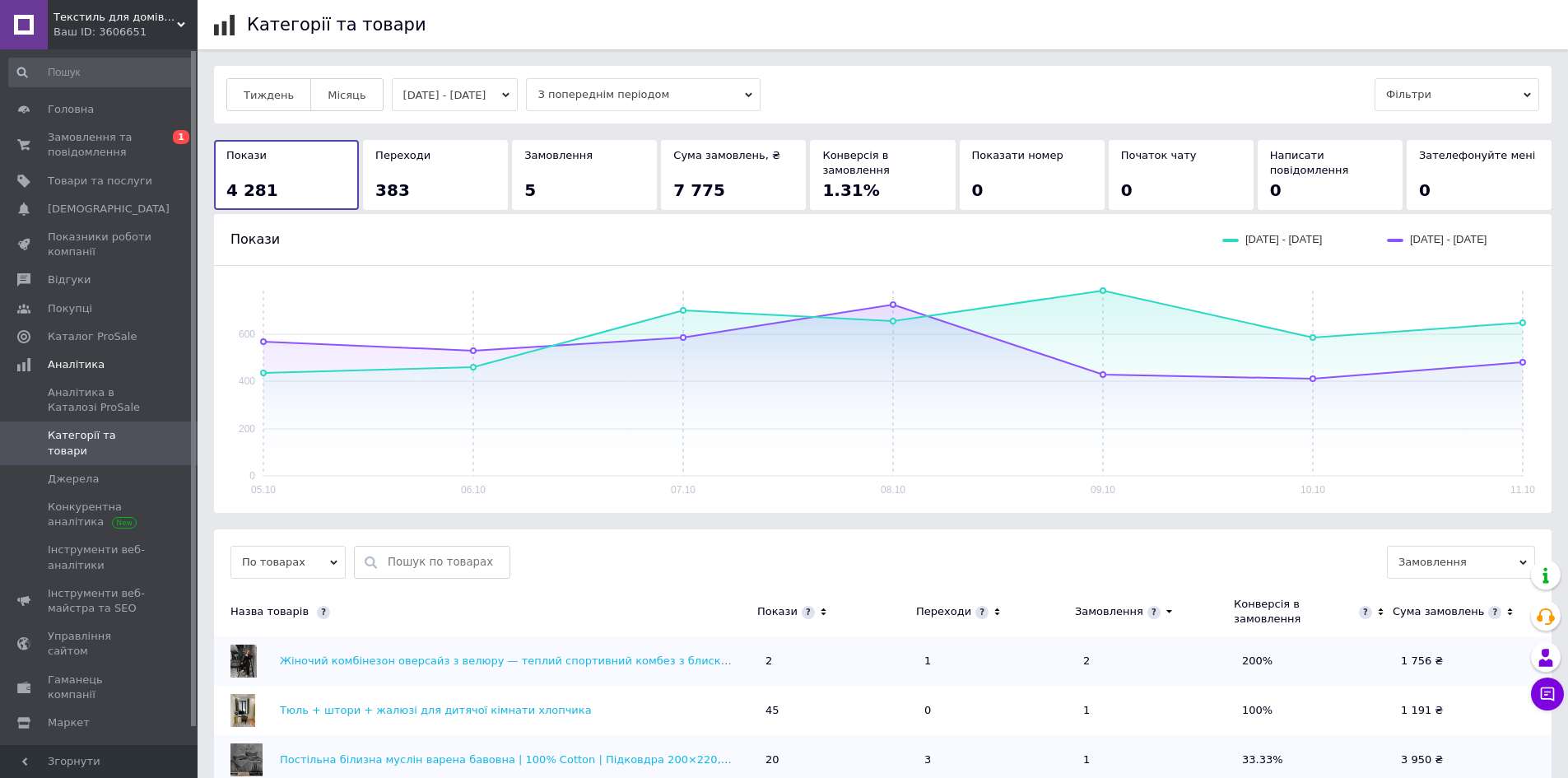
click at [823, 605] on icon at bounding box center [824, 612] width 11 height 14
click at [821, 605] on icon at bounding box center [824, 612] width 11 height 14
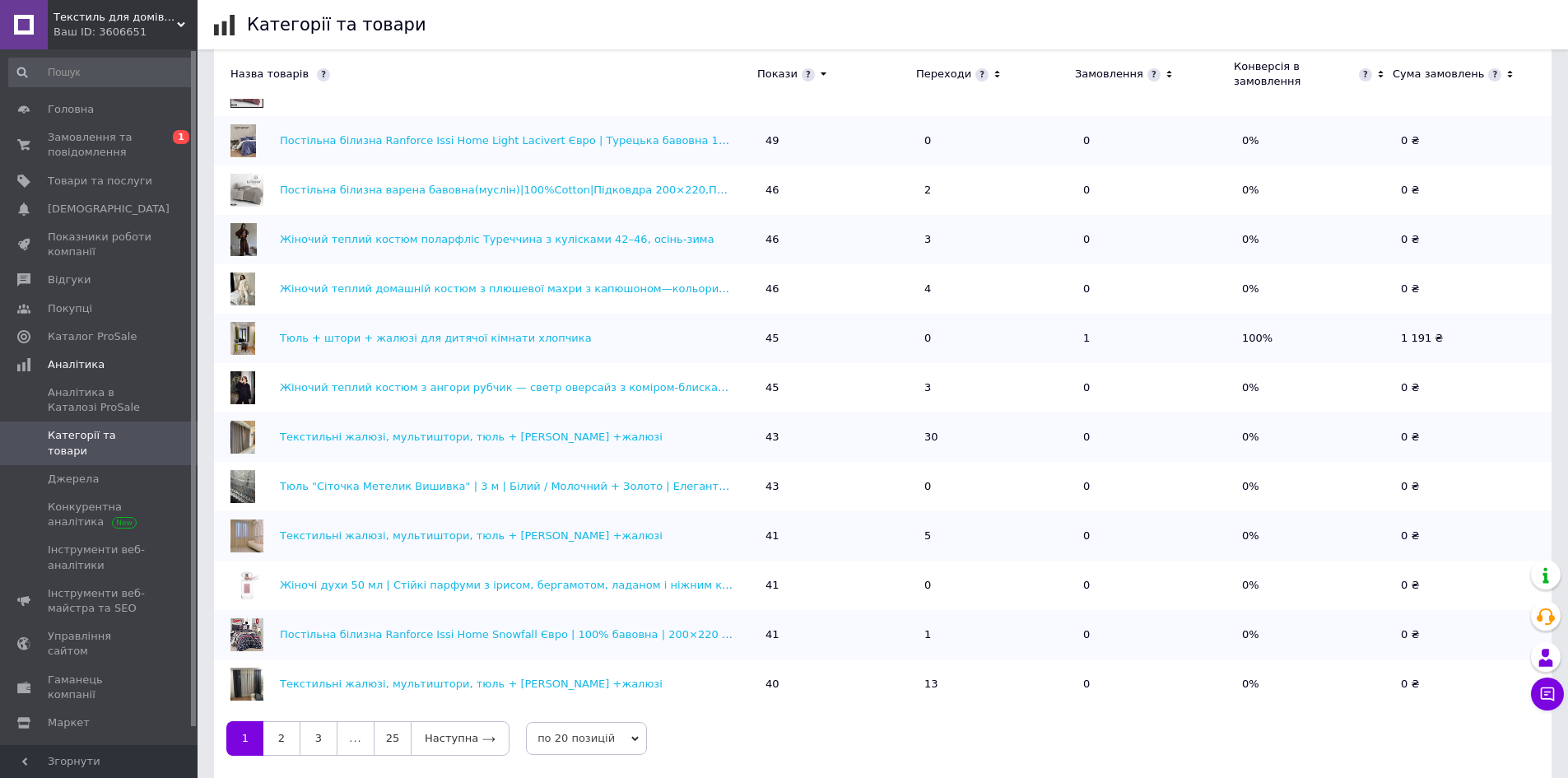
scroll to position [558, 0]
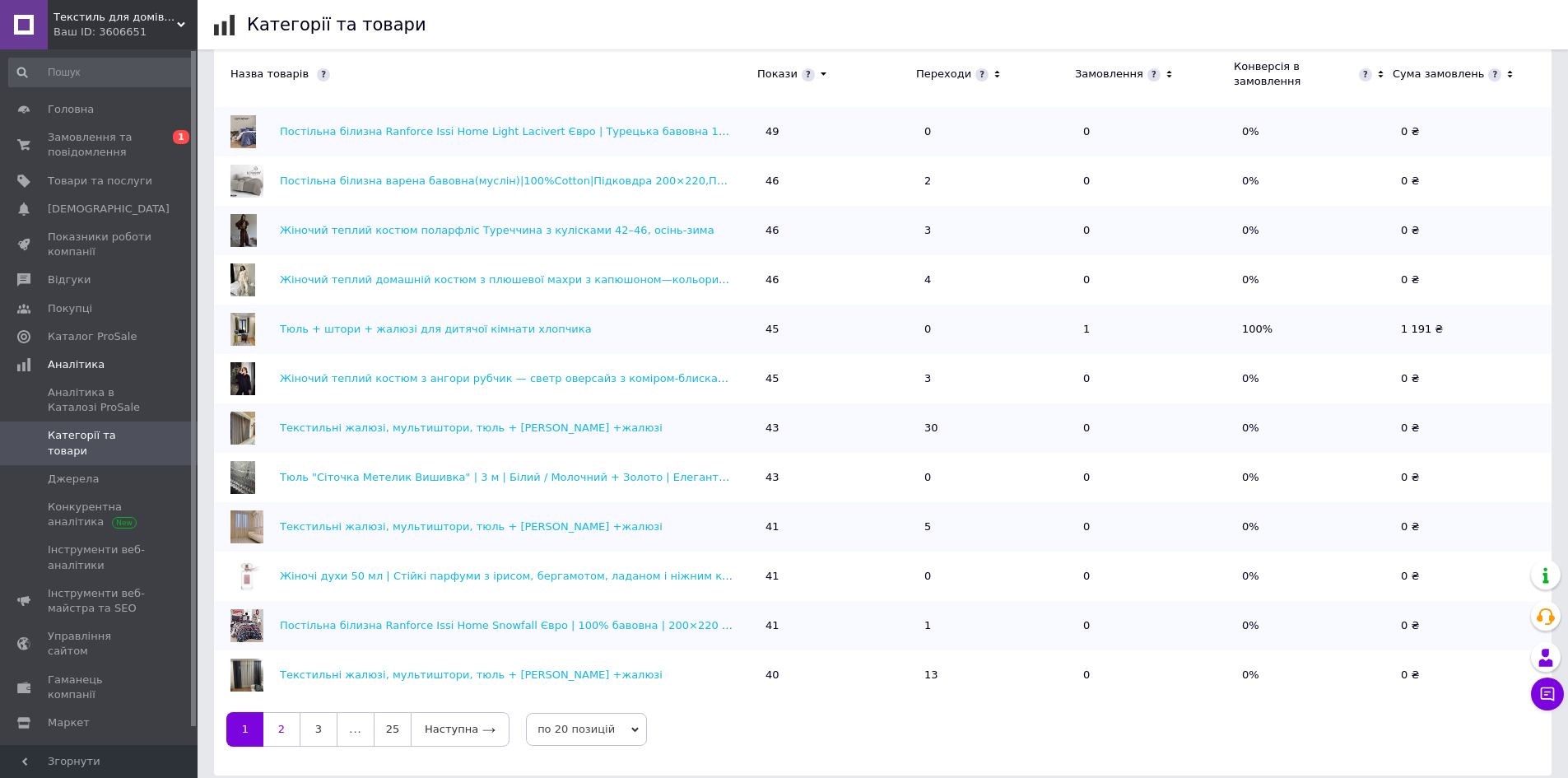
click at [283, 722] on link "2" at bounding box center [281, 729] width 36 height 34
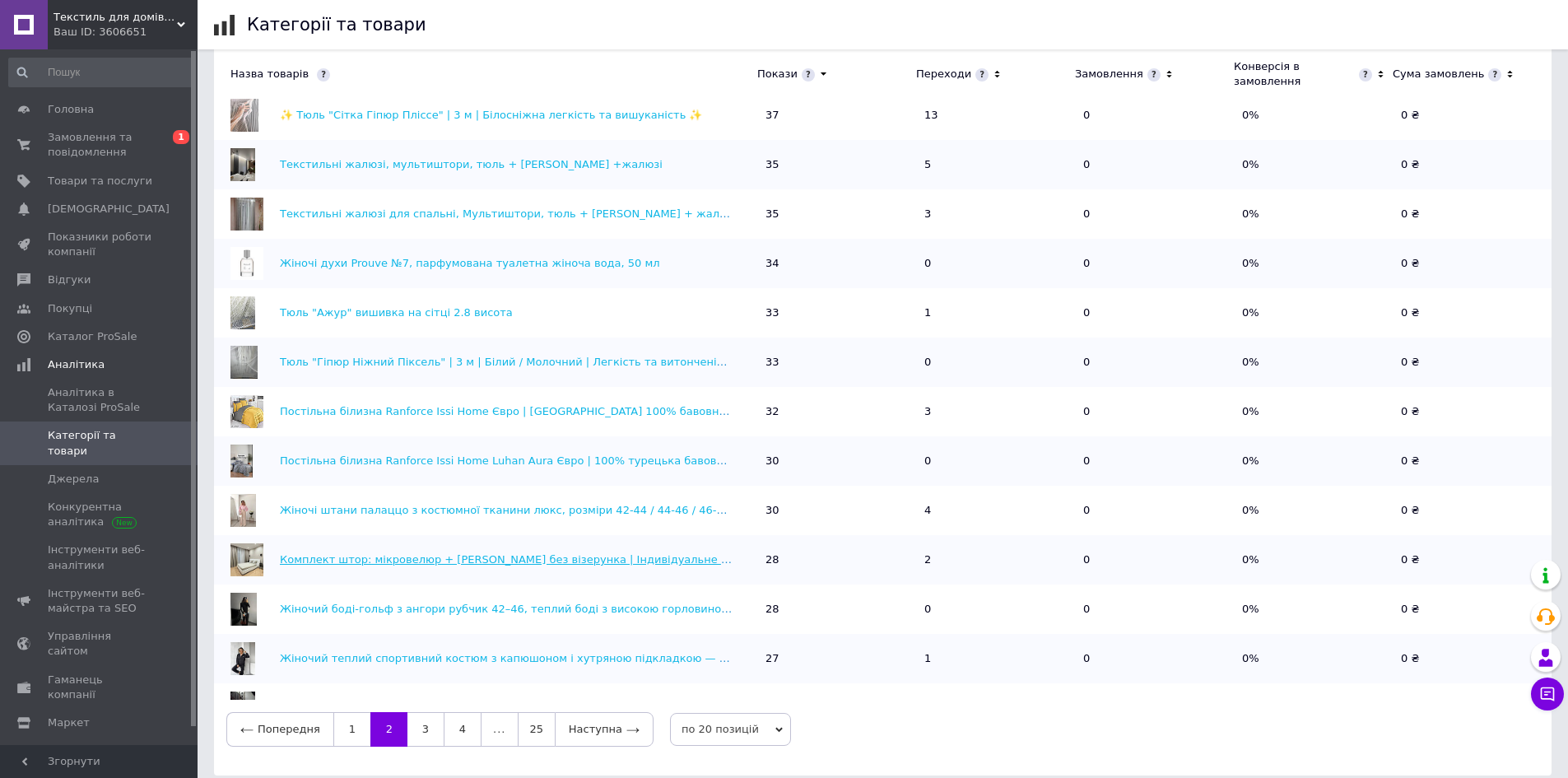
scroll to position [0, 0]
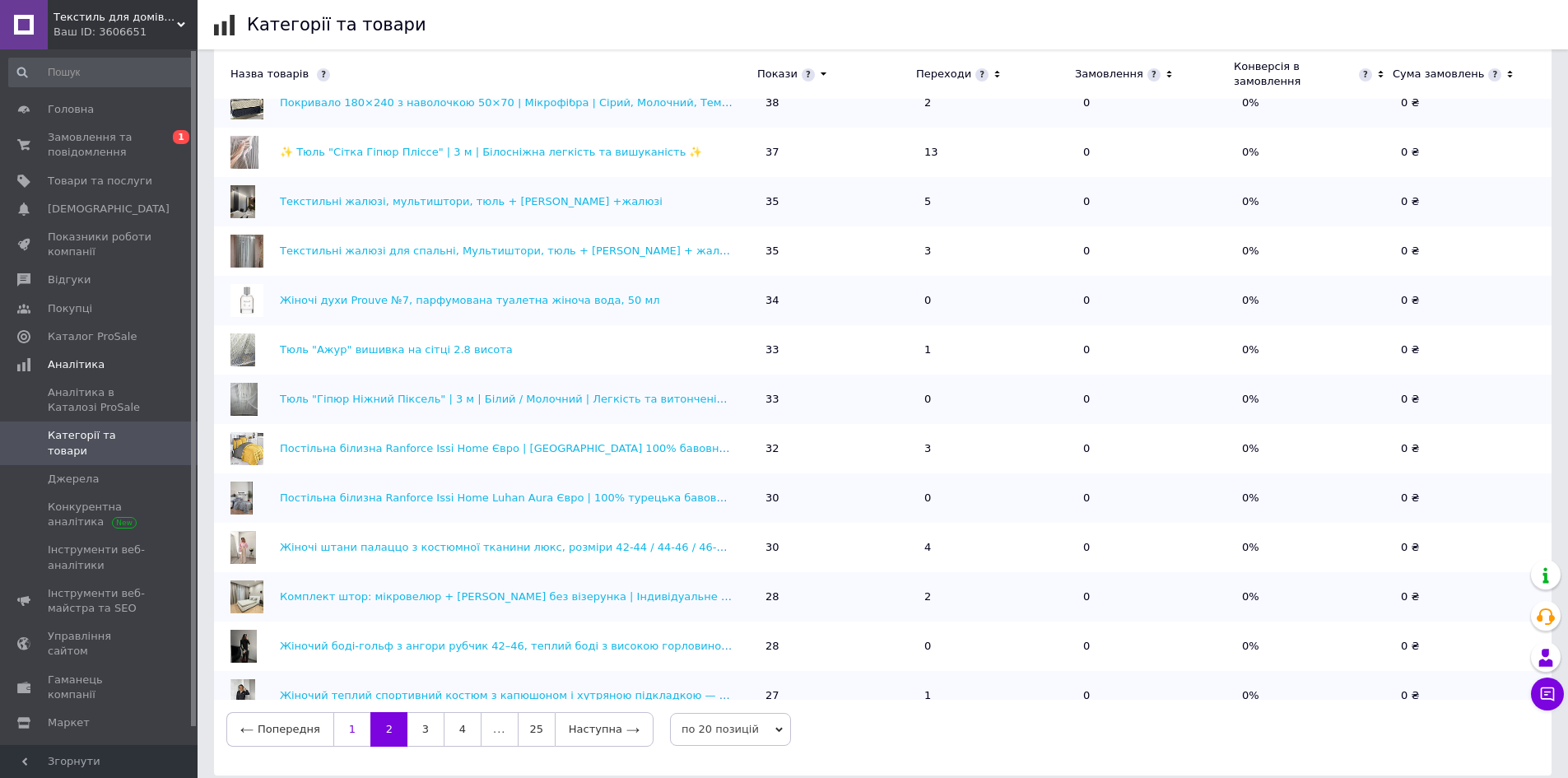
click at [337, 712] on link "1" at bounding box center [352, 729] width 37 height 34
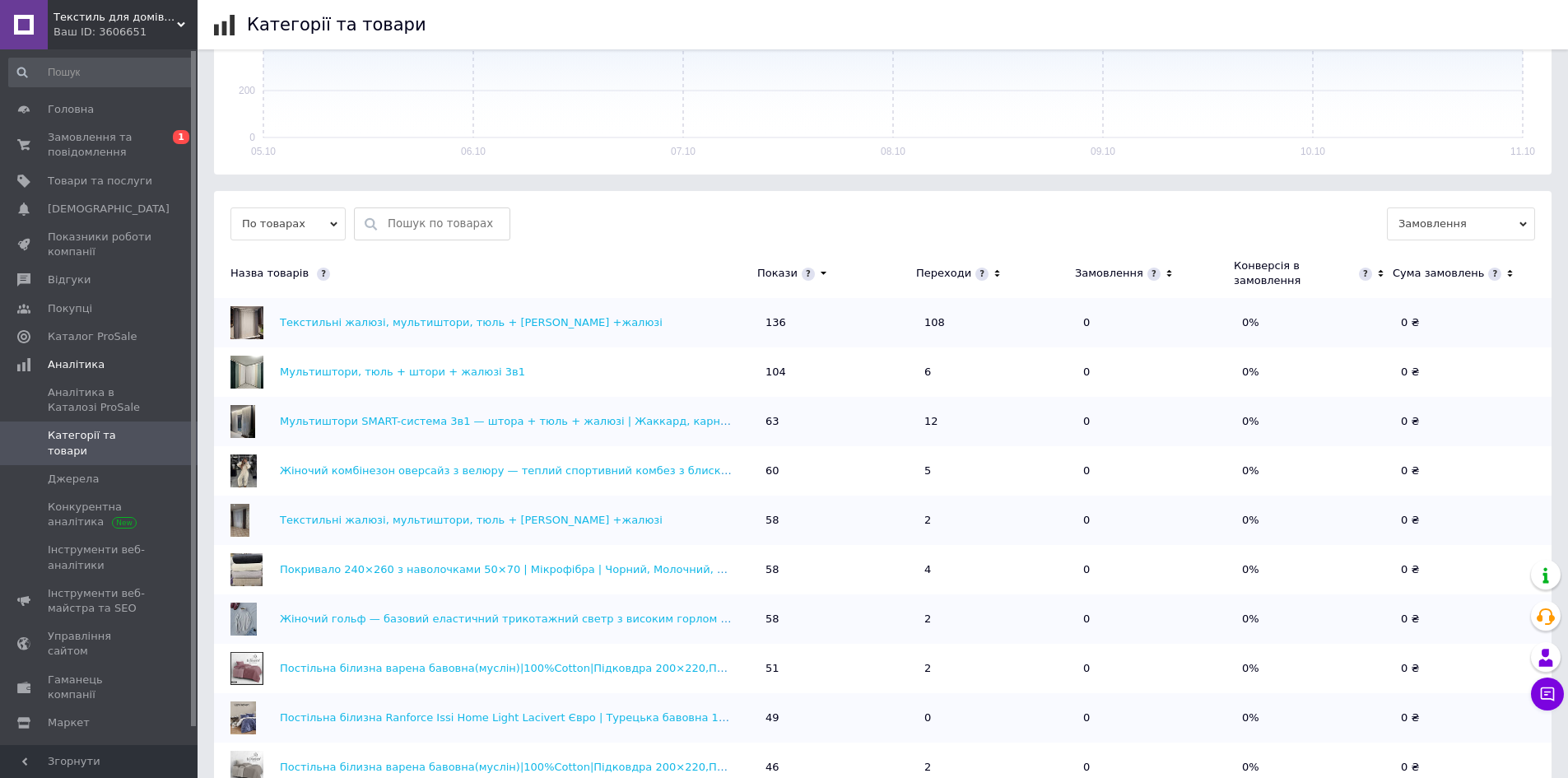
scroll to position [109, 0]
